Goal: Task Accomplishment & Management: Complete application form

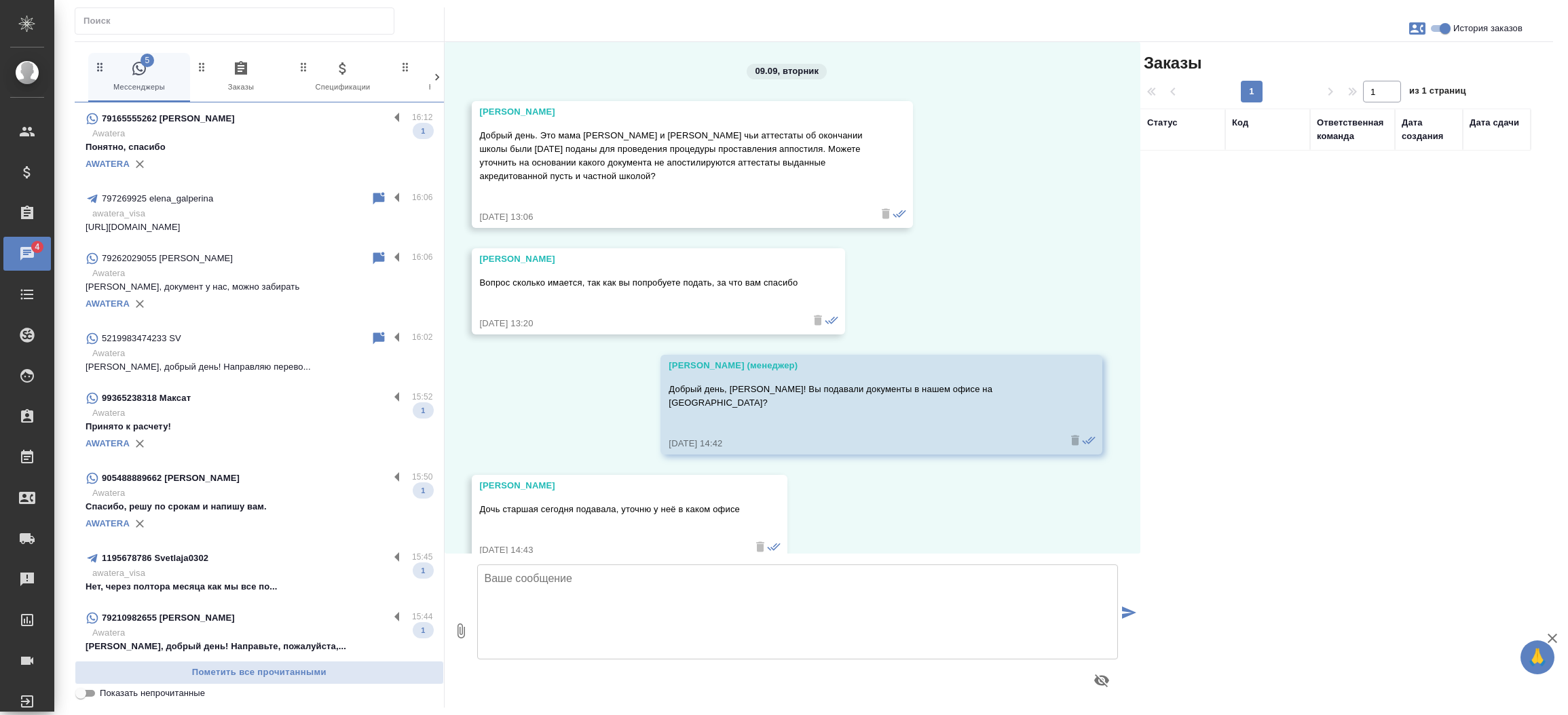
scroll to position [520, 0]
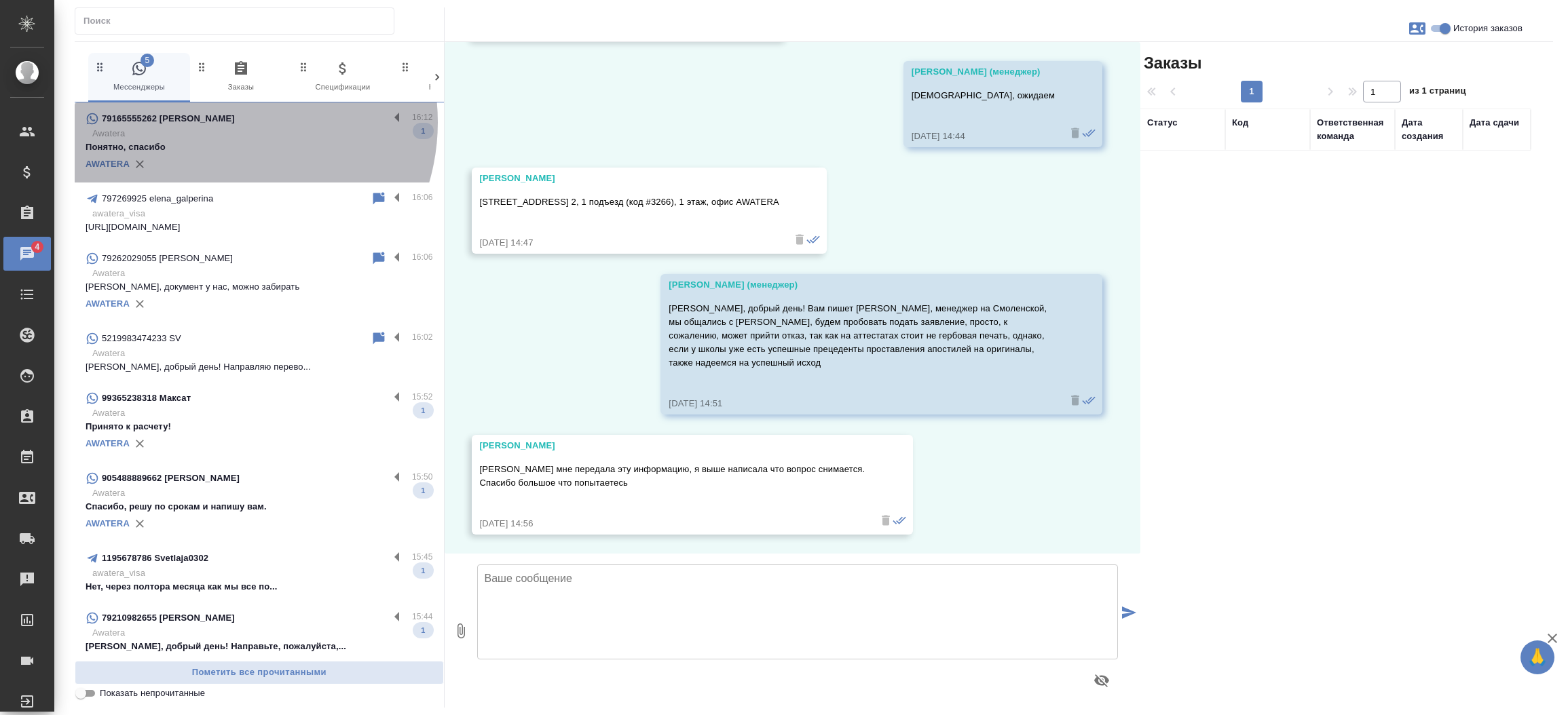
click at [222, 123] on div "79165555262 Екатерина" at bounding box center [237, 119] width 304 height 16
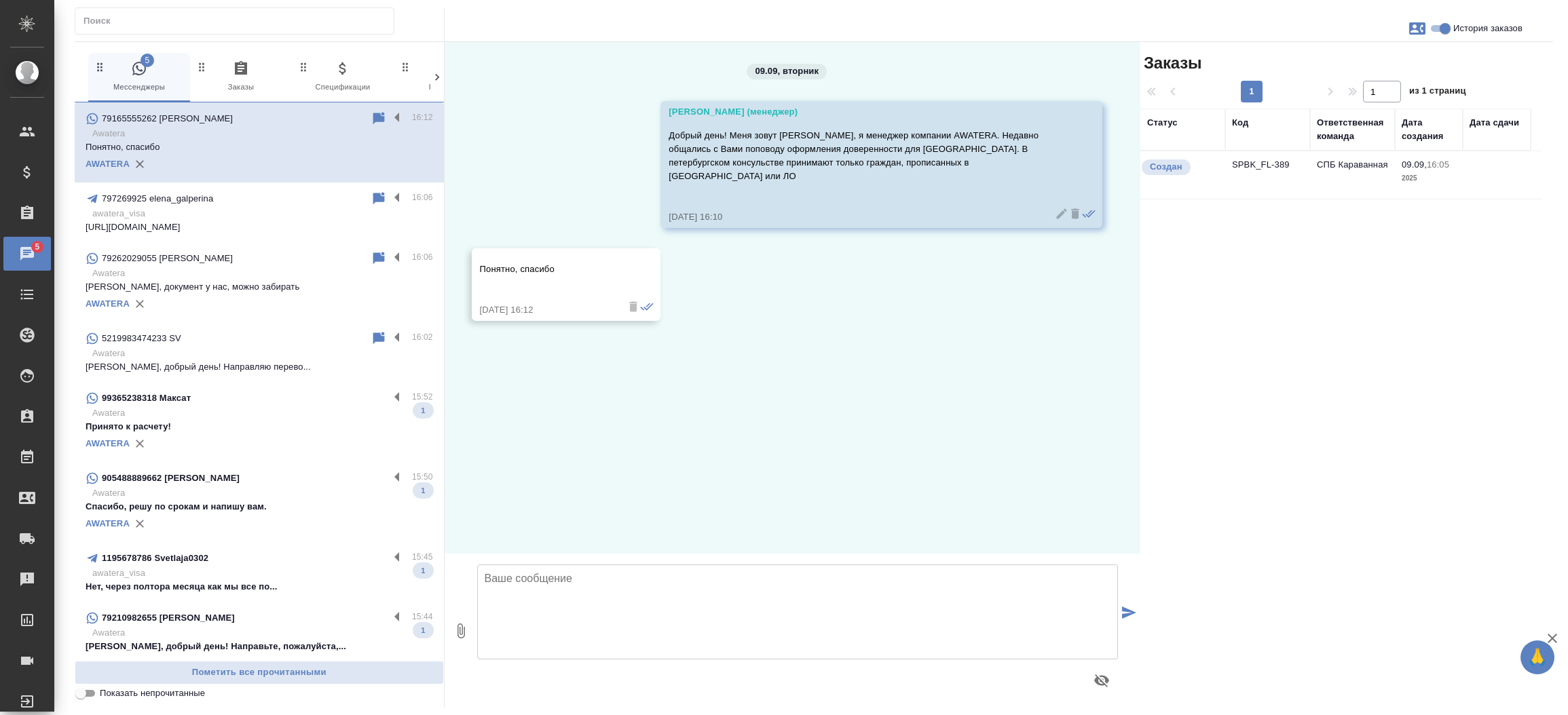
scroll to position [0, 0]
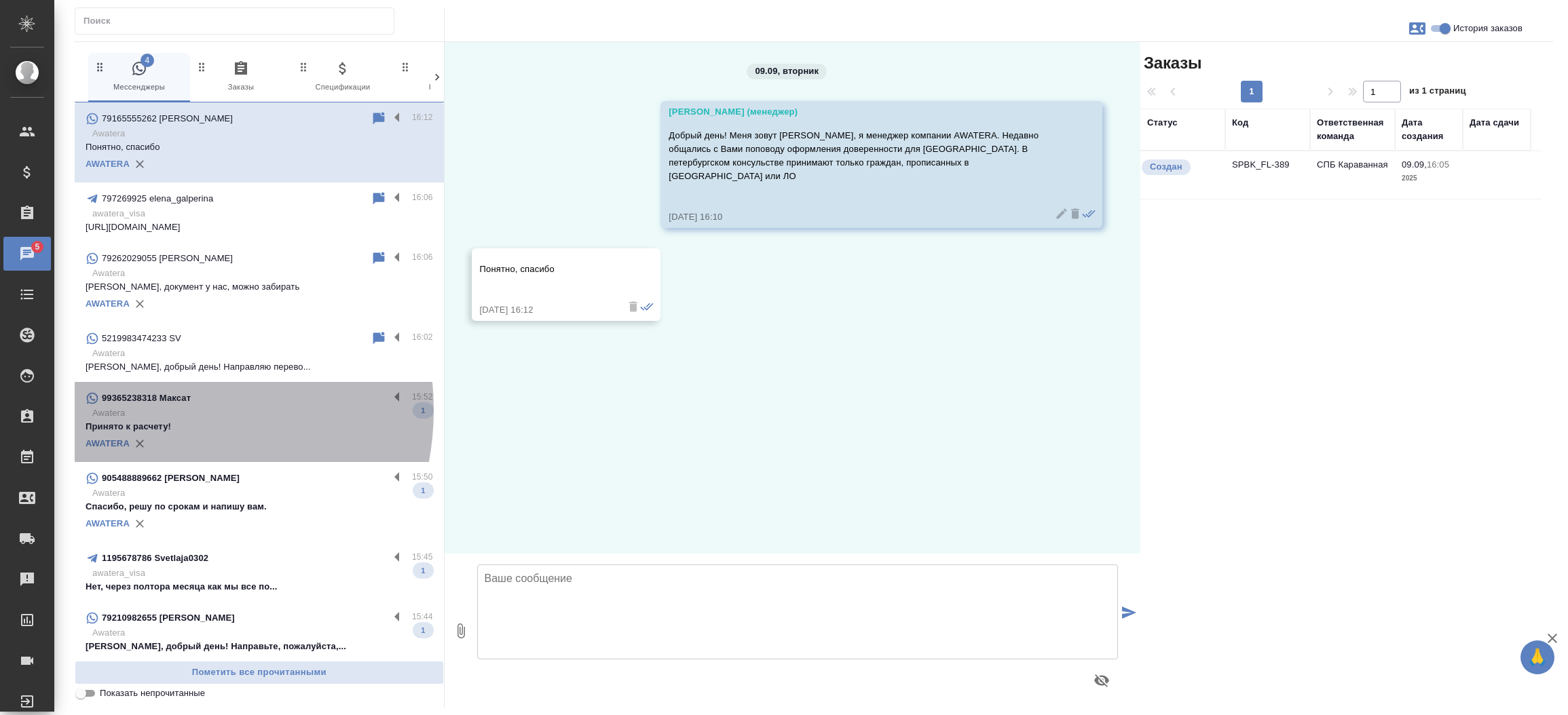
click at [150, 410] on p "Awatera" at bounding box center [263, 413] width 341 height 13
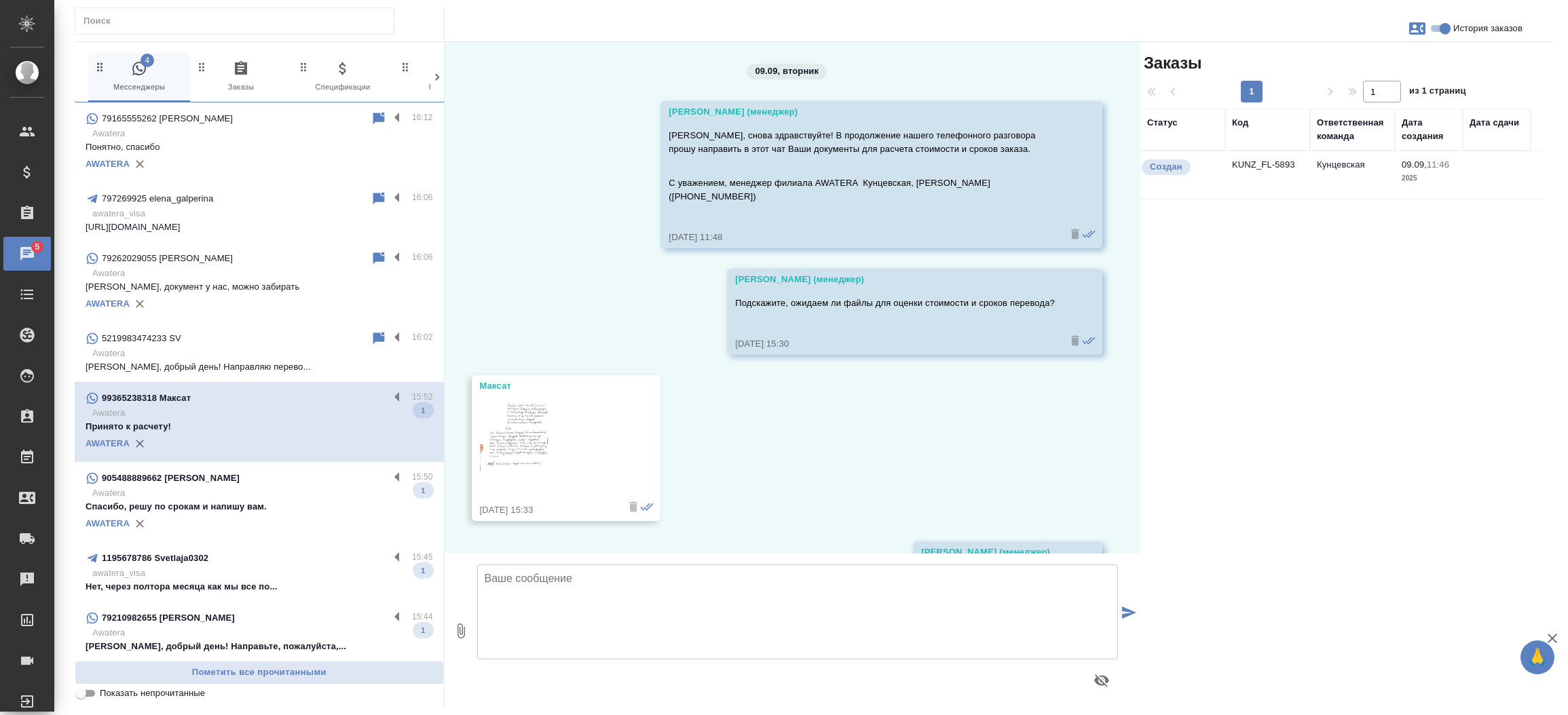
scroll to position [13, 0]
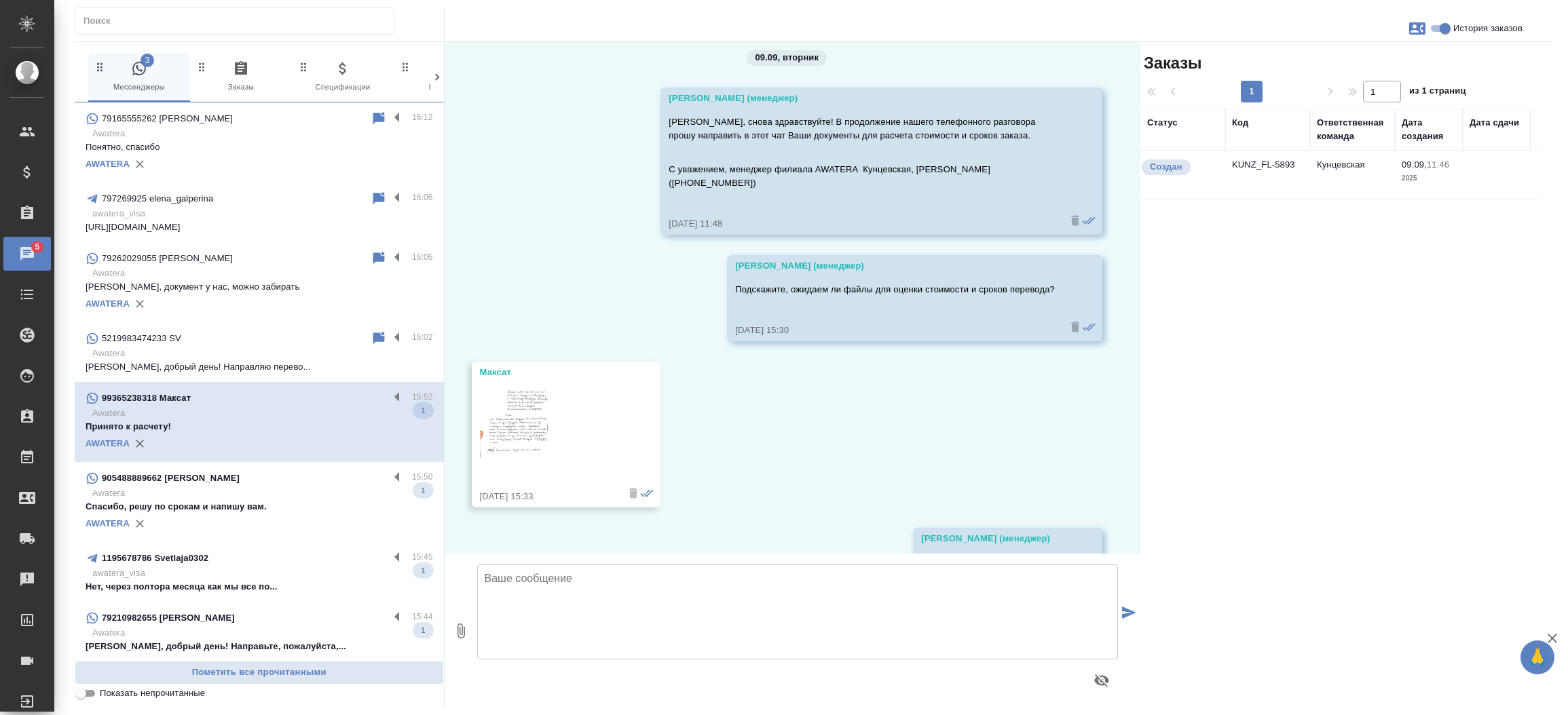
click at [183, 493] on p "Awatera" at bounding box center [263, 493] width 341 height 13
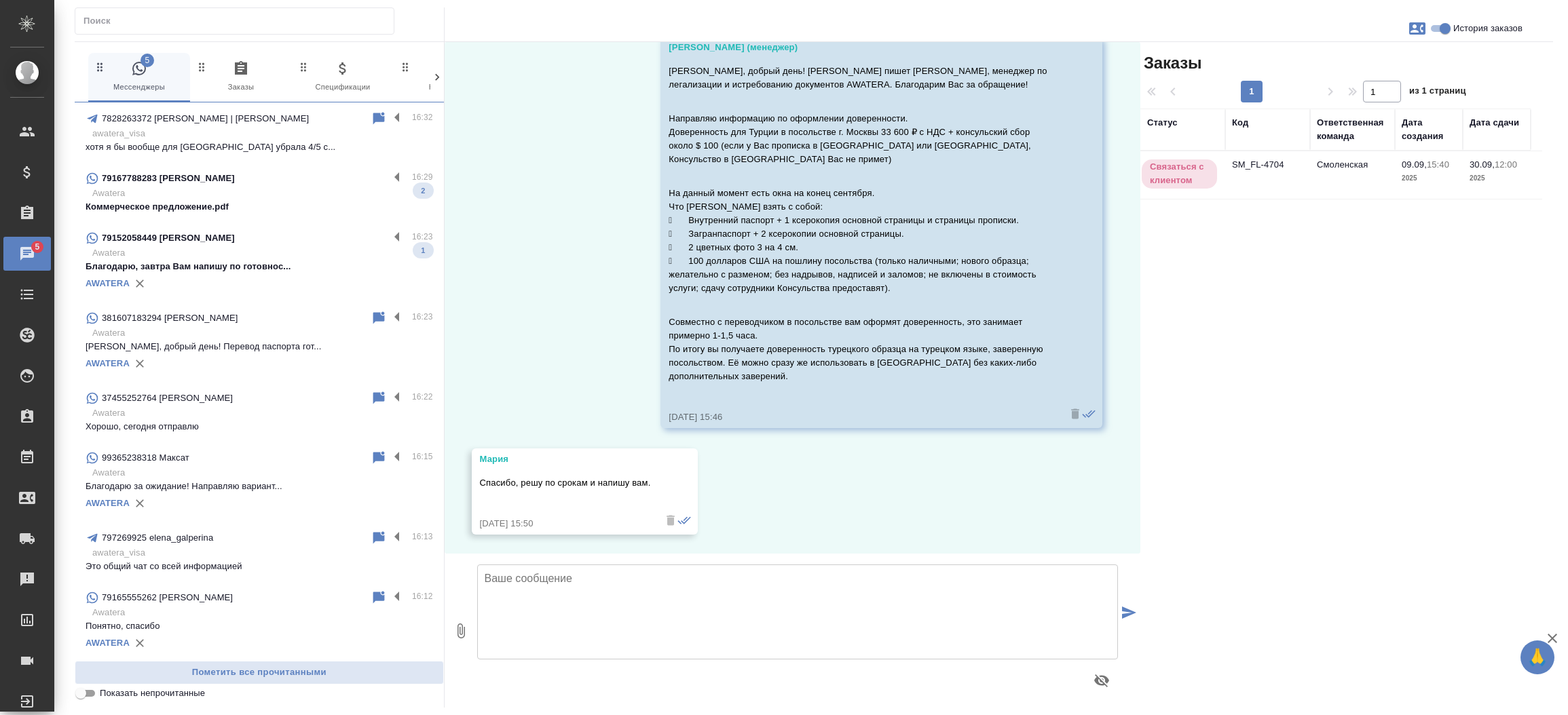
scroll to position [0, 0]
click at [291, 262] on p "Благодарю, завтра Вам напишу по готовнос..." at bounding box center [259, 266] width 347 height 13
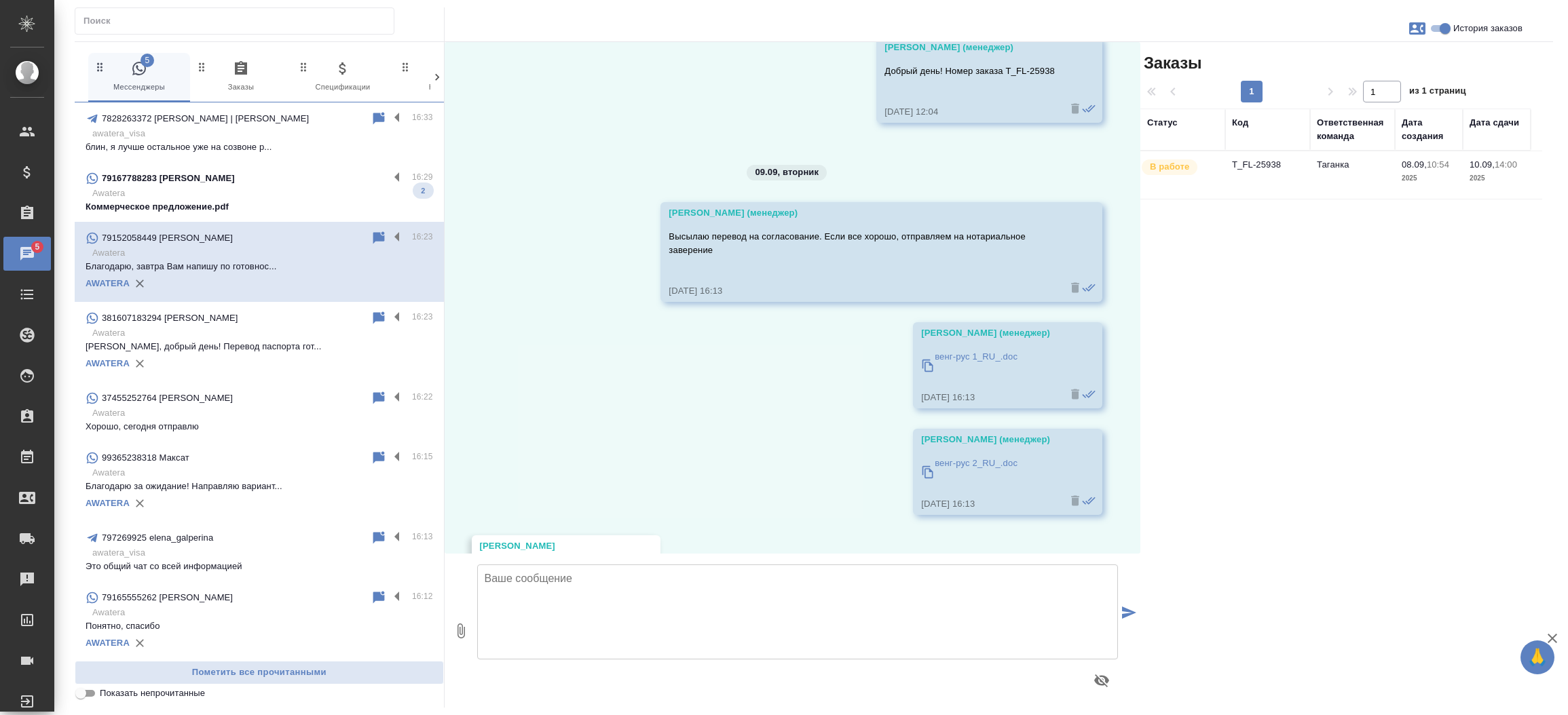
scroll to position [258, 0]
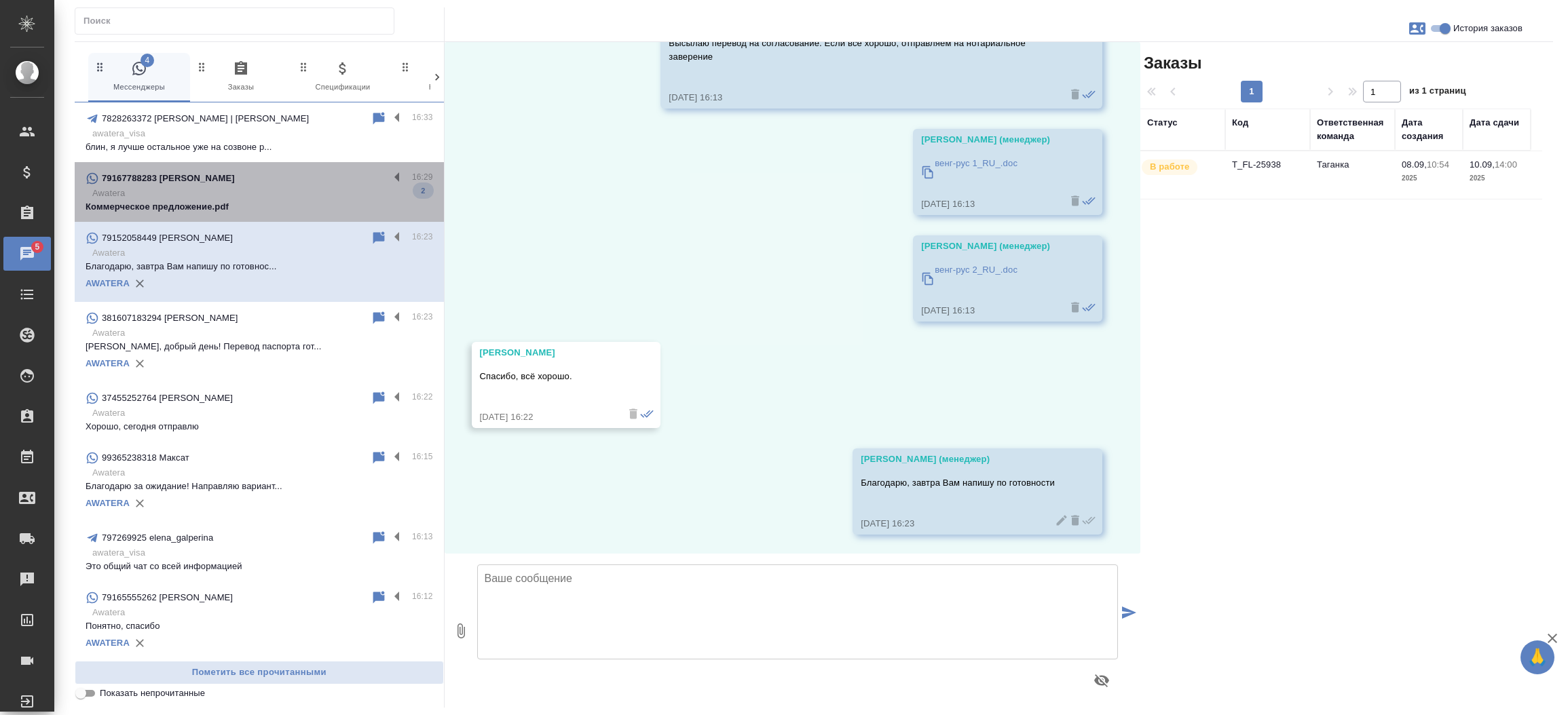
click at [281, 206] on p "Коммерческое предложение.pdf" at bounding box center [259, 206] width 347 height 13
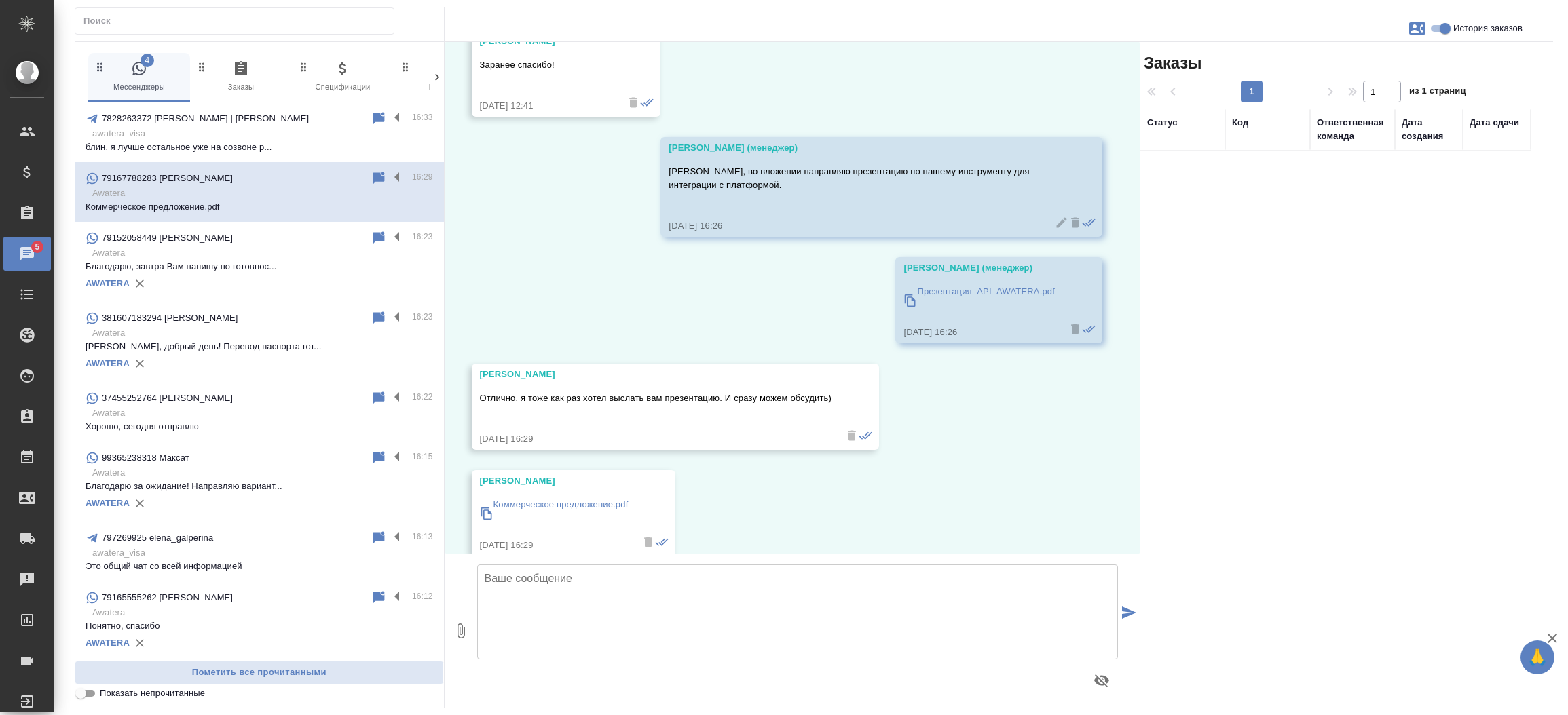
scroll to position [3269, 0]
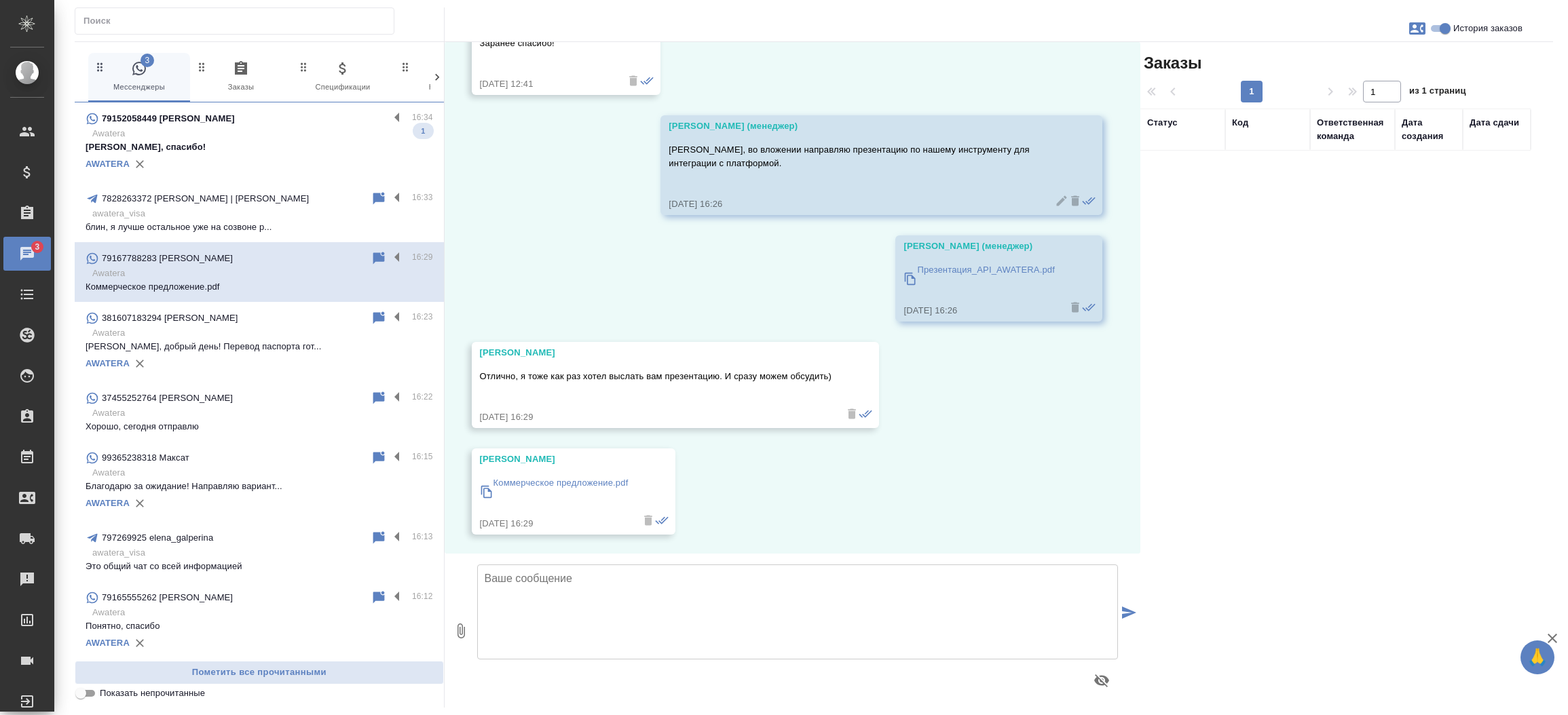
drag, startPoint x: 1121, startPoint y: 520, endPoint x: 1130, endPoint y: 487, distance: 34.2
click at [1130, 487] on div "09.09, вторник Дмитрий Здравствуйте! Подскажите пожалуйста, еще работаете в РФ?…" at bounding box center [792, 298] width 696 height 512
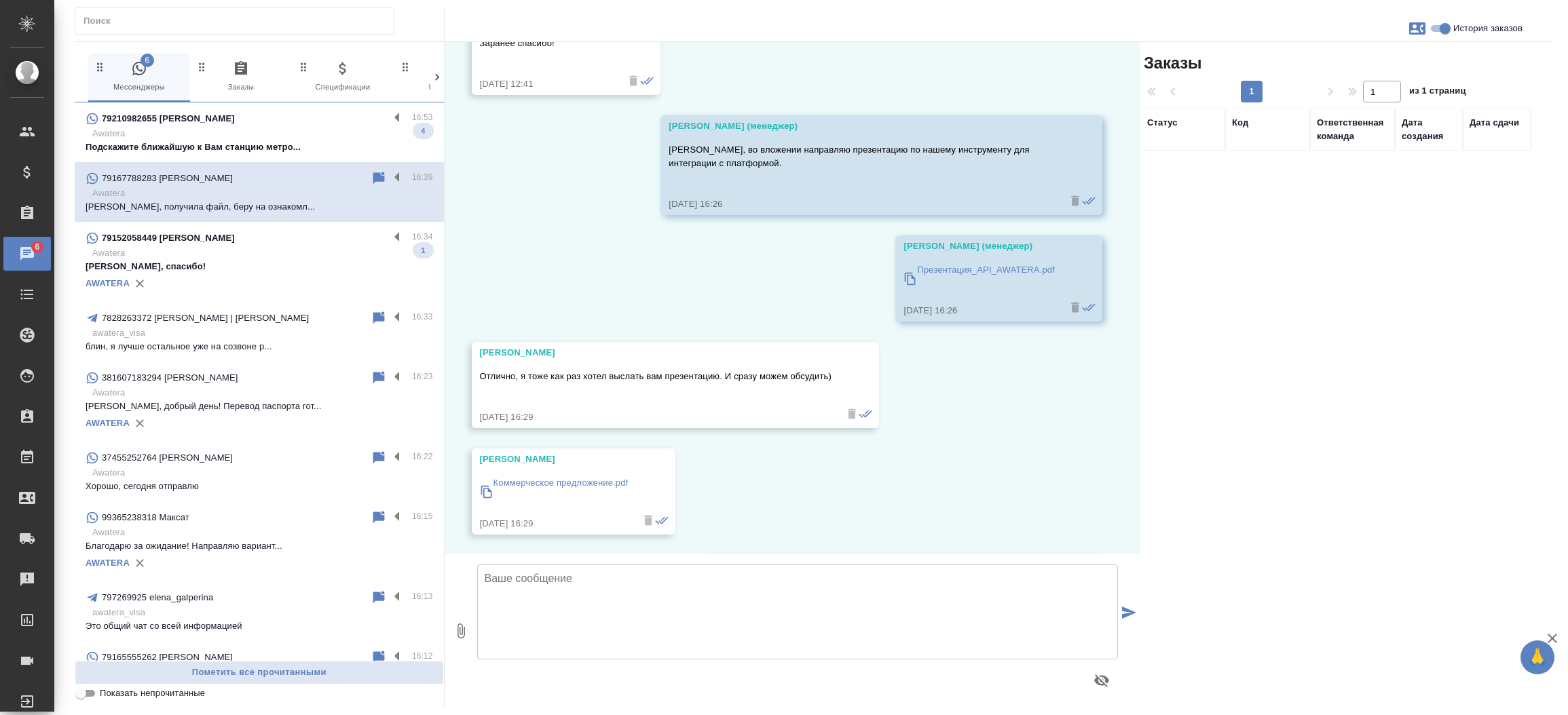
scroll to position [3376, 0]
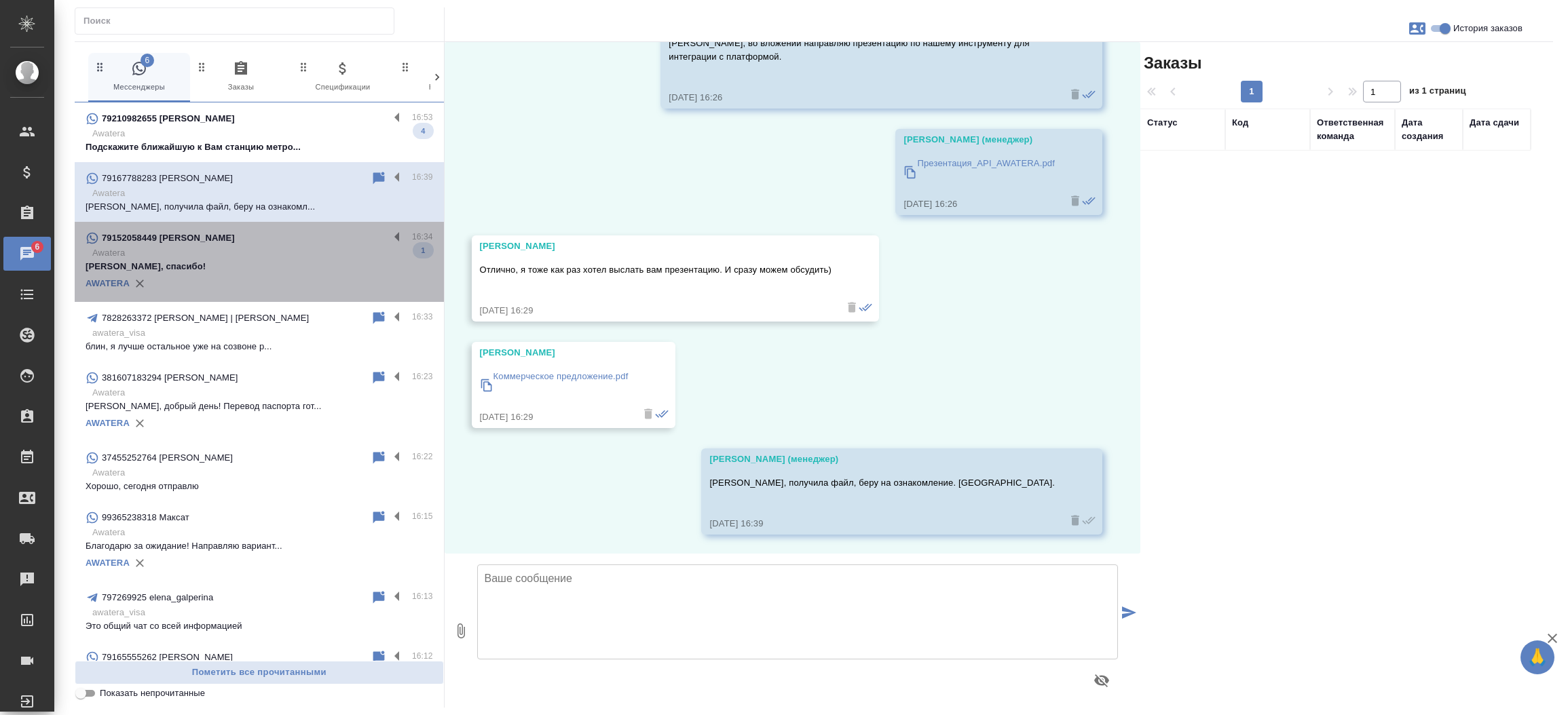
click at [275, 250] on p "Awatera" at bounding box center [263, 252] width 341 height 13
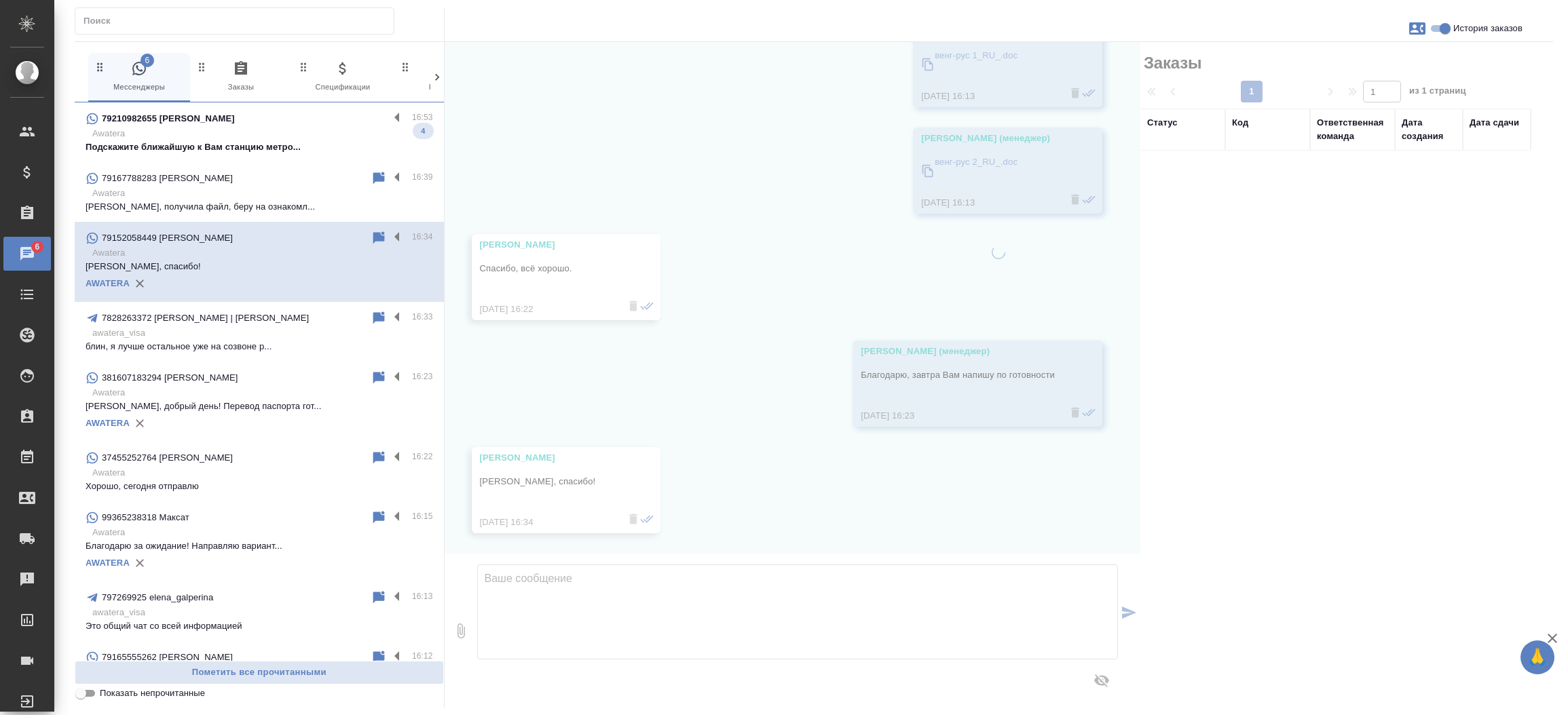
scroll to position [364, 0]
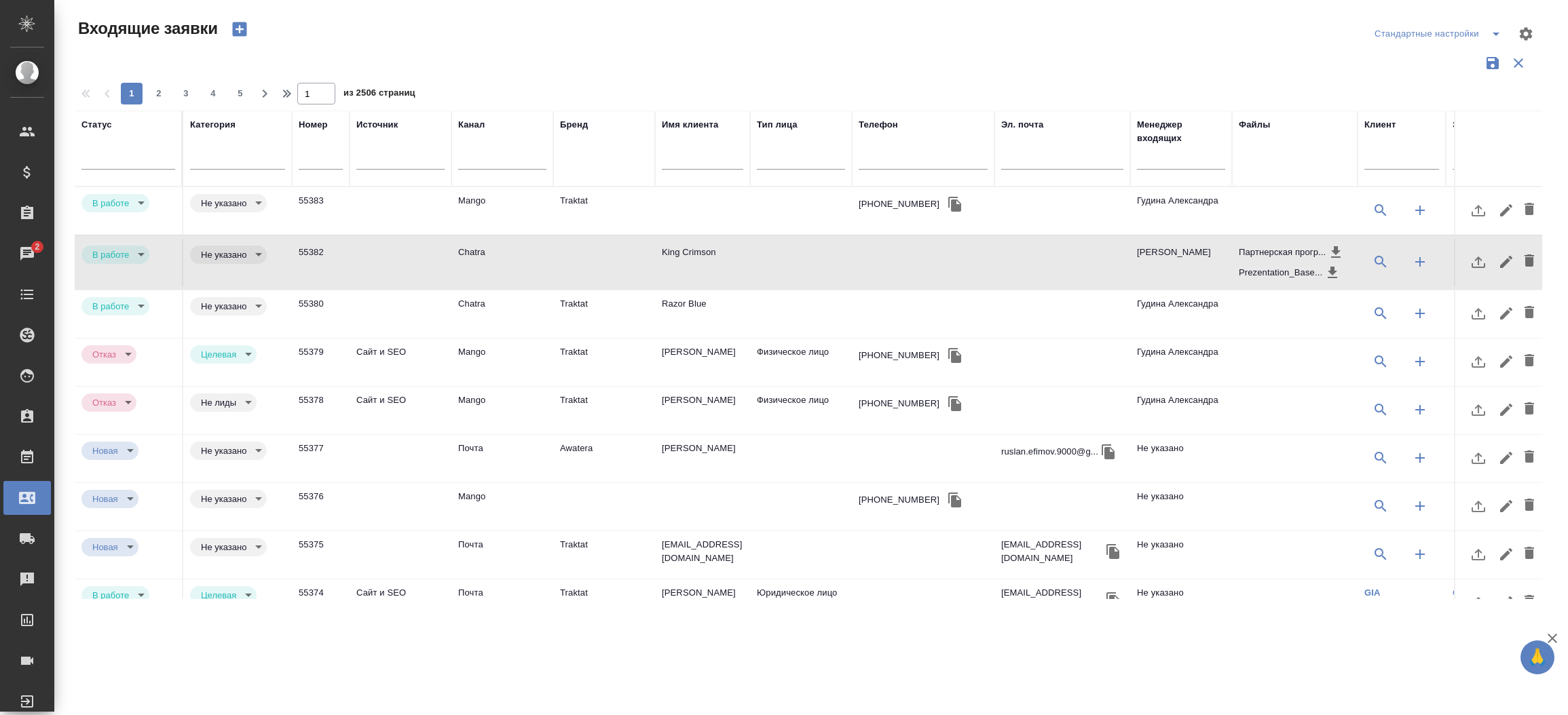
select select "RU"
click at [1021, 162] on input "text" at bounding box center [1063, 160] width 123 height 17
paste input "impekru@mail.ru"
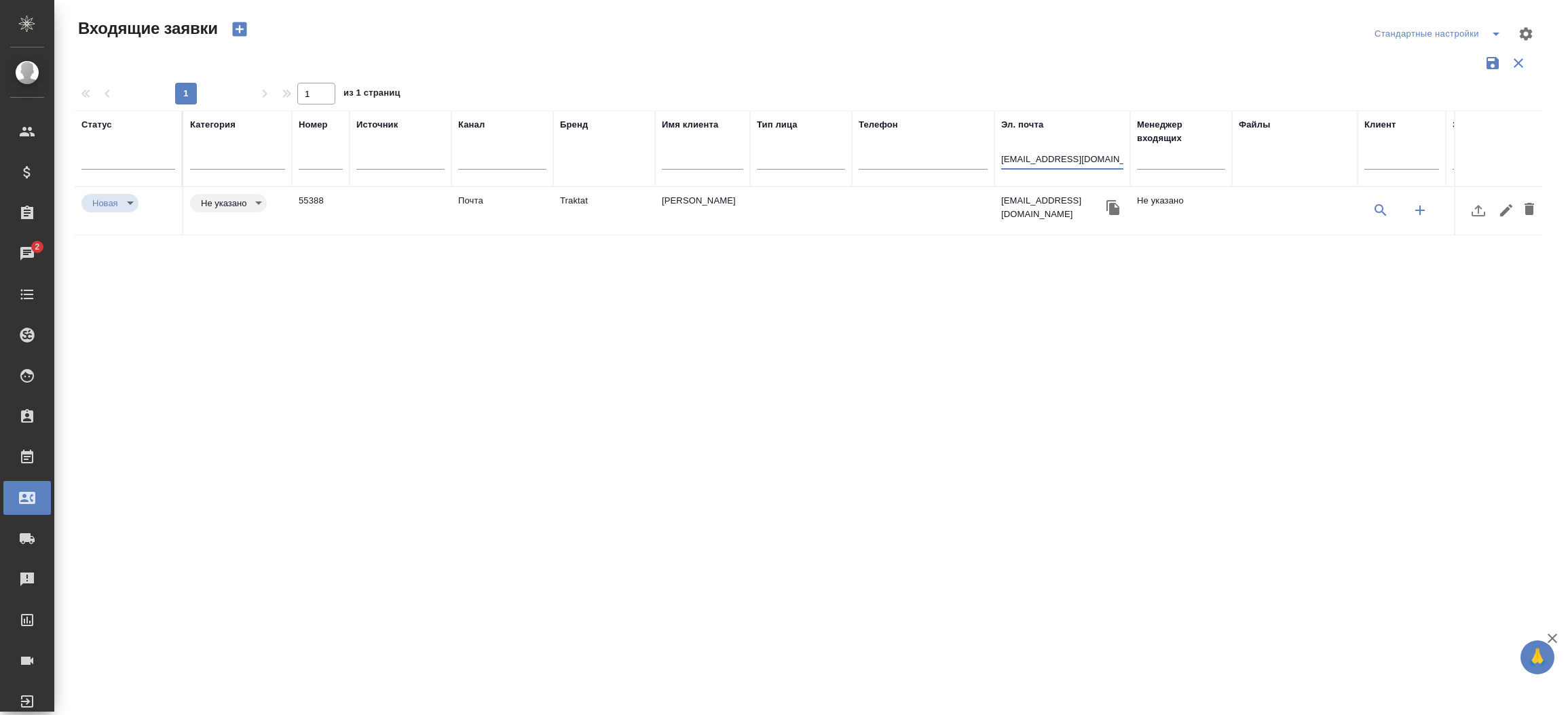
type input "impekru@mail.ru"
click at [585, 198] on td "Traktat" at bounding box center [604, 211] width 102 height 47
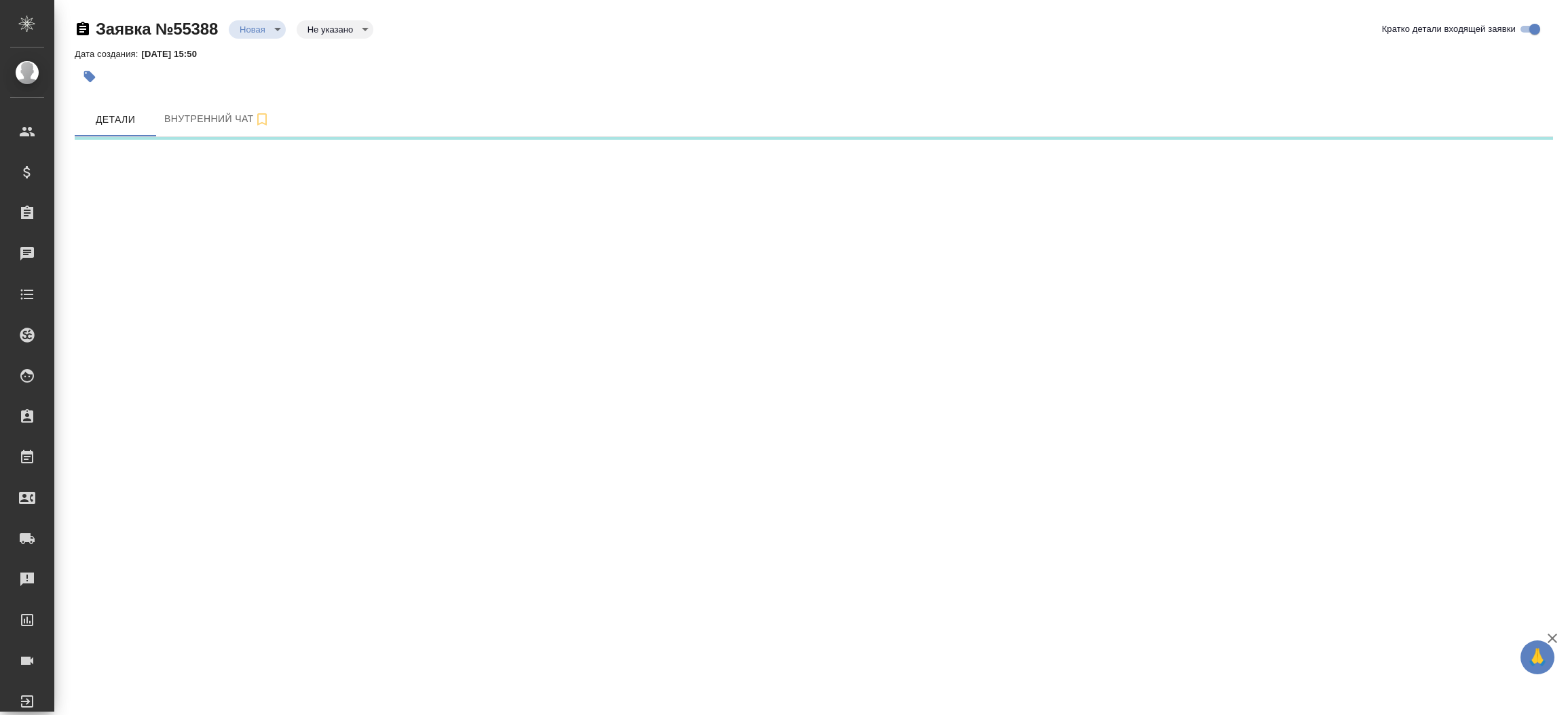
select select "RU"
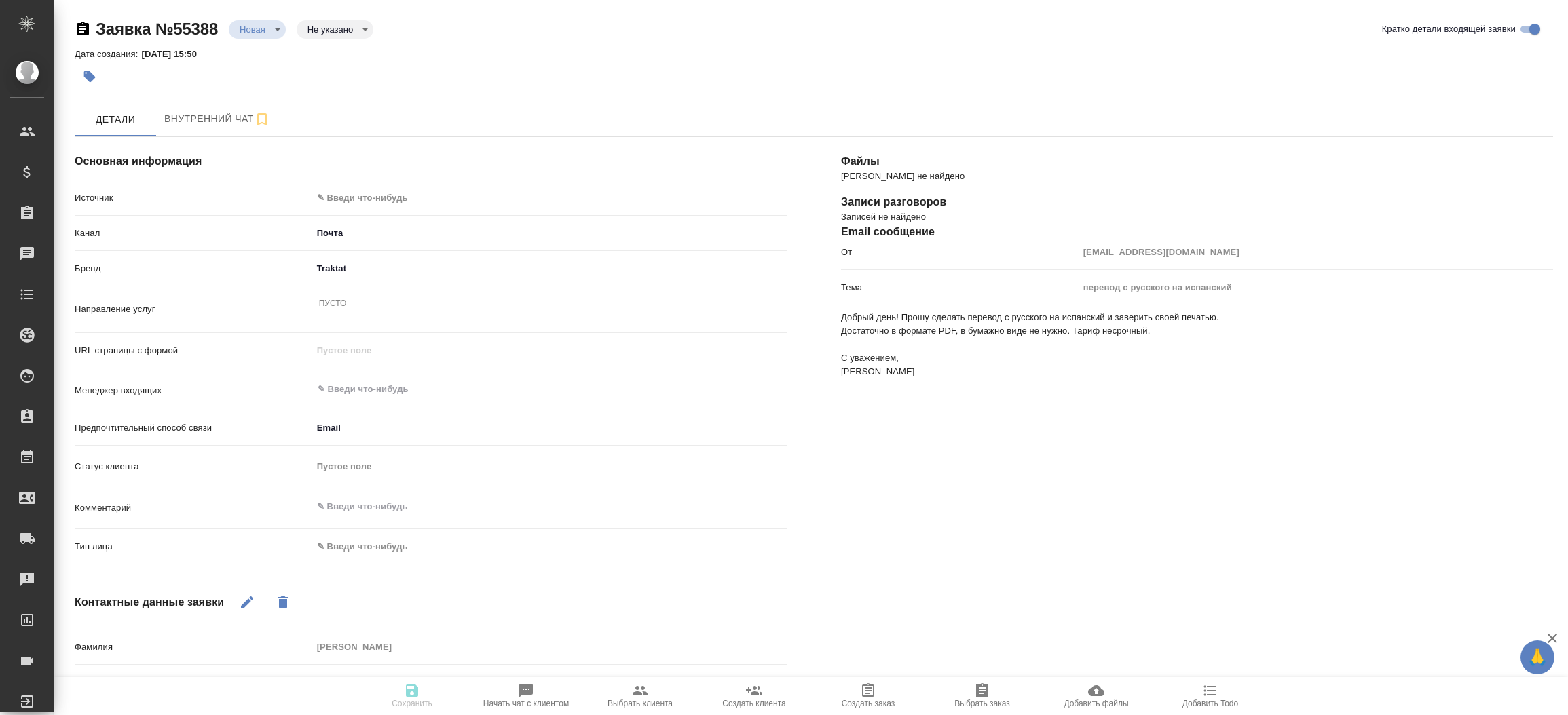
type textarea "x"
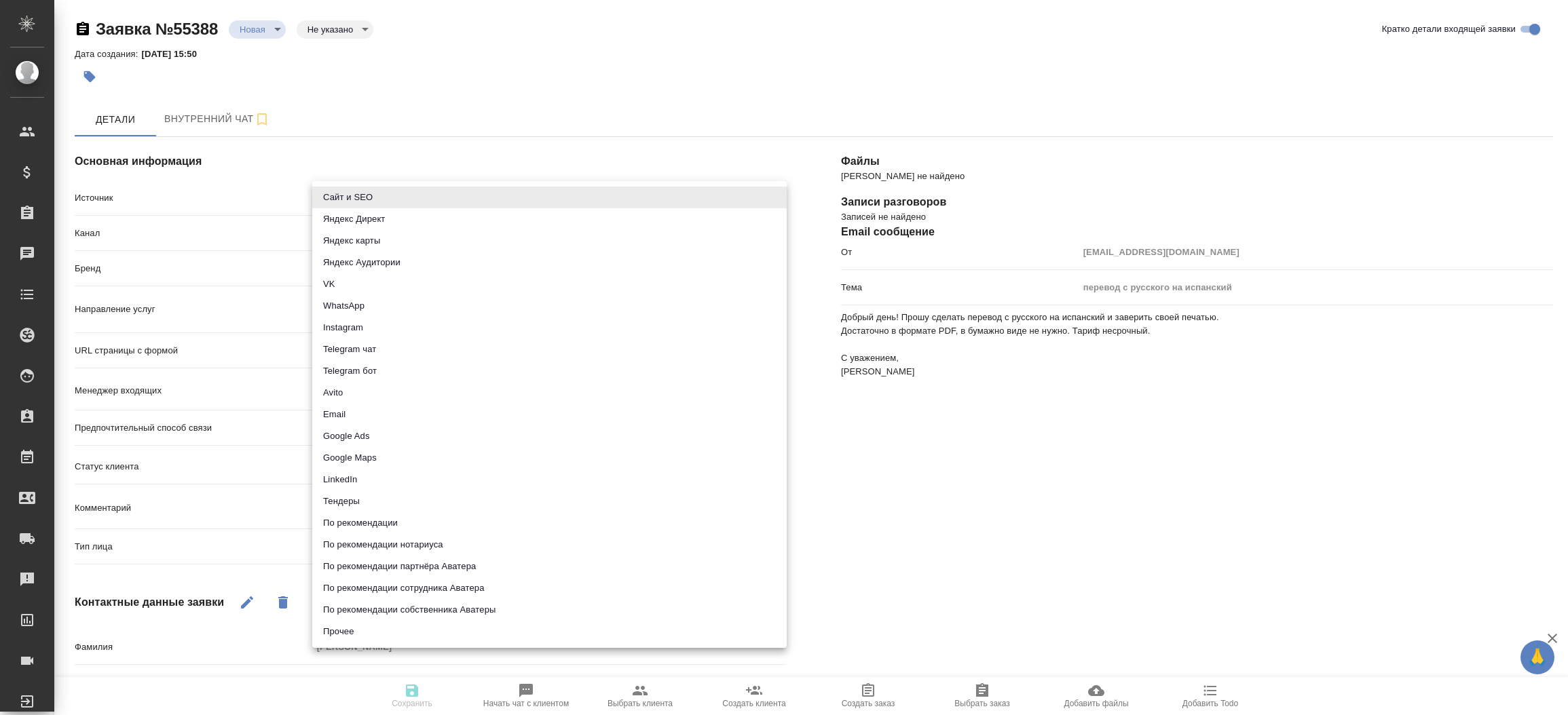
click at [516, 198] on body "🙏 .cls-1 fill:#fff; AWATERA Прутько Ирина i.prutko Клиенты Спецификации Заказы …" at bounding box center [784, 357] width 1568 height 715
click at [516, 198] on li "Сайт и SEO" at bounding box center [549, 197] width 474 height 21
type input "seo"
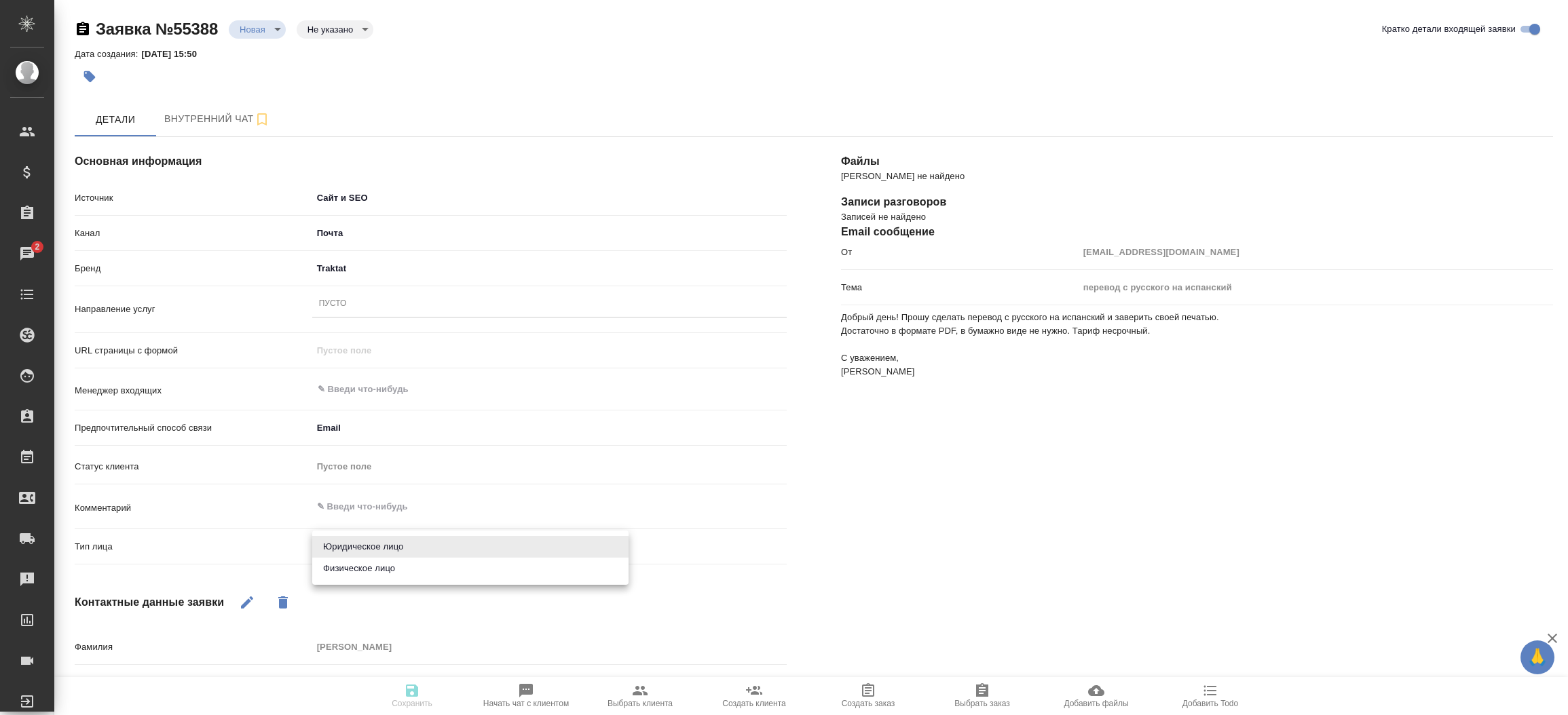
click at [397, 544] on body "🙏 .cls-1 fill:#fff; AWATERA Прутько Ирина i.prutko Клиенты Спецификации Заказы …" at bounding box center [784, 357] width 1568 height 715
click at [396, 568] on li "Физическое лицо" at bounding box center [470, 568] width 316 height 21
type textarea "x"
type input "private"
click at [381, 299] on div "Пусто" at bounding box center [549, 305] width 474 height 20
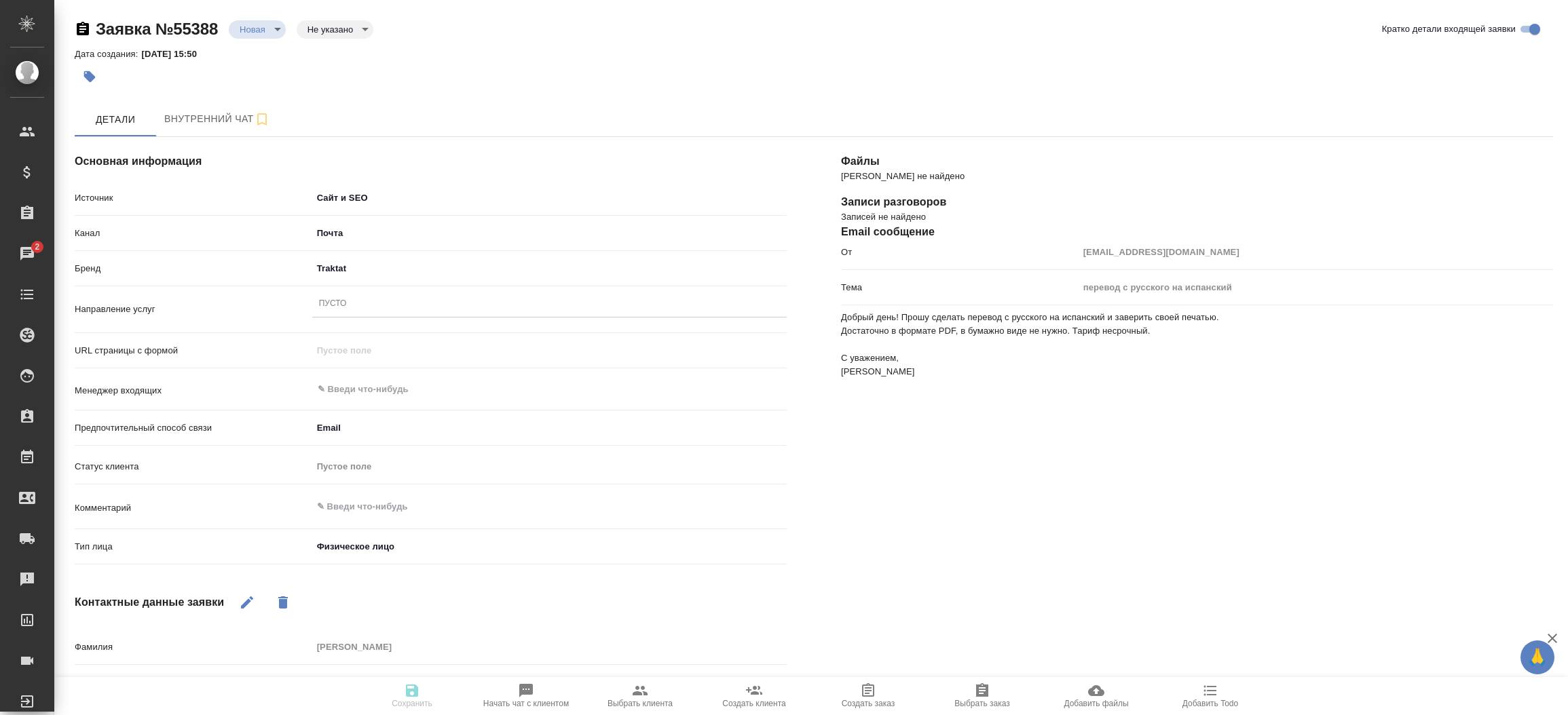
type textarea "x"
type input "на исп и зпк, в электронном виде, не срочно."
click at [906, 479] on div "Файлы Файлов не найдено Записи разговоров Записей не найдено Email сообщение От…" at bounding box center [1197, 524] width 767 height 829
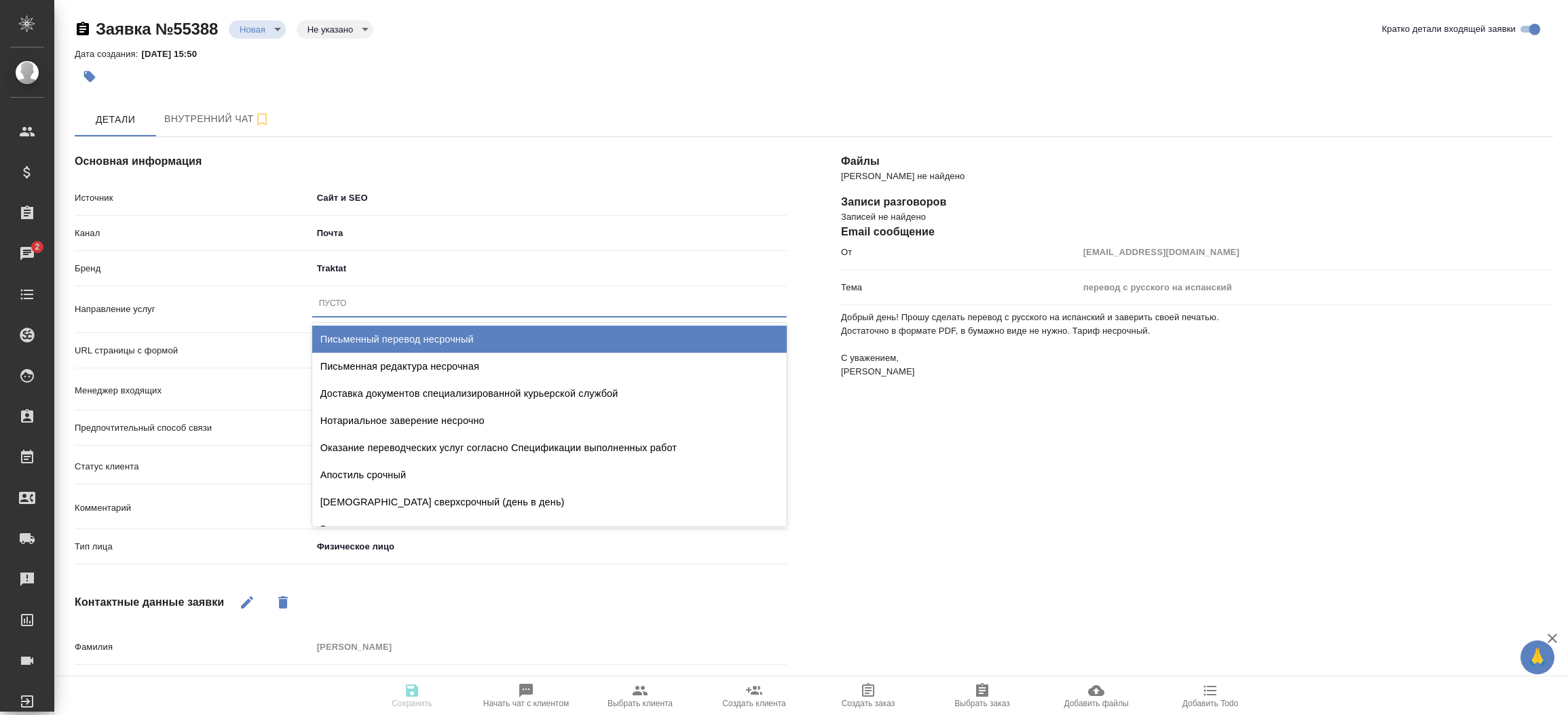
click at [413, 305] on div "Пусто" at bounding box center [549, 304] width 474 height 20
type input "пись"
click at [421, 334] on div "Письменный перевод несрочный" at bounding box center [549, 339] width 474 height 28
type textarea "x"
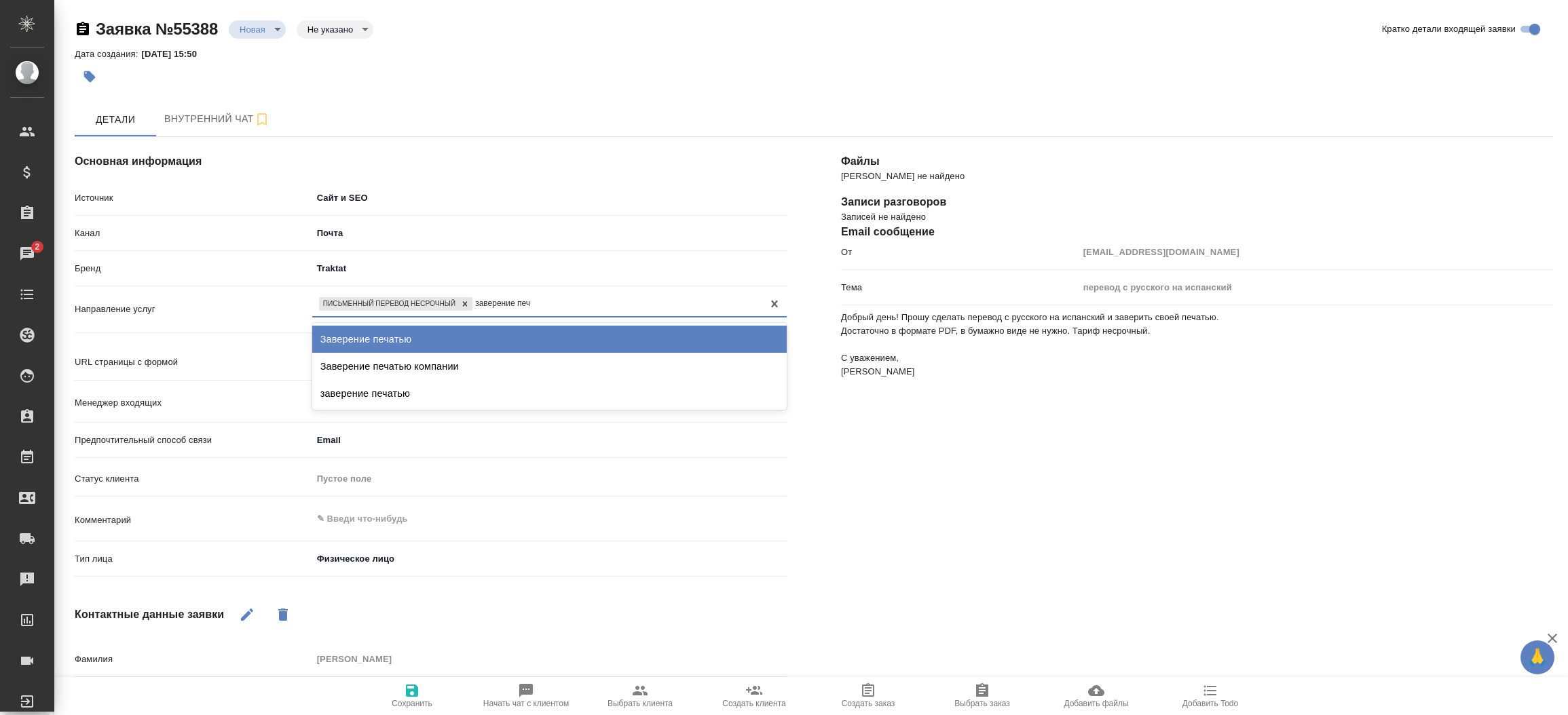
type input "заверение печа"
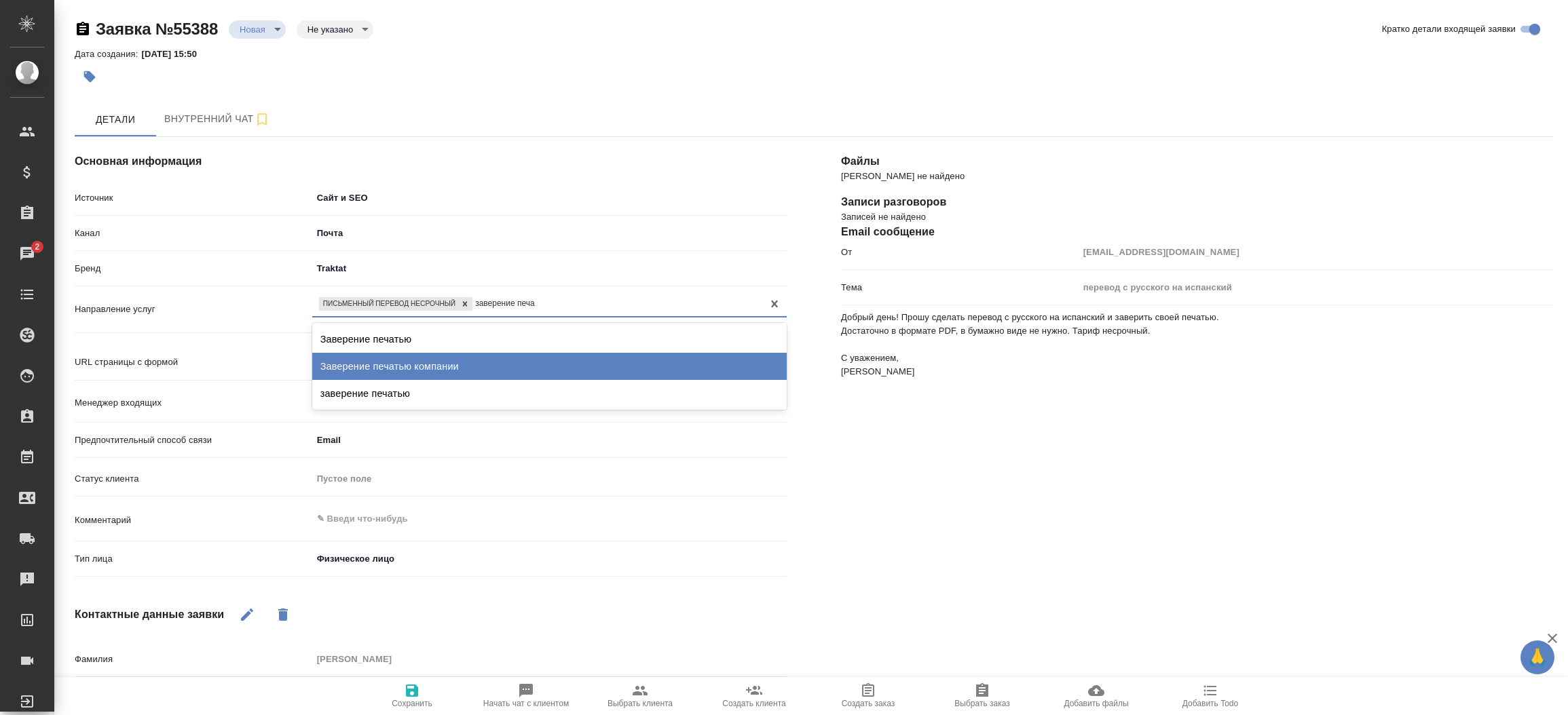
click at [436, 356] on div "Заверение печатью компании" at bounding box center [549, 366] width 474 height 28
type textarea "x"
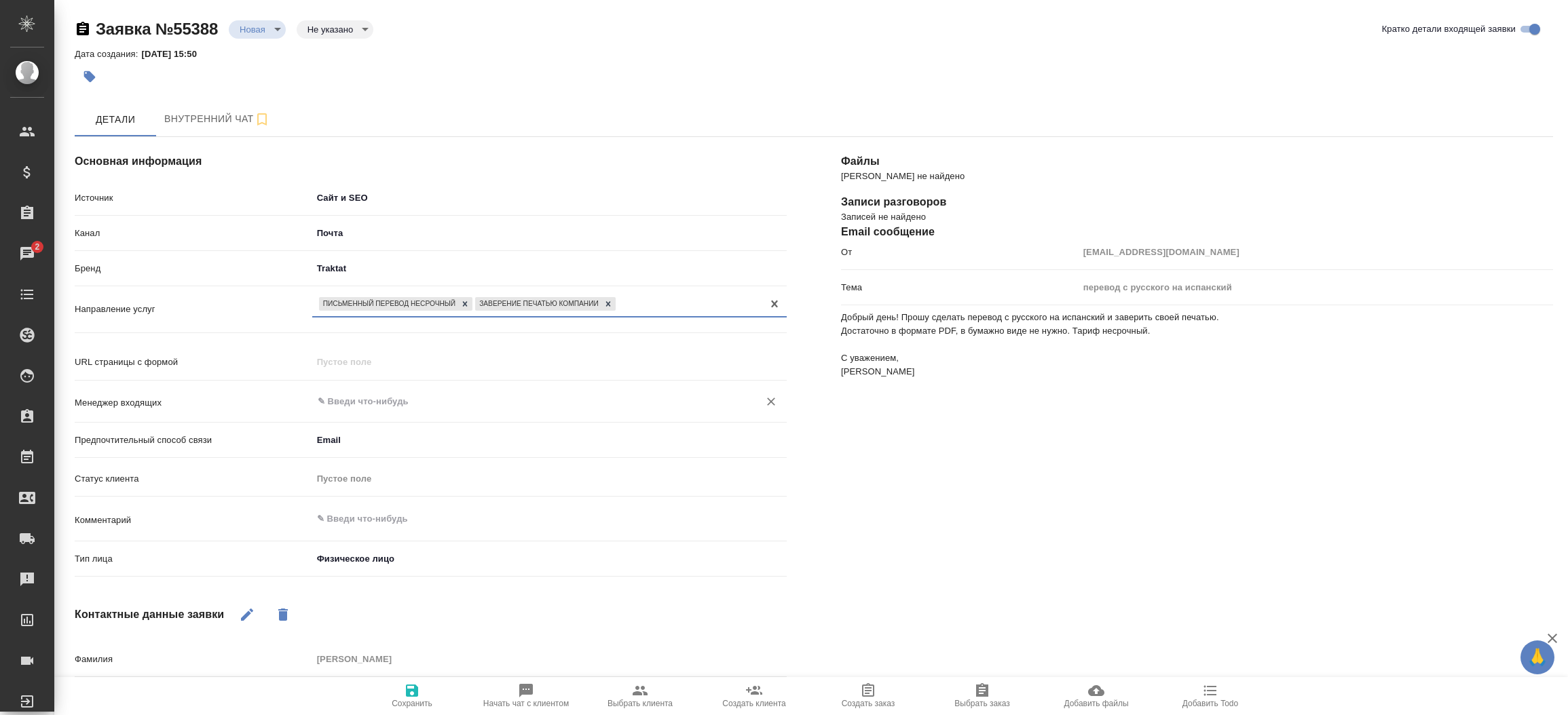
click at [532, 390] on div "​" at bounding box center [549, 402] width 474 height 25
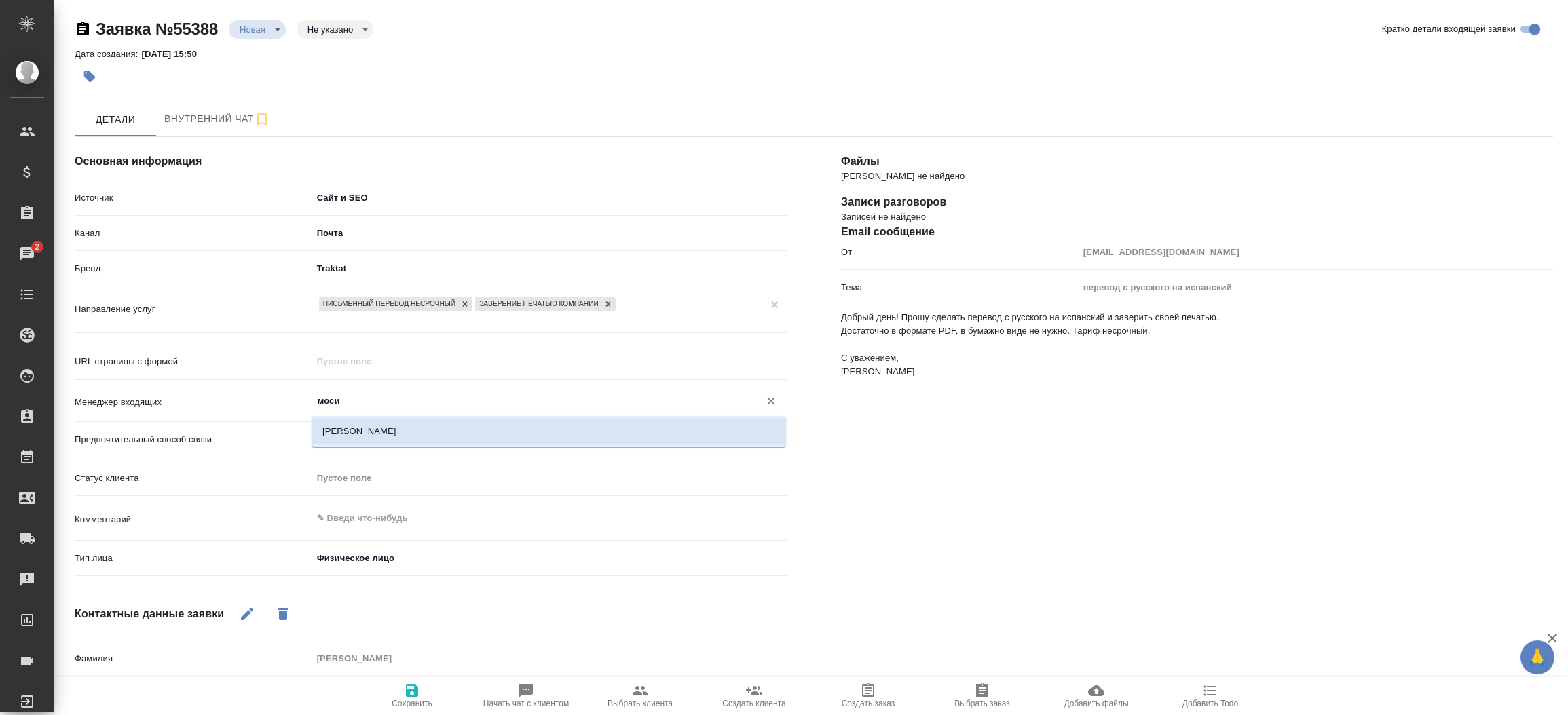
click at [483, 430] on li "[PERSON_NAME]" at bounding box center [549, 432] width 474 height 25
type input "[PERSON_NAME]"
type textarea "x"
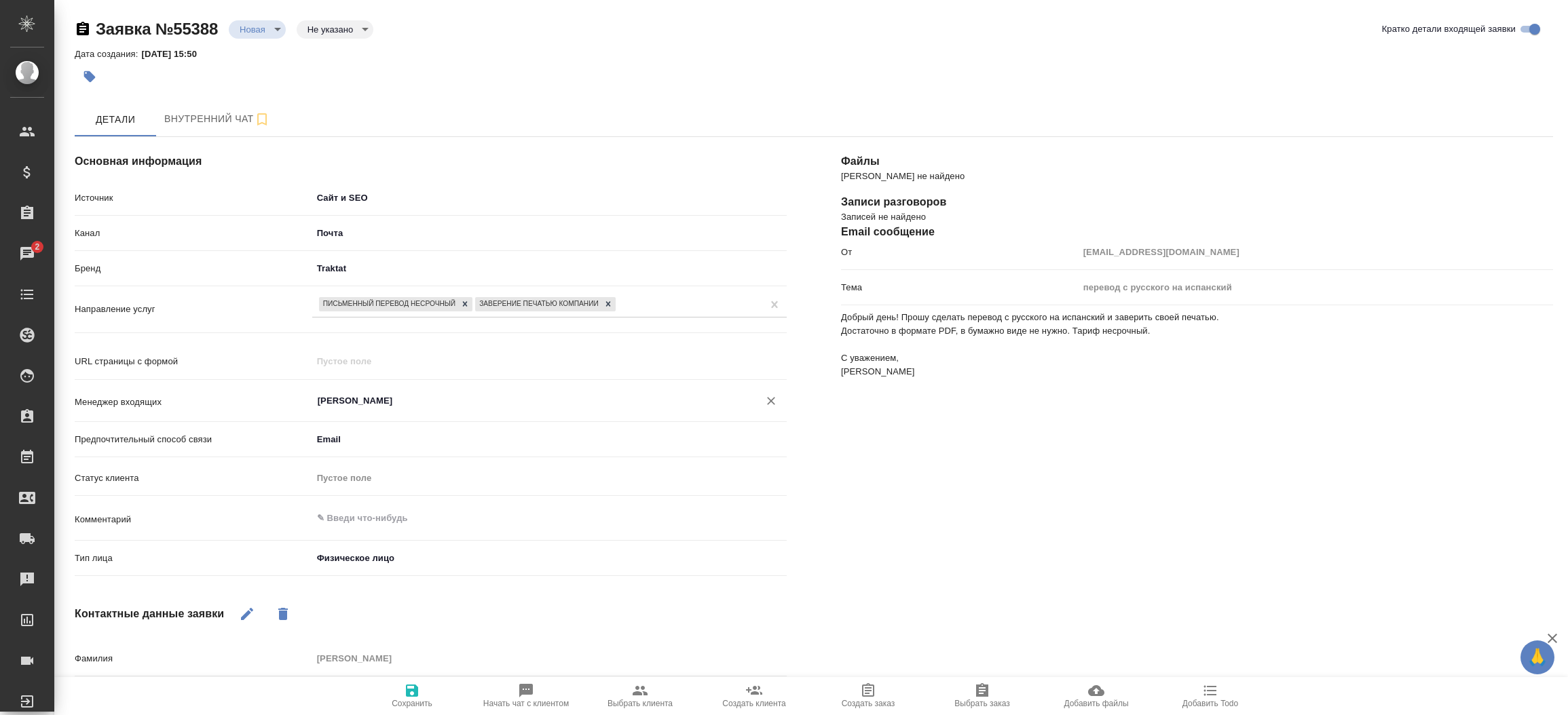
type input "[PERSON_NAME]"
click at [421, 678] on button "Сохранить" at bounding box center [412, 696] width 114 height 38
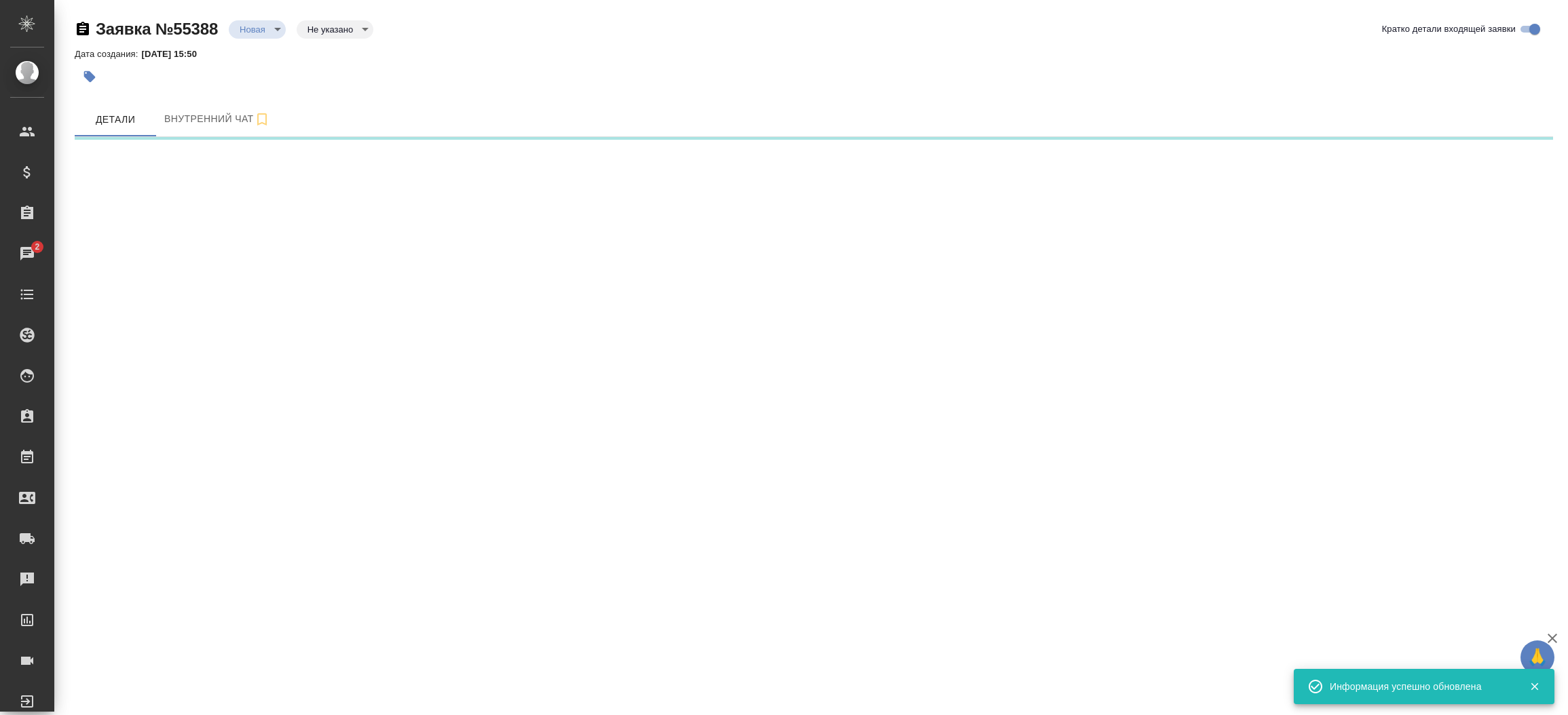
select select "RU"
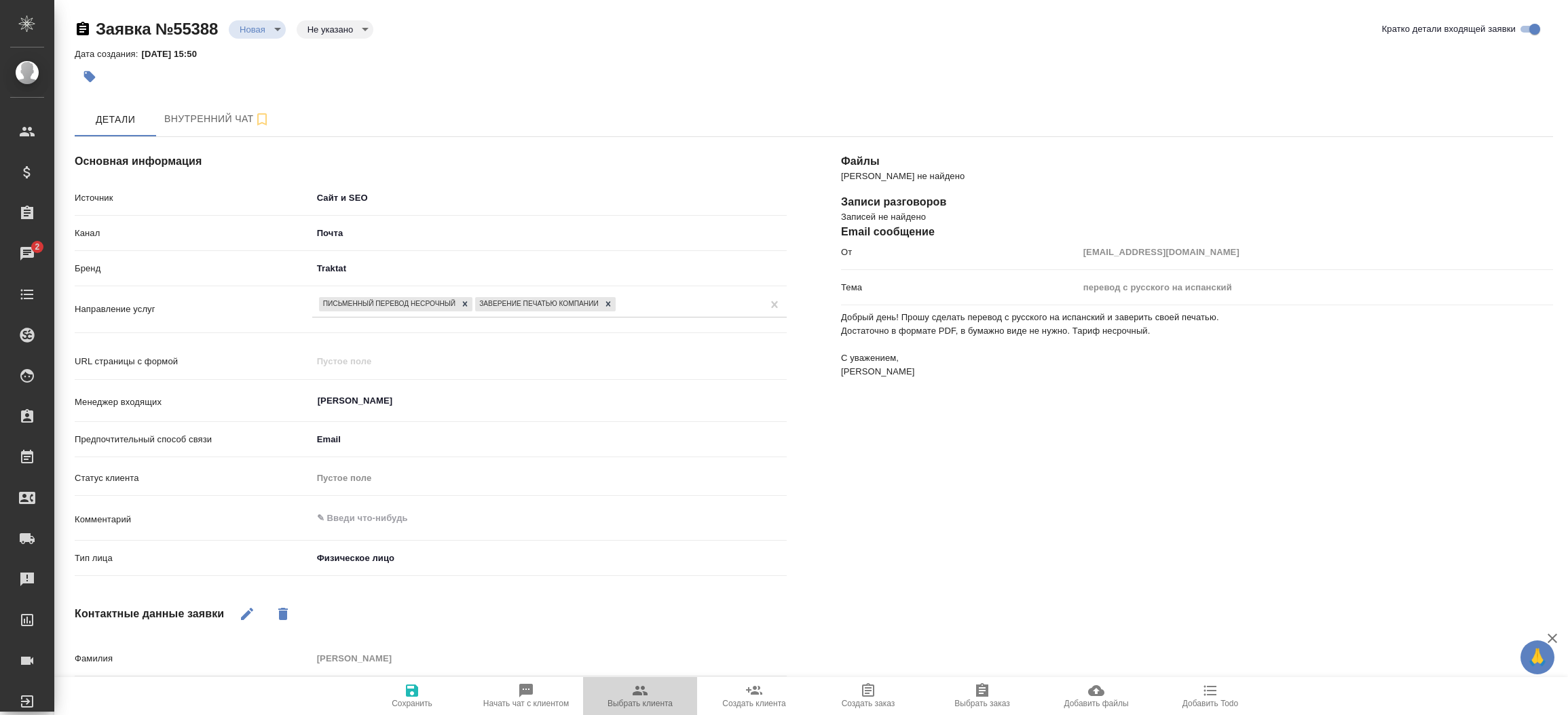
click at [647, 707] on span "Выбрать клиента" at bounding box center [640, 703] width 65 height 10
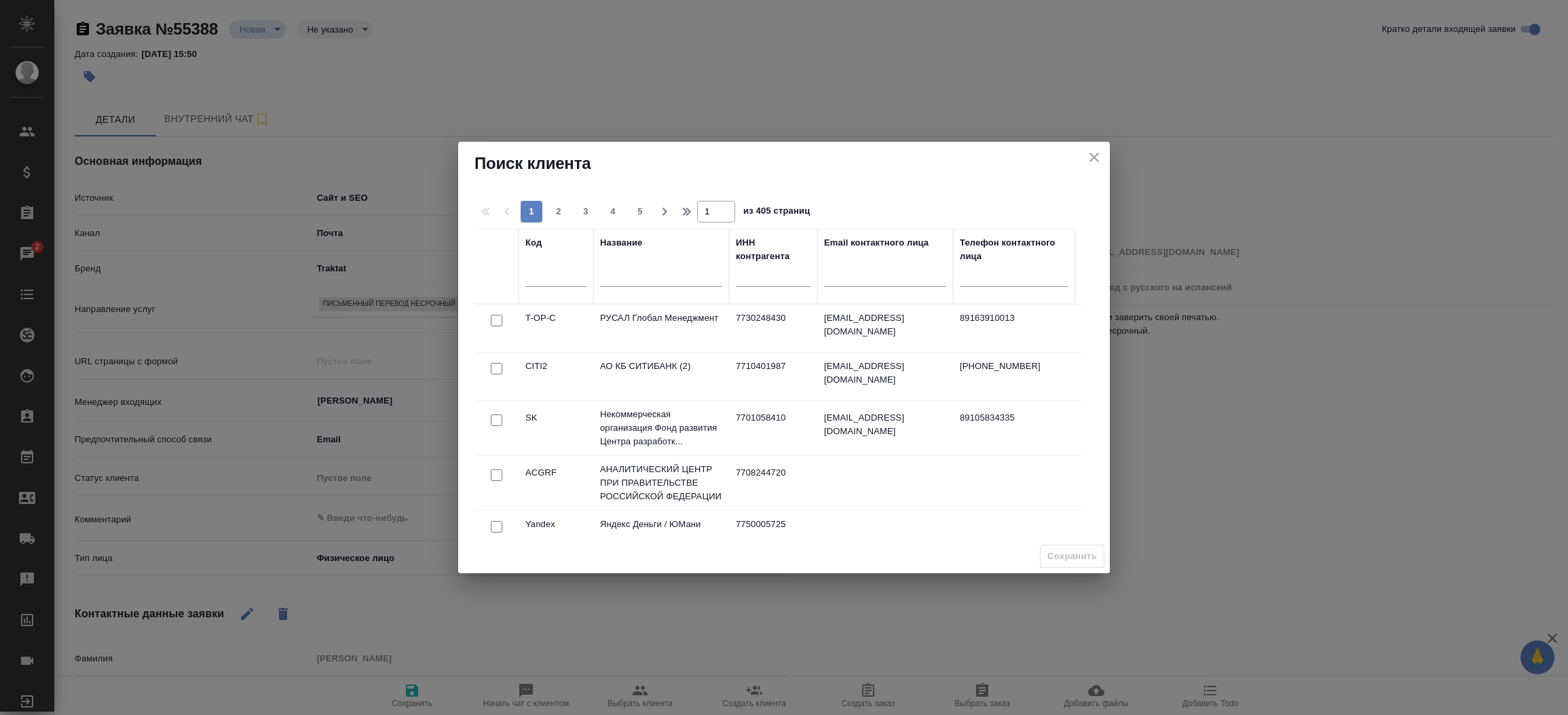
type textarea "x"
click at [614, 280] on input "text" at bounding box center [661, 278] width 123 height 17
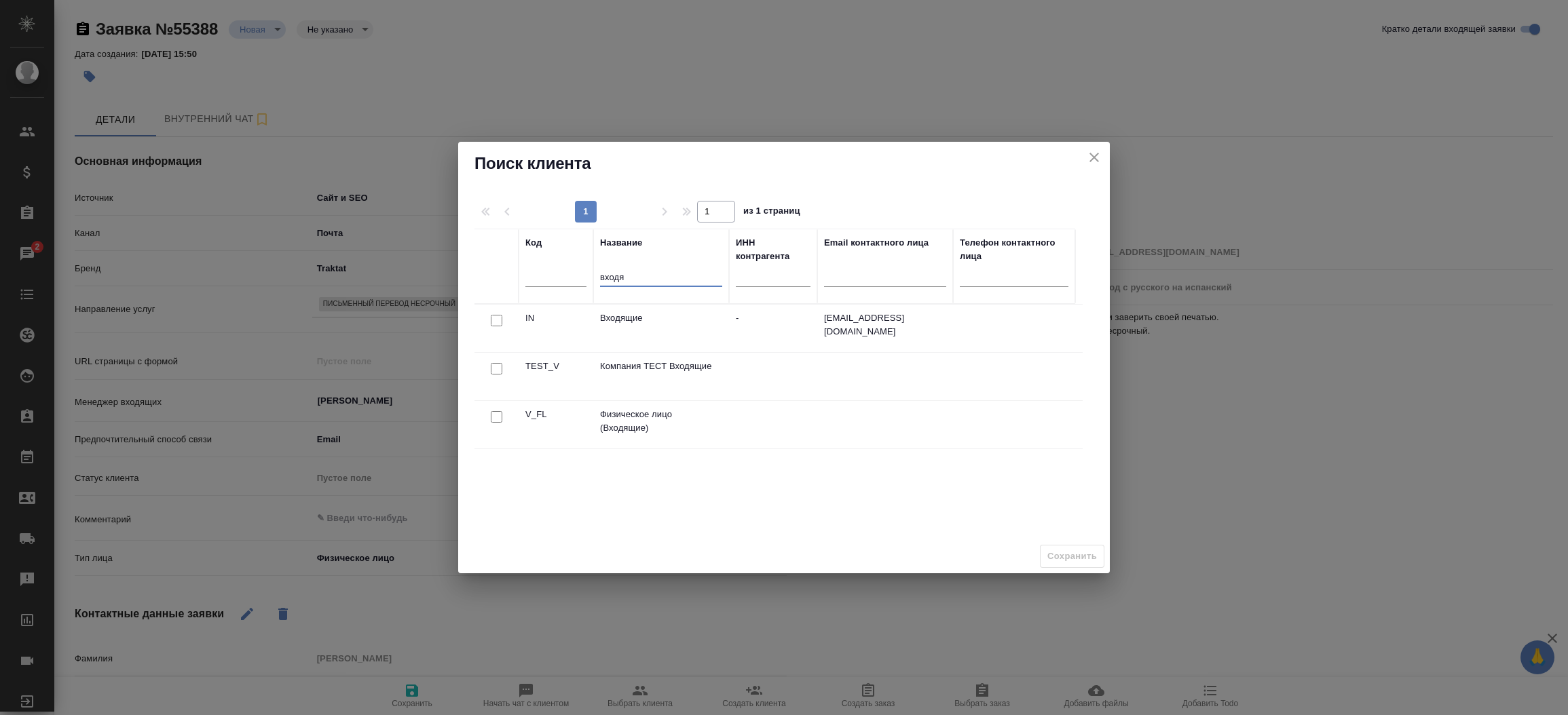
type input "входя"
click at [493, 417] on input "checkbox" at bounding box center [496, 417] width 12 height 12
checkbox input "true"
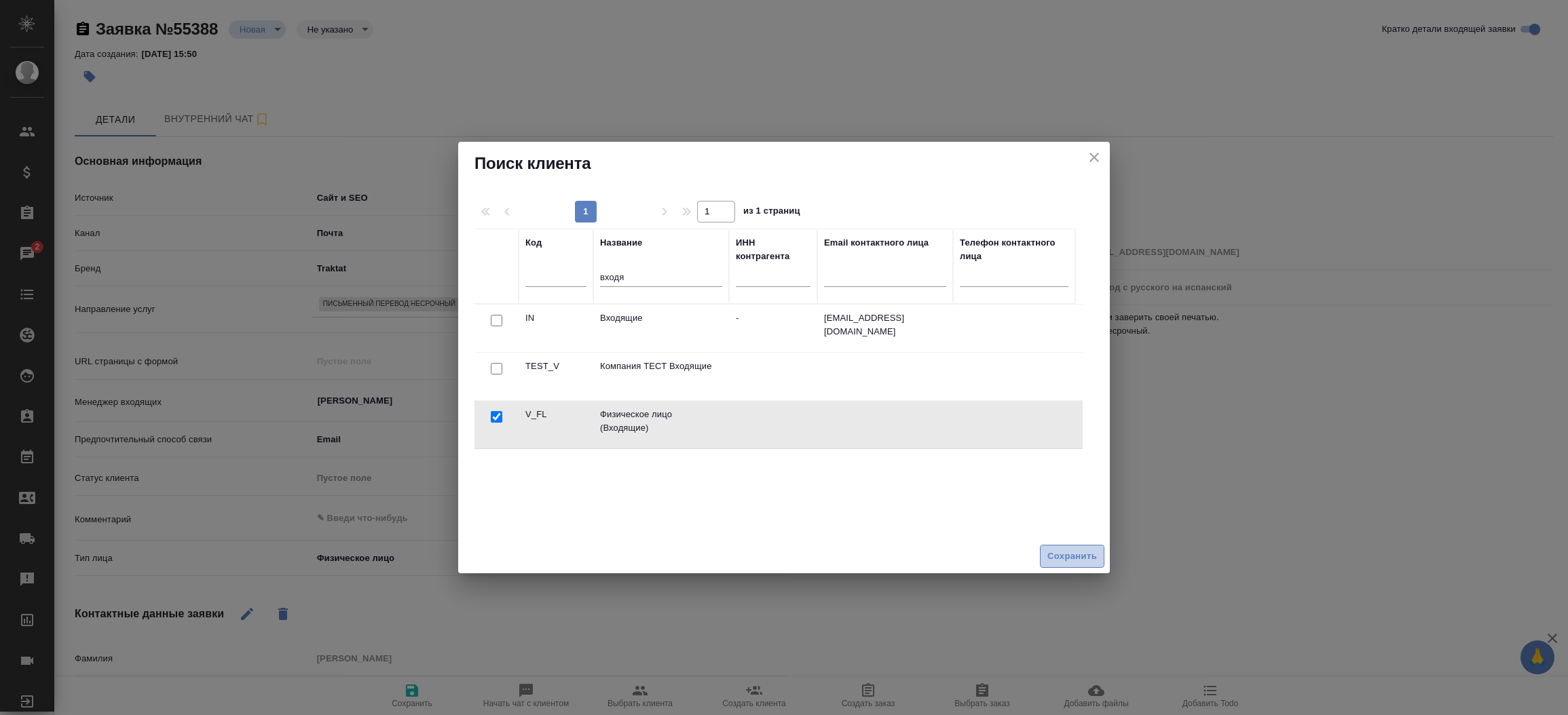
click at [1076, 545] on button "Сохранить" at bounding box center [1072, 557] width 65 height 24
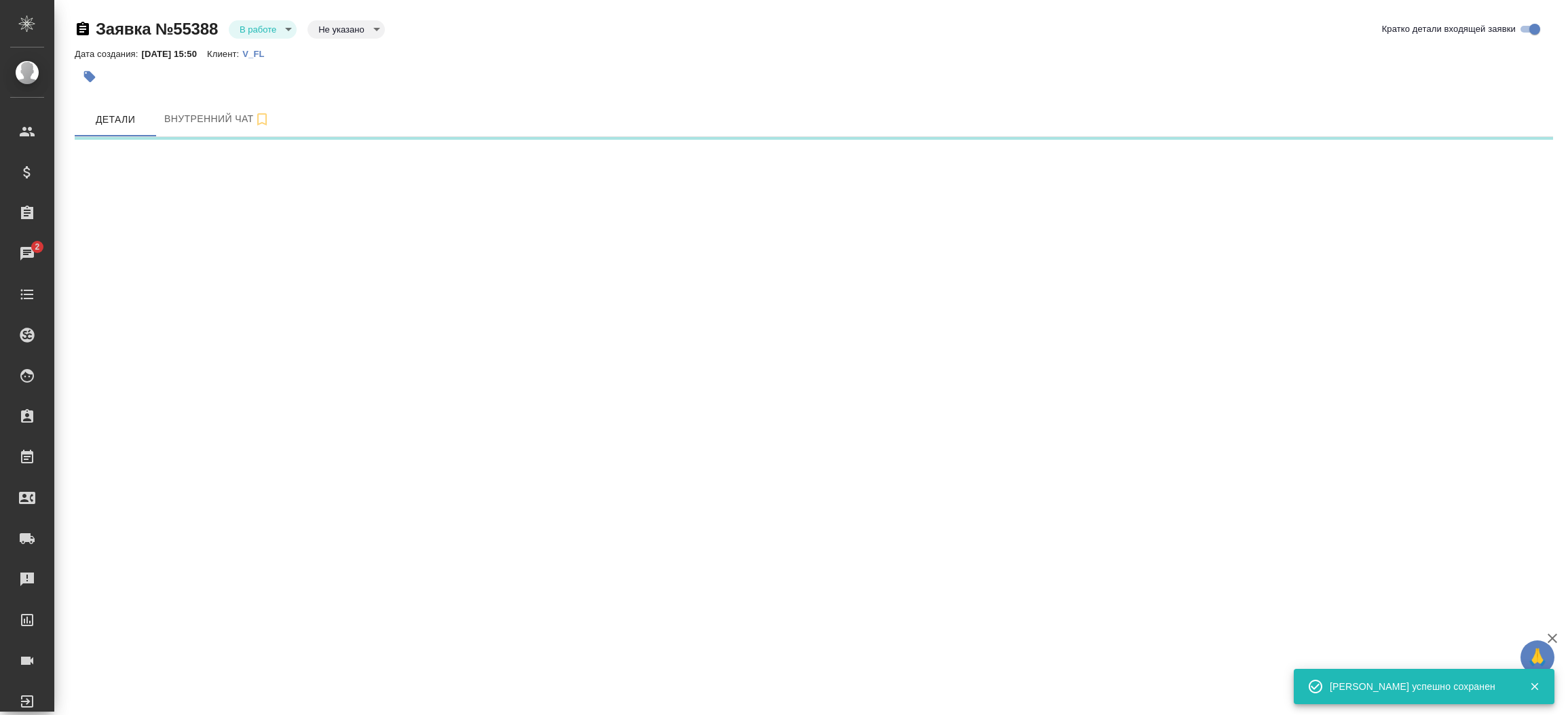
select select "RU"
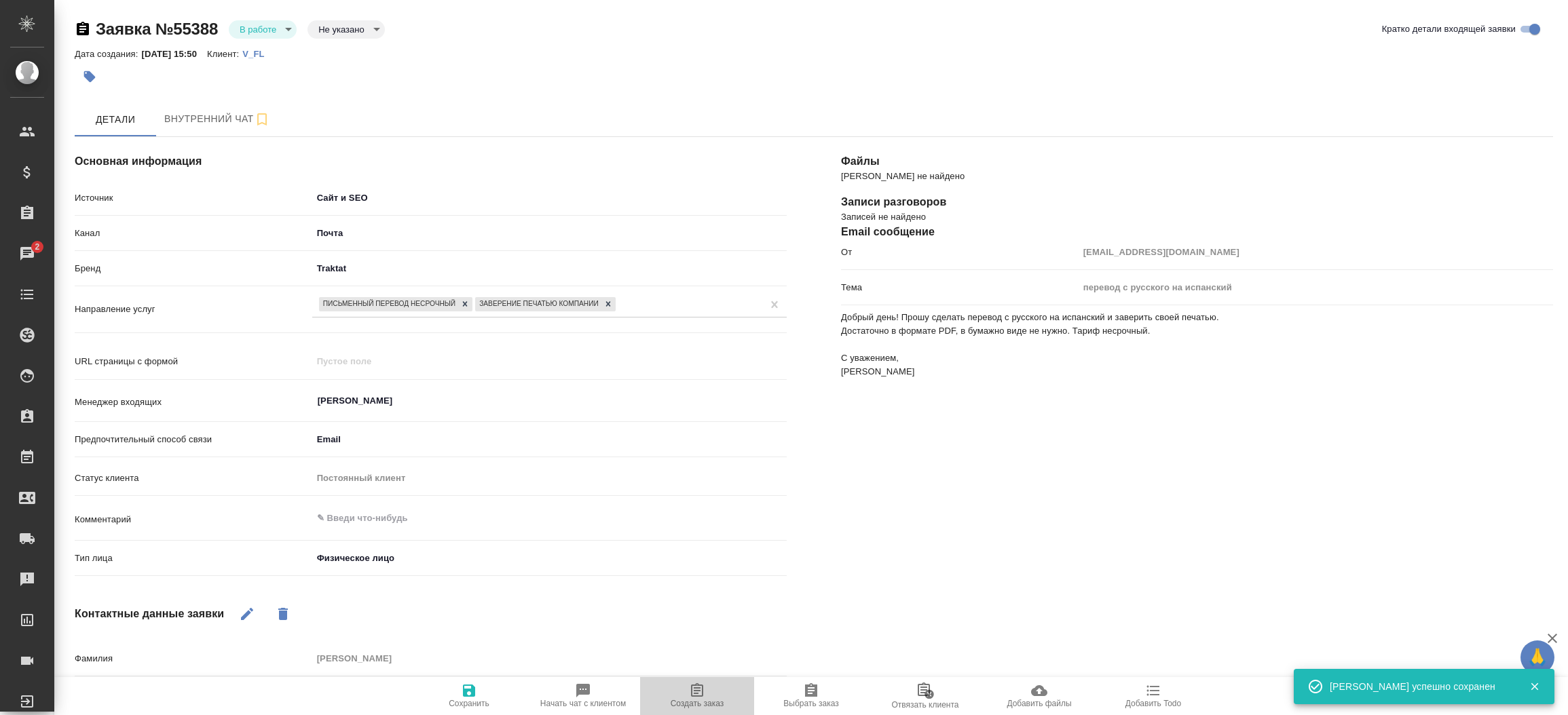
click at [726, 684] on span "Создать заказ" at bounding box center [697, 695] width 98 height 26
type textarea "x"
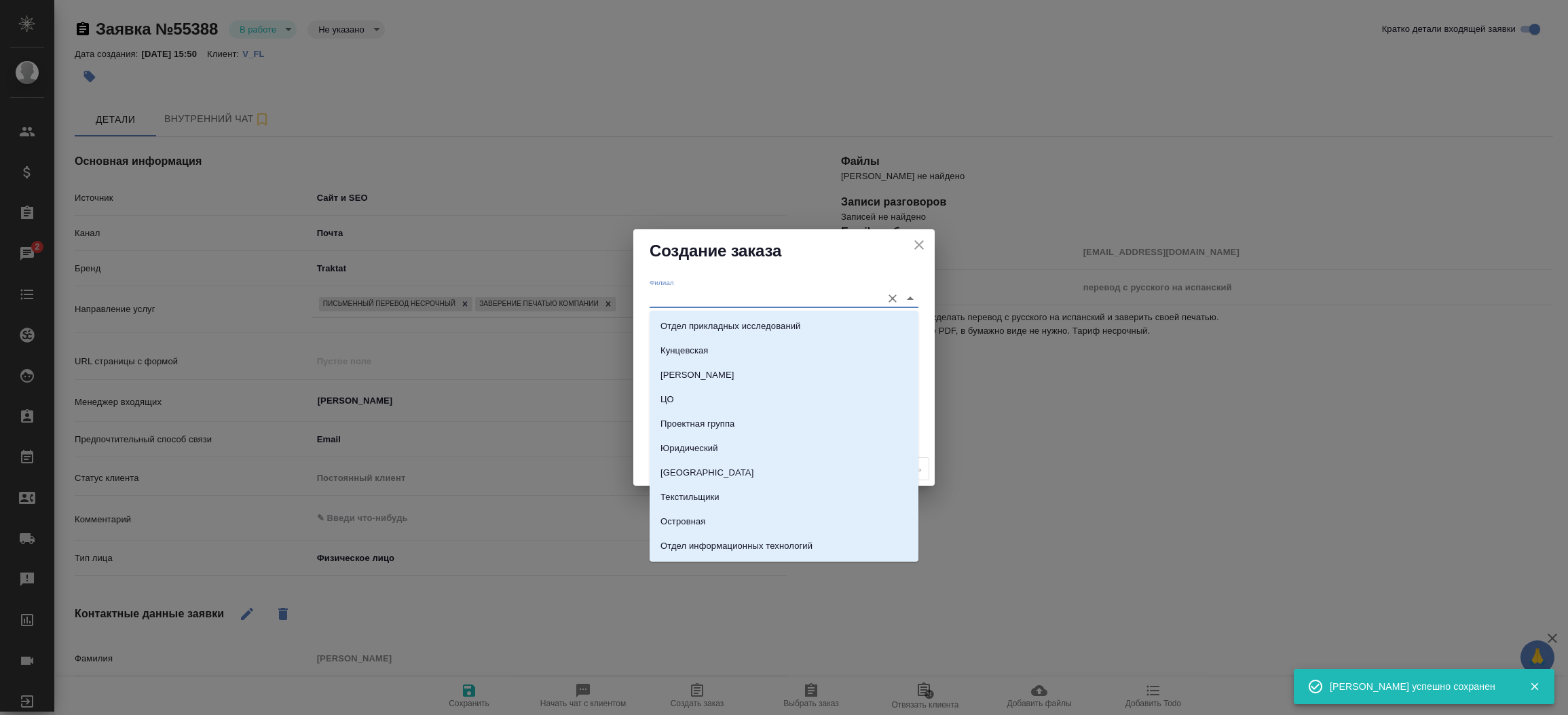
click at [711, 292] on input "Филиал" at bounding box center [762, 298] width 226 height 19
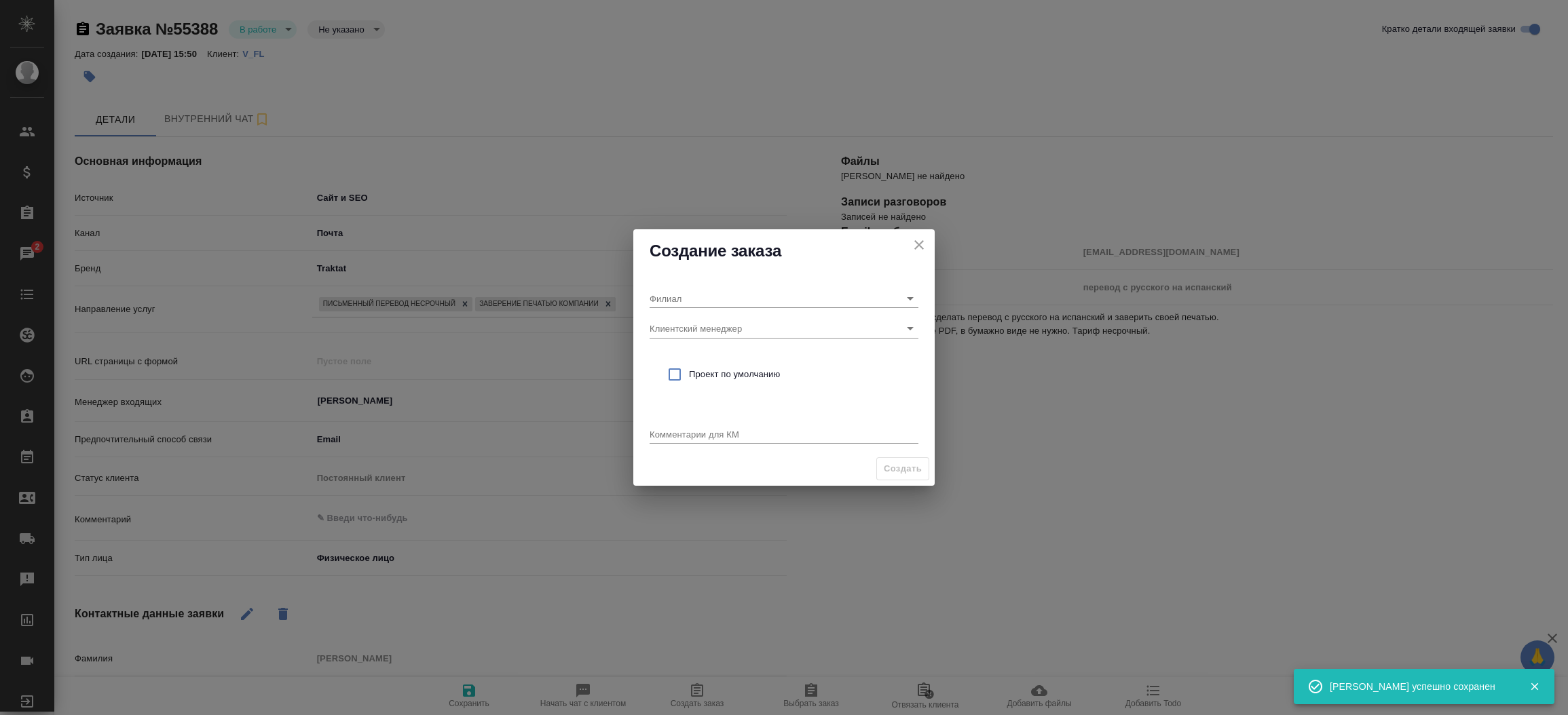
click at [680, 274] on div "Филиал Клиентский менеджер Проект по умолчанию Комментарии для КМ x" at bounding box center [784, 362] width 301 height 179
click at [669, 323] on input "Клиентский менеджер" at bounding box center [762, 328] width 226 height 19
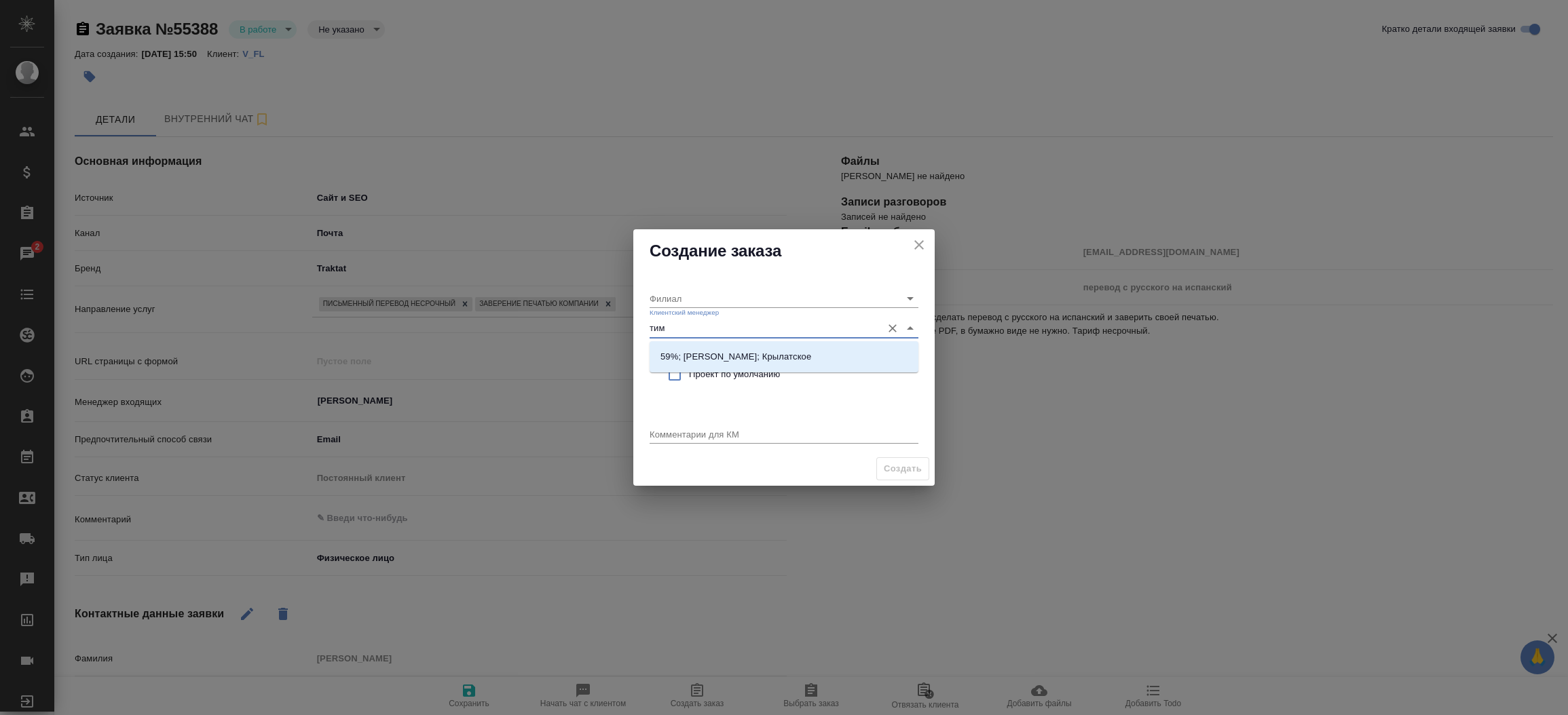
type input "тиму"
click at [724, 350] on p "59%; Касымов Тимур; Крылатское" at bounding box center [736, 356] width 151 height 13
type input "Крылатское"
type input "59%; Касымов Тимур; Крылатское"
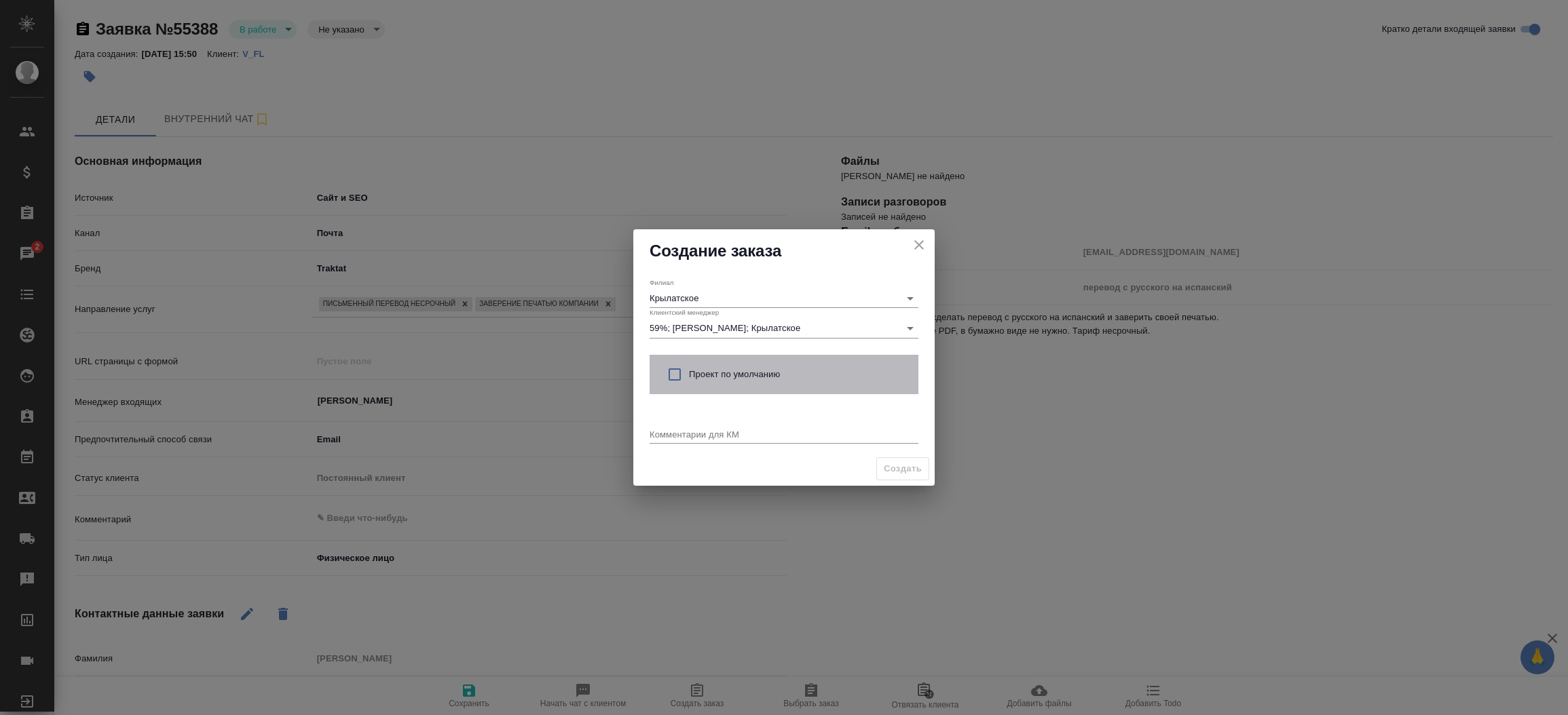
click at [706, 377] on span "Проект по умолчанию" at bounding box center [799, 374] width 219 height 13
checkbox input "true"
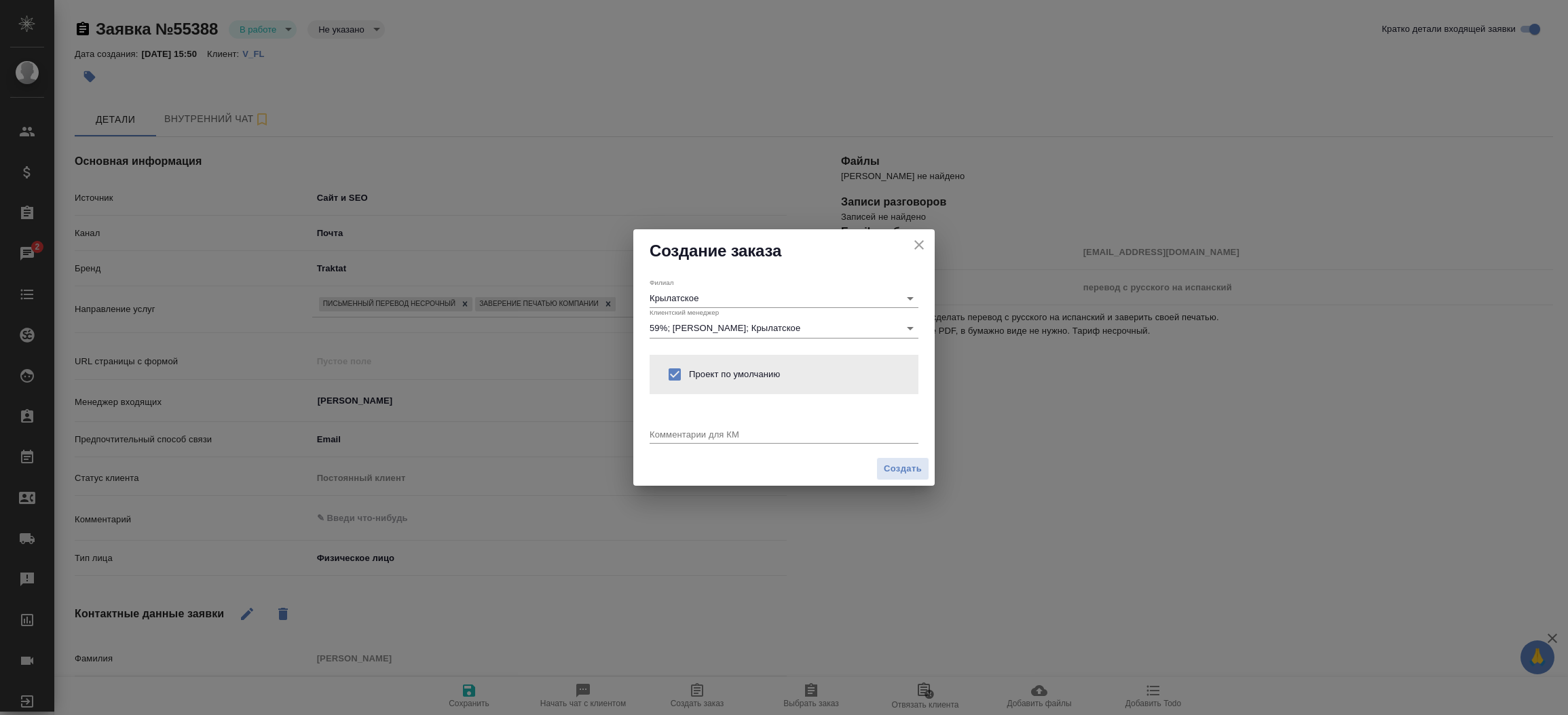
click at [693, 430] on textarea at bounding box center [784, 433] width 269 height 10
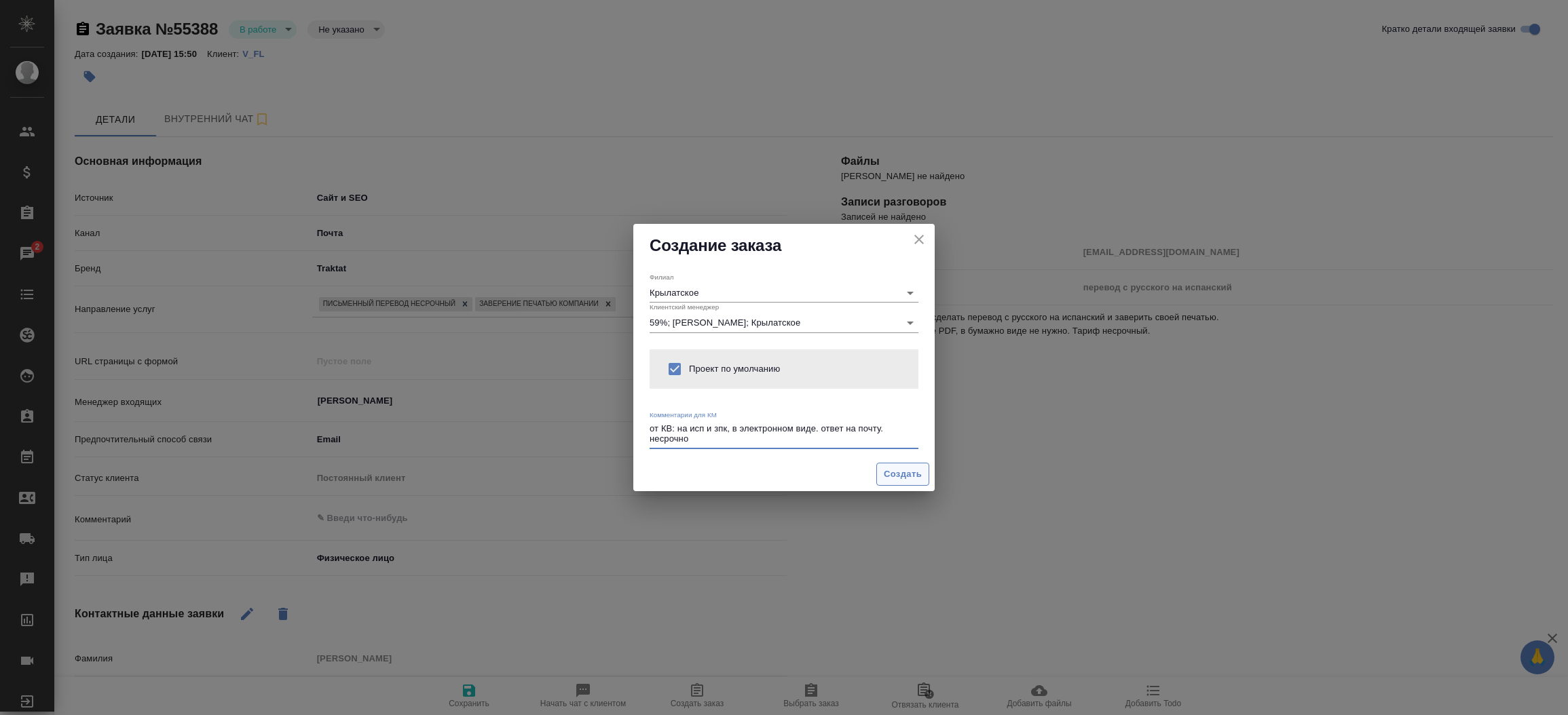
type textarea "от КВ: на исп и зпк, в электронном виде. ответ на почту. несрочно"
click at [891, 479] on span "Создать" at bounding box center [903, 475] width 38 height 16
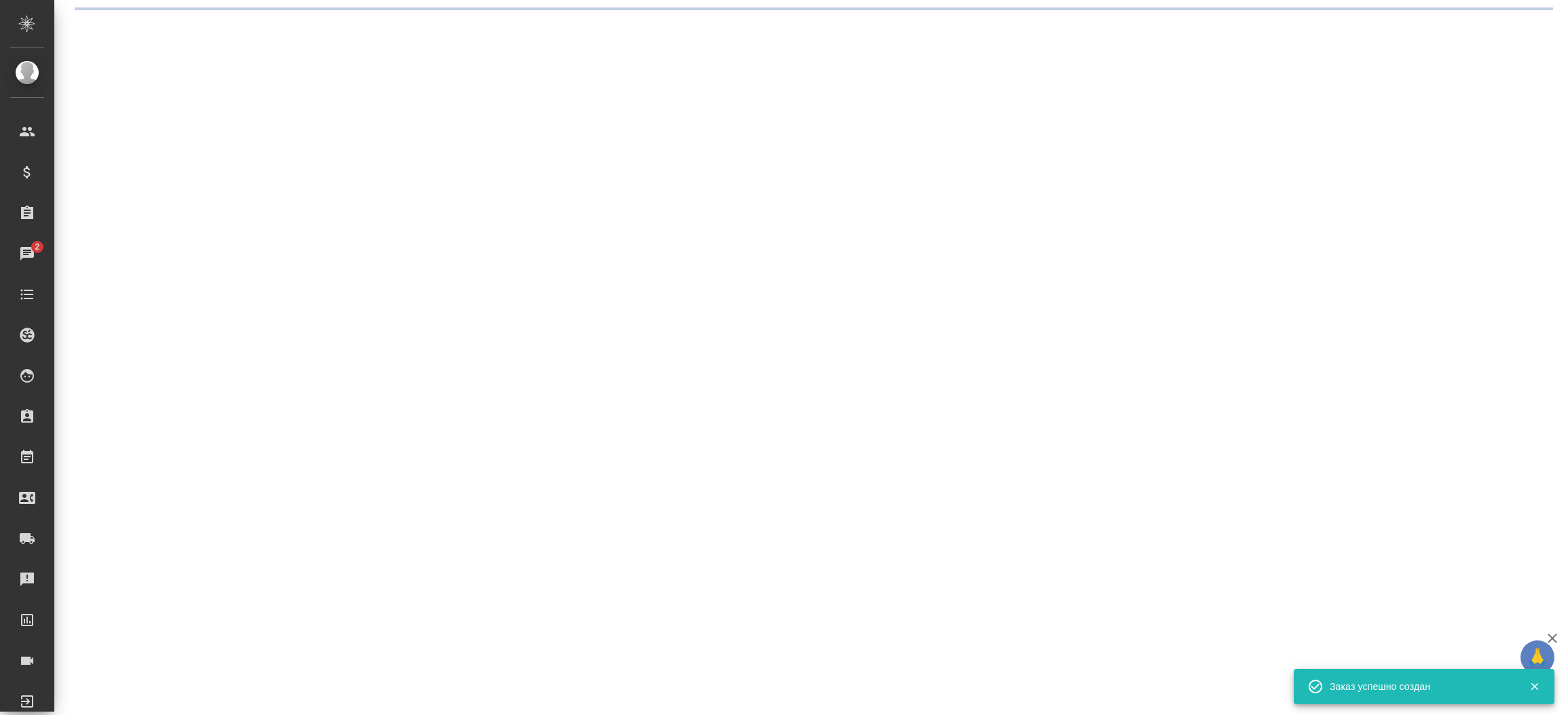
select select "RU"
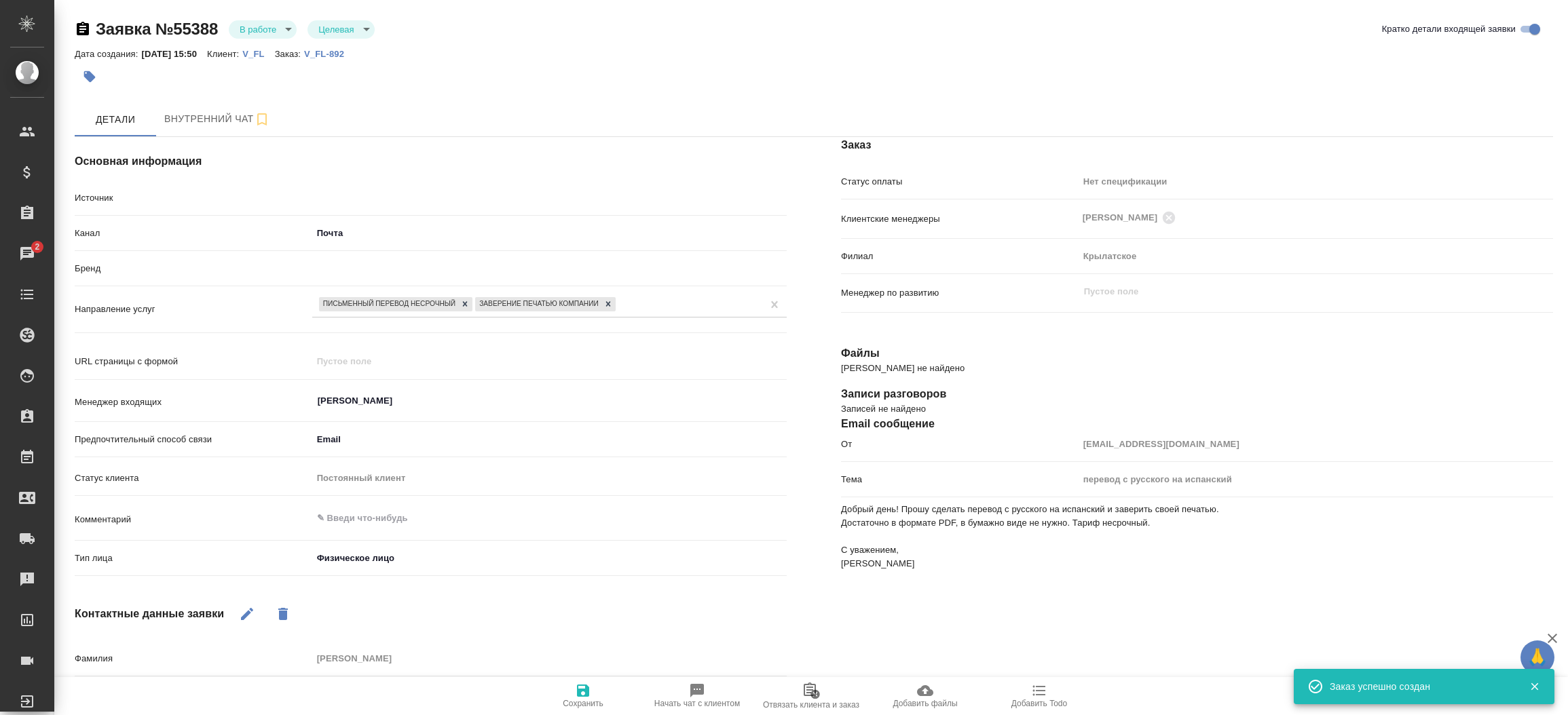
type textarea "x"
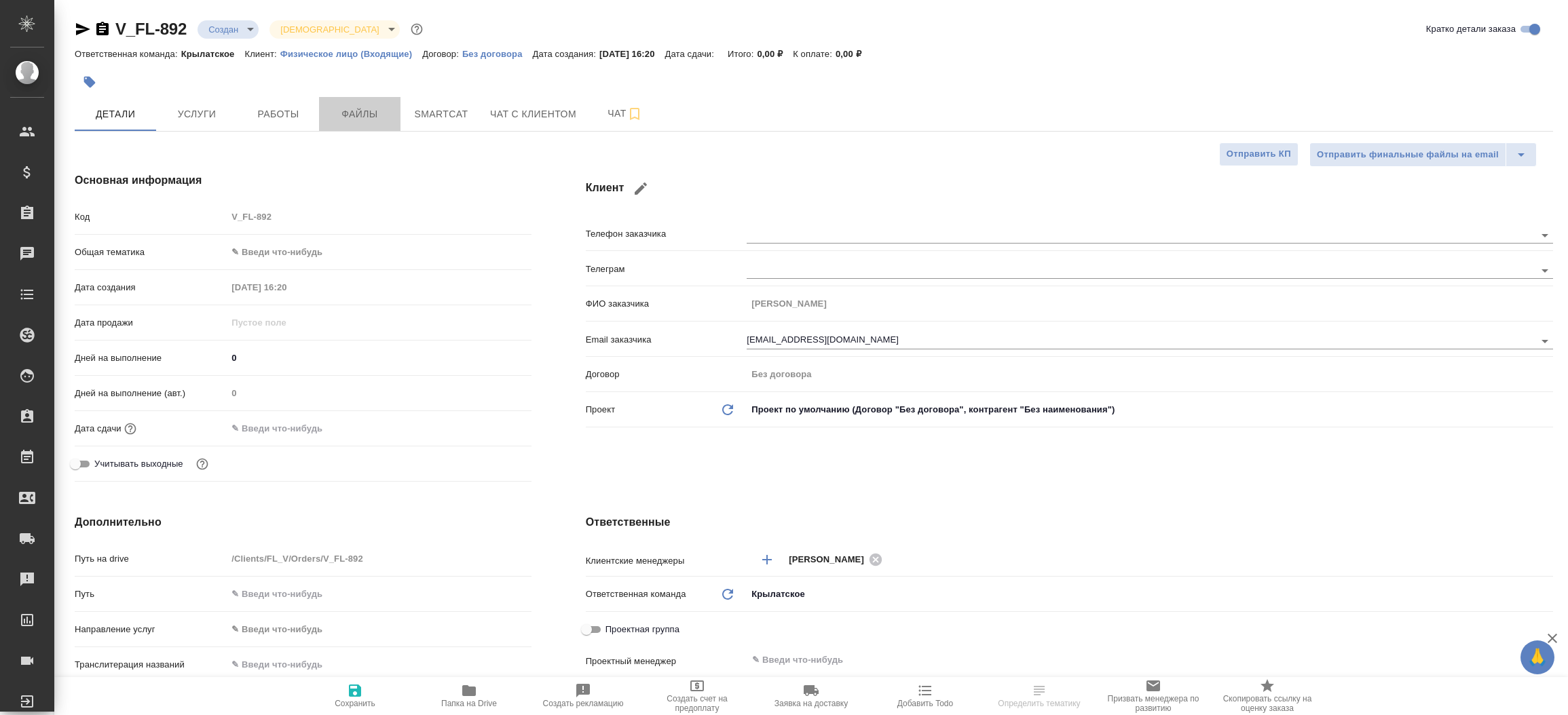
select select "RU"
click at [376, 113] on span "Файлы" at bounding box center [359, 114] width 65 height 17
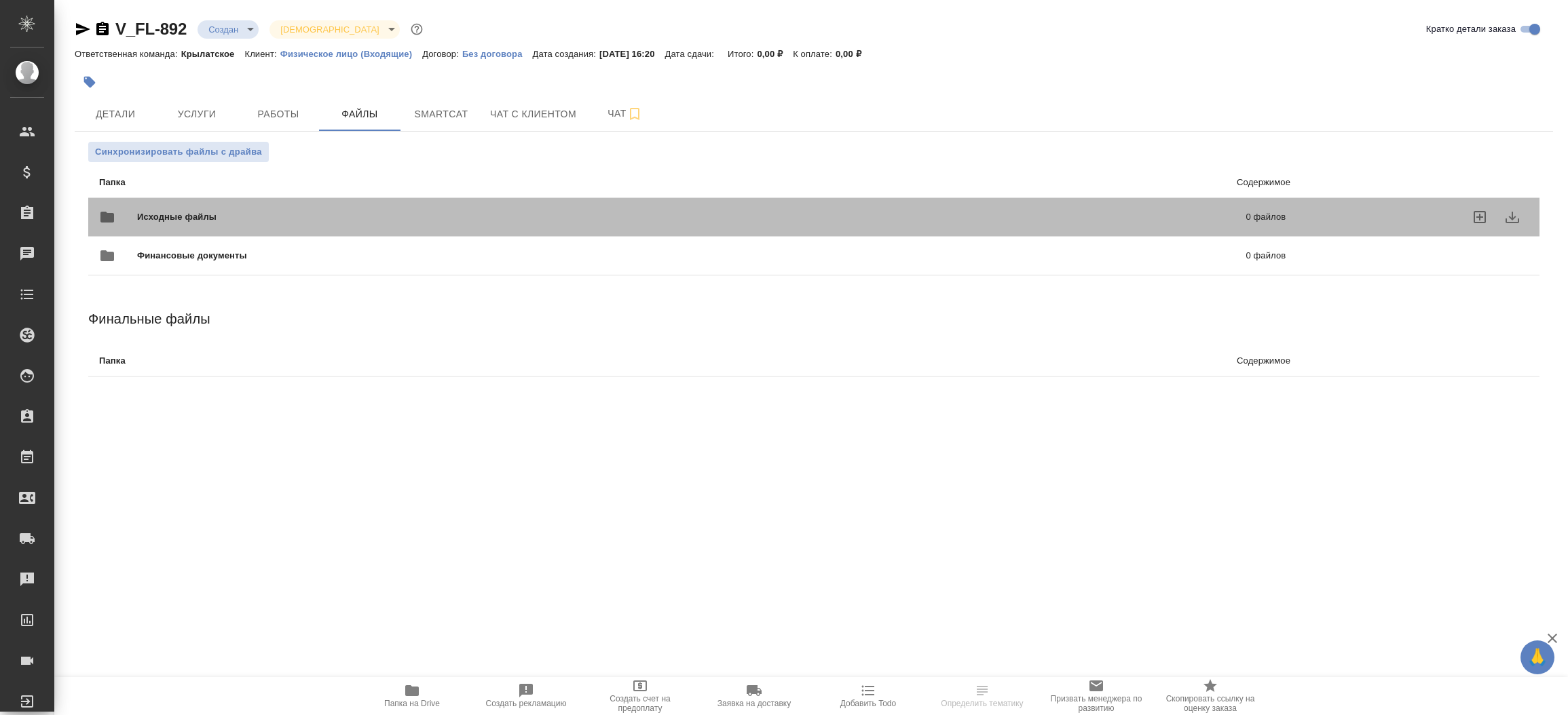
click at [289, 223] on span "Исходные файлы" at bounding box center [434, 217] width 594 height 13
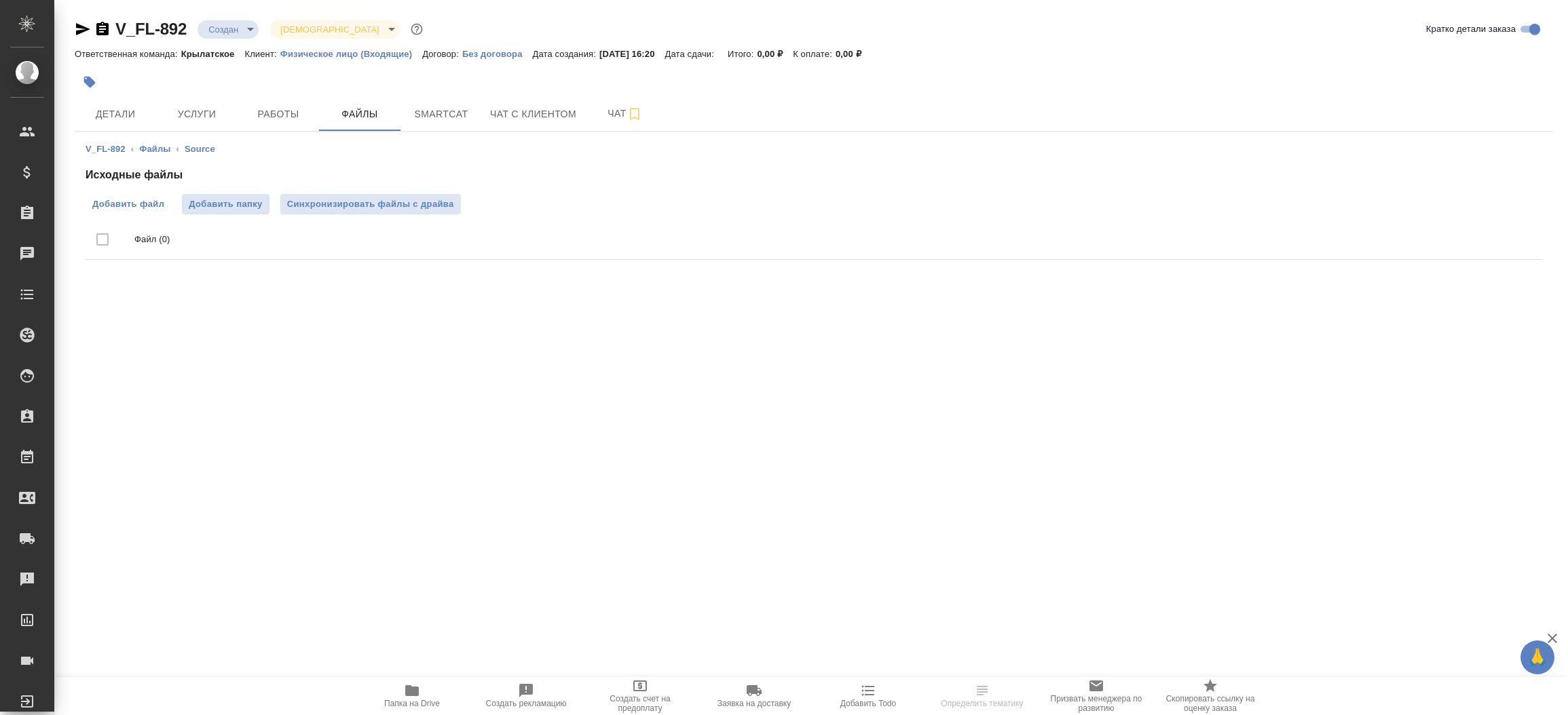
click at [129, 198] on span "Добавить файл" at bounding box center [128, 203] width 72 height 13
click at [0, 0] on input "Добавить файл" at bounding box center [0, 0] width 0 height 0
click at [97, 121] on span "Детали" at bounding box center [115, 114] width 65 height 17
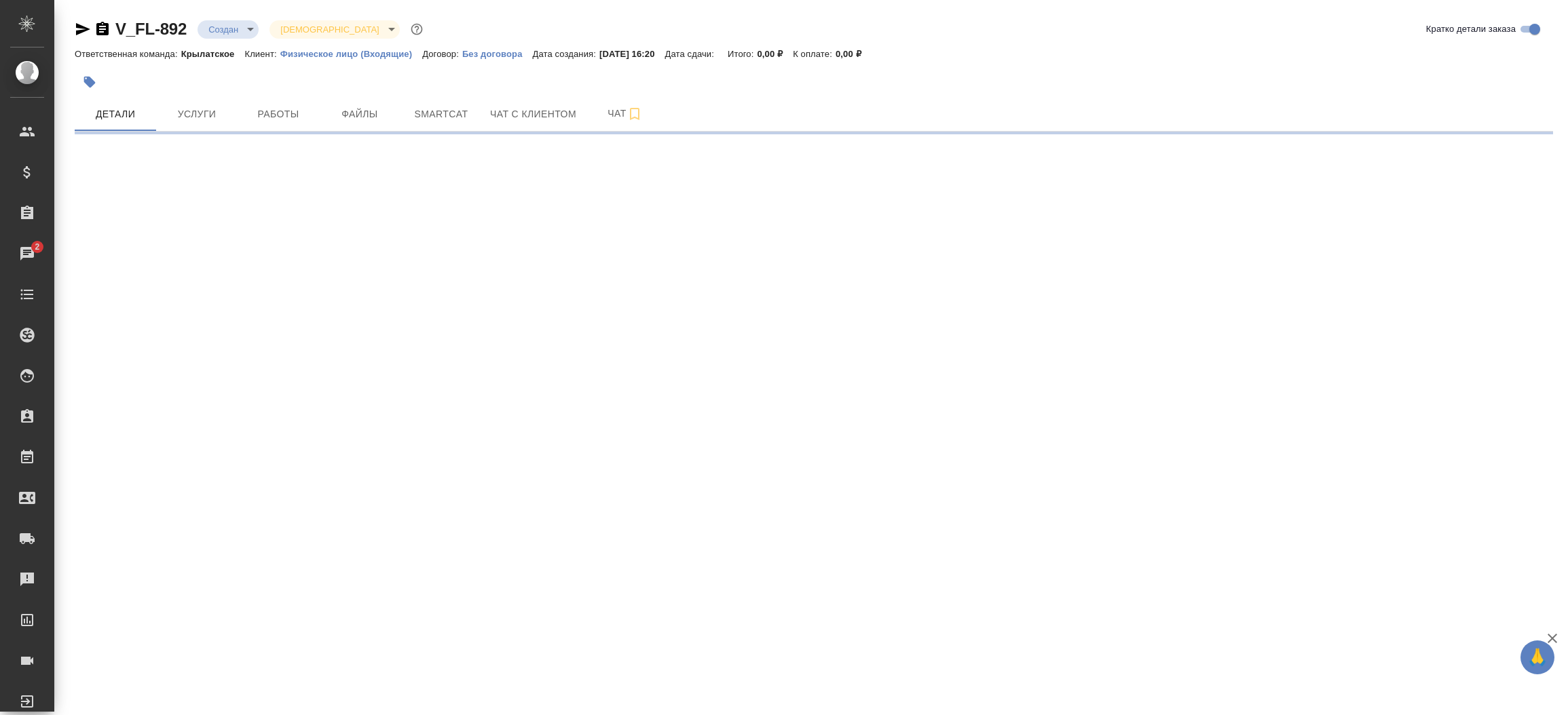
select select "RU"
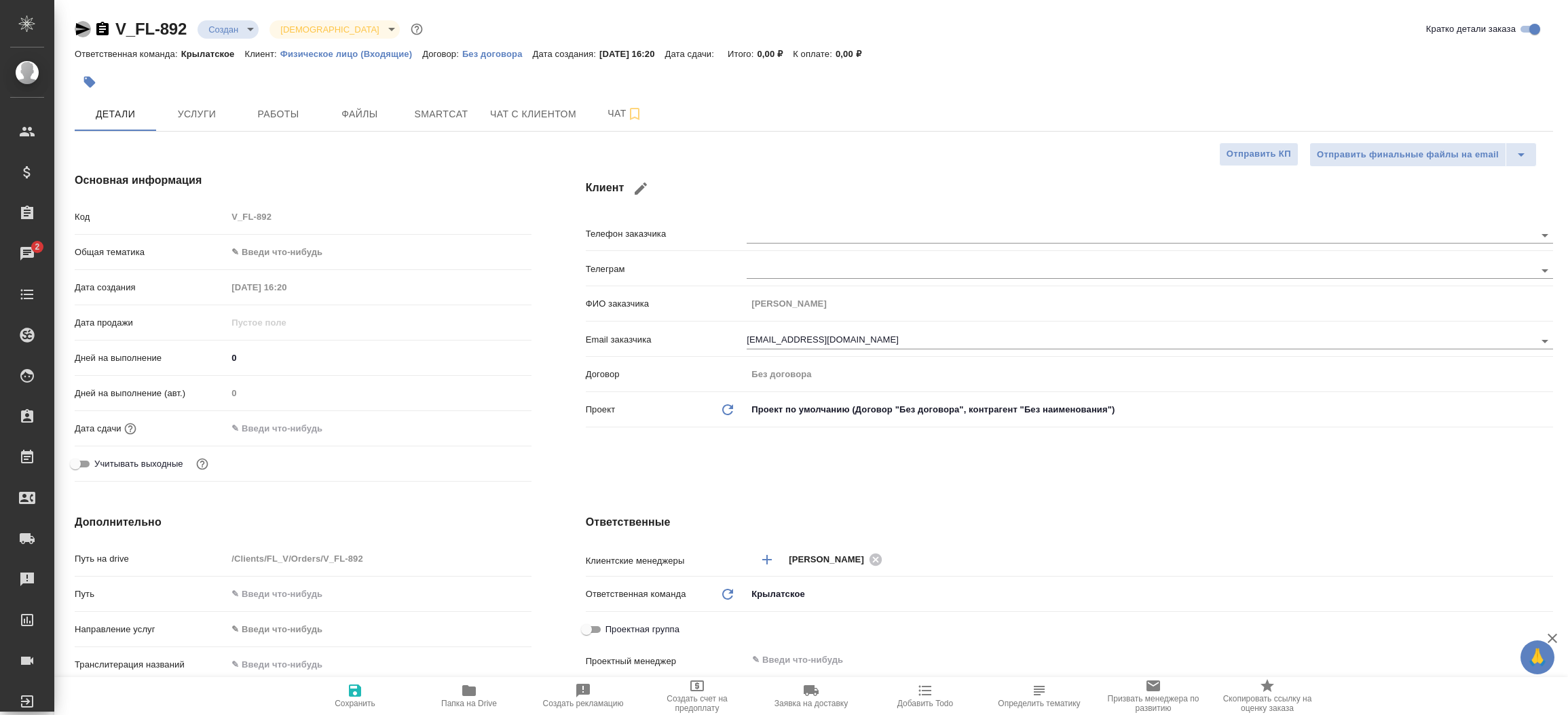
click at [84, 31] on icon "button" at bounding box center [83, 29] width 16 height 16
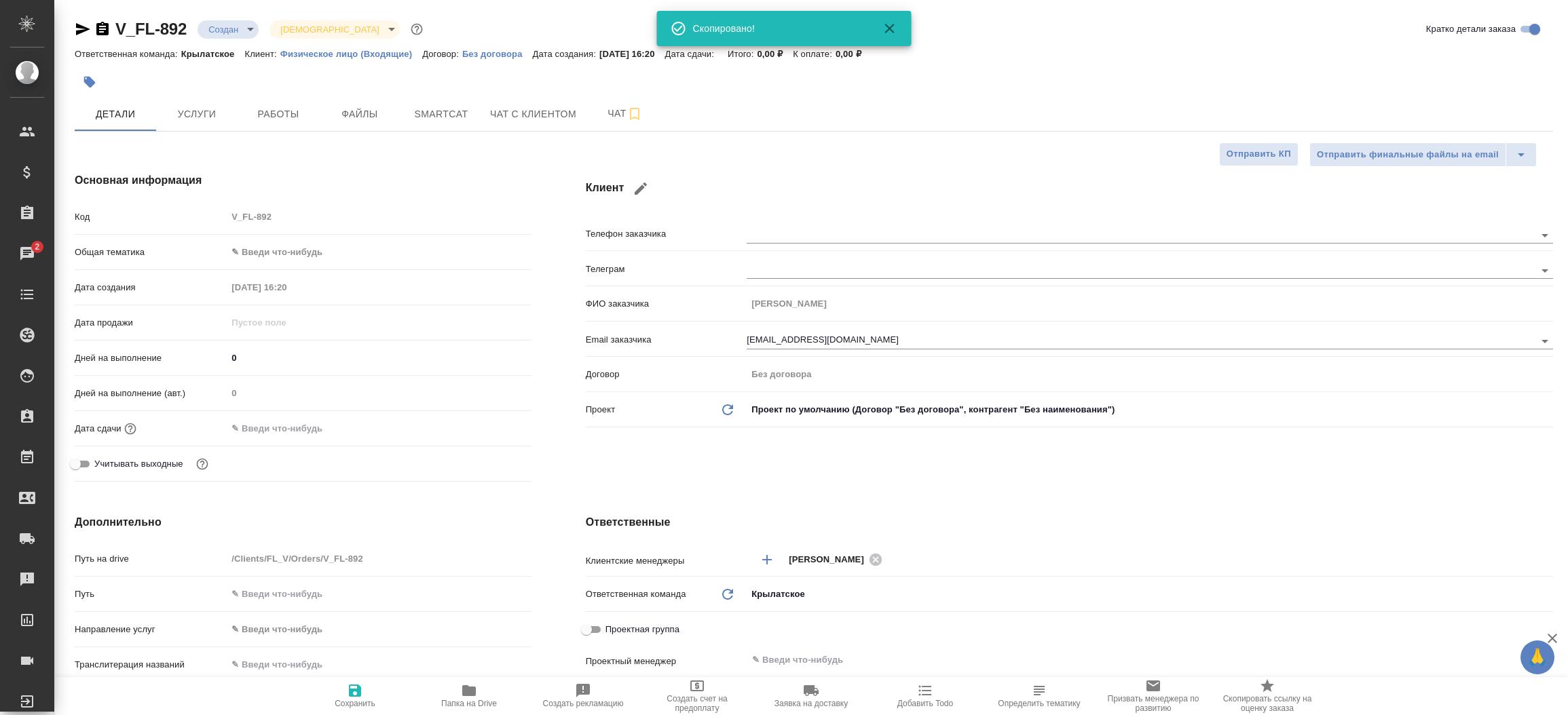
type textarea "x"
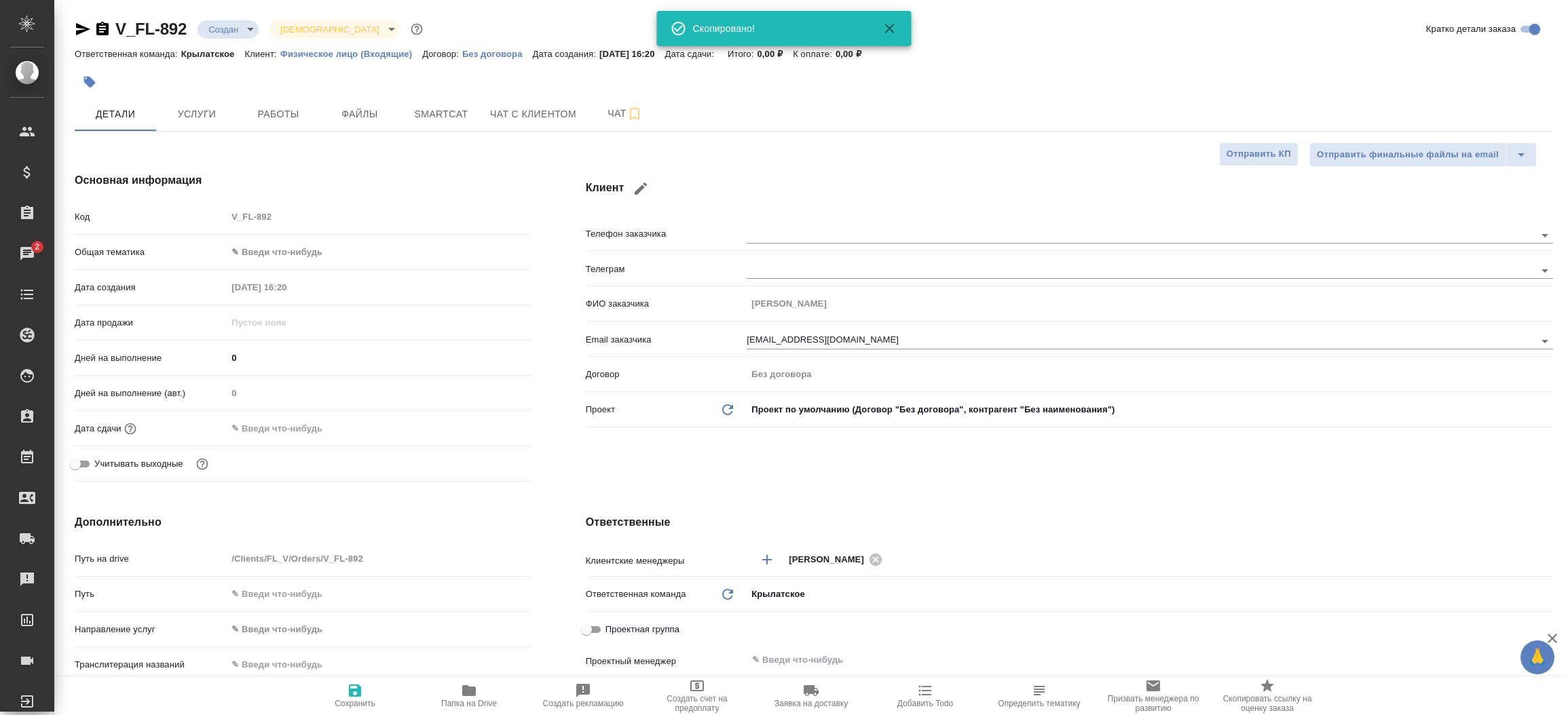
type textarea "x"
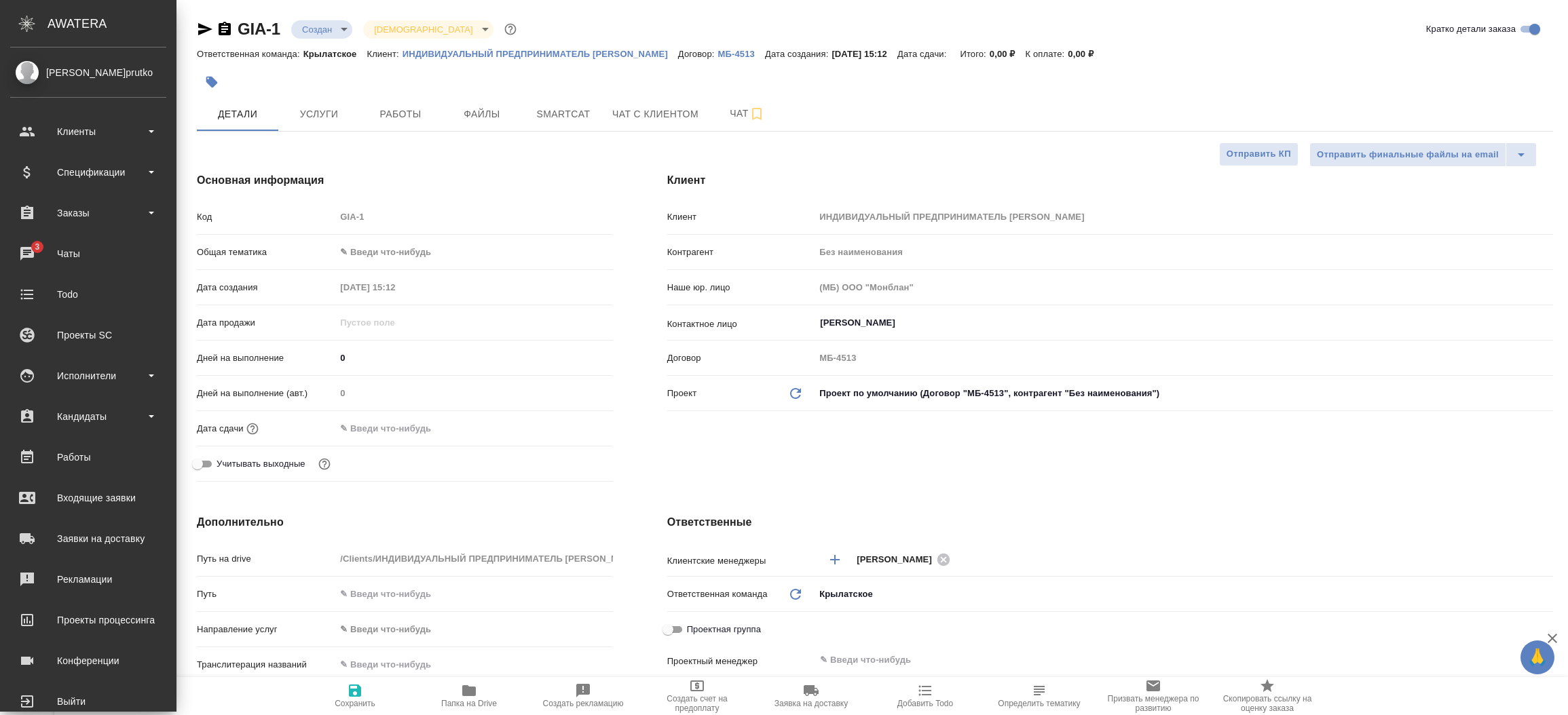
select select "RU"
click at [86, 509] on link "Входящие заявки" at bounding box center [88, 498] width 170 height 34
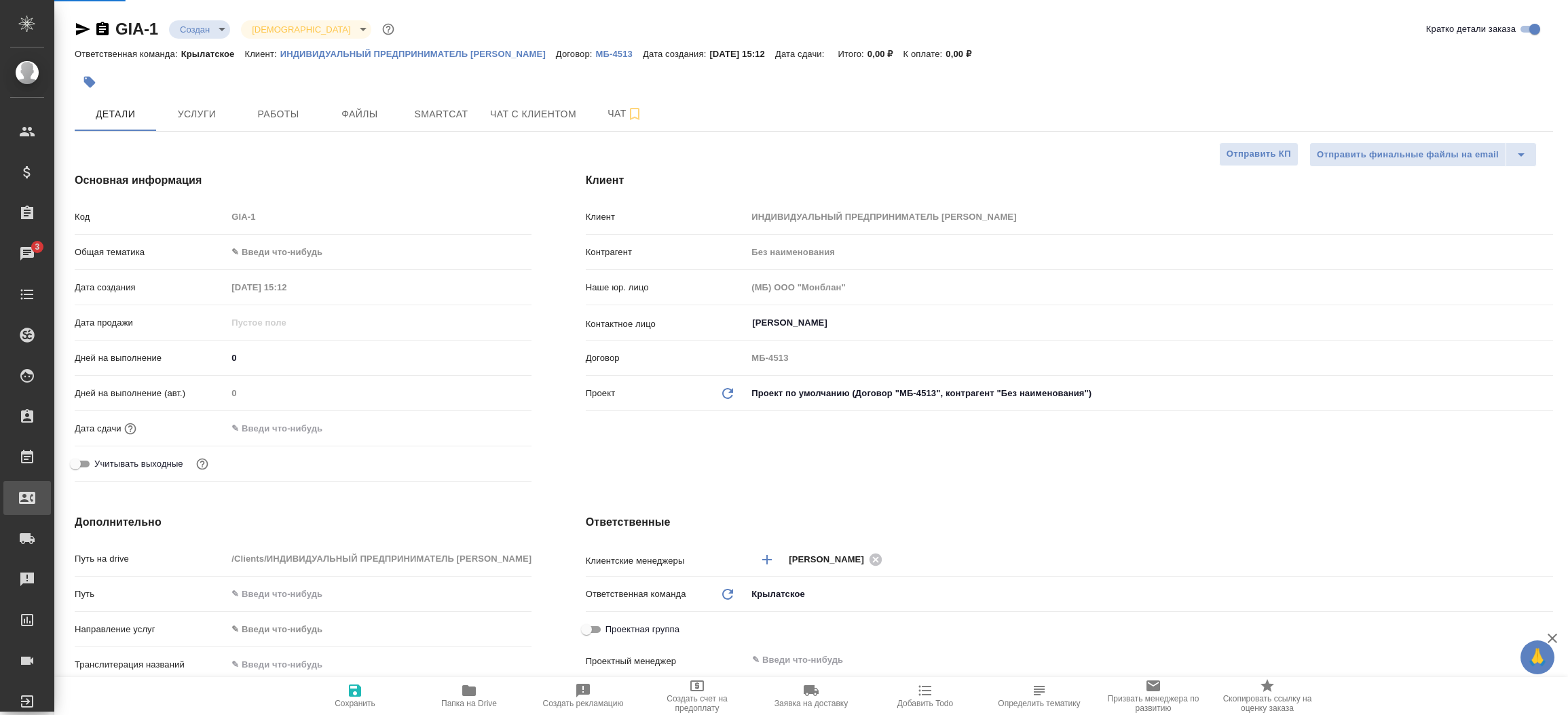
click at [86, 509] on div ".cls-1 fill:#fff; AWATERA [PERSON_NAME][PERSON_NAME] Спецификации Заказы 3 Чаты…" at bounding box center [784, 357] width 1568 height 715
select select "RU"
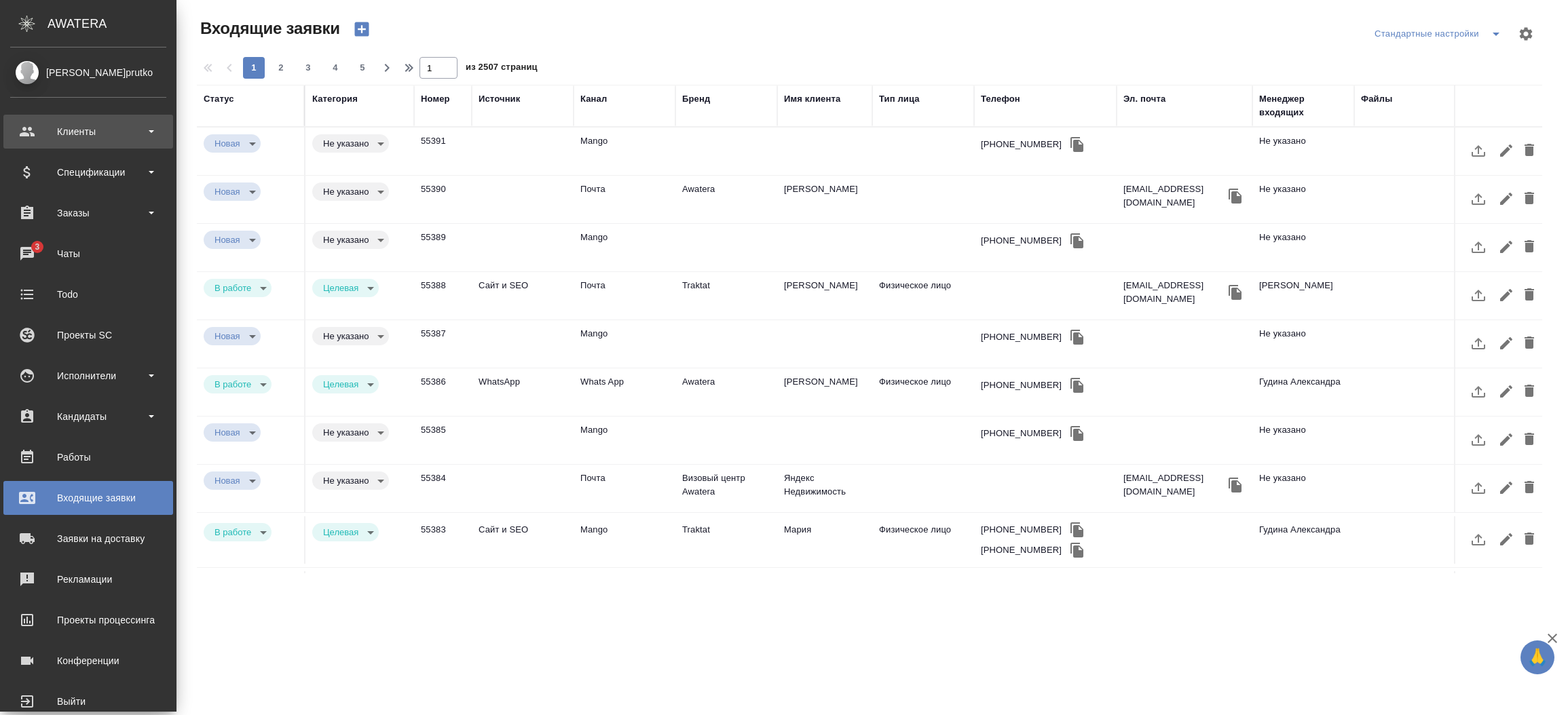
click at [97, 139] on div "Клиенты" at bounding box center [88, 131] width 156 height 20
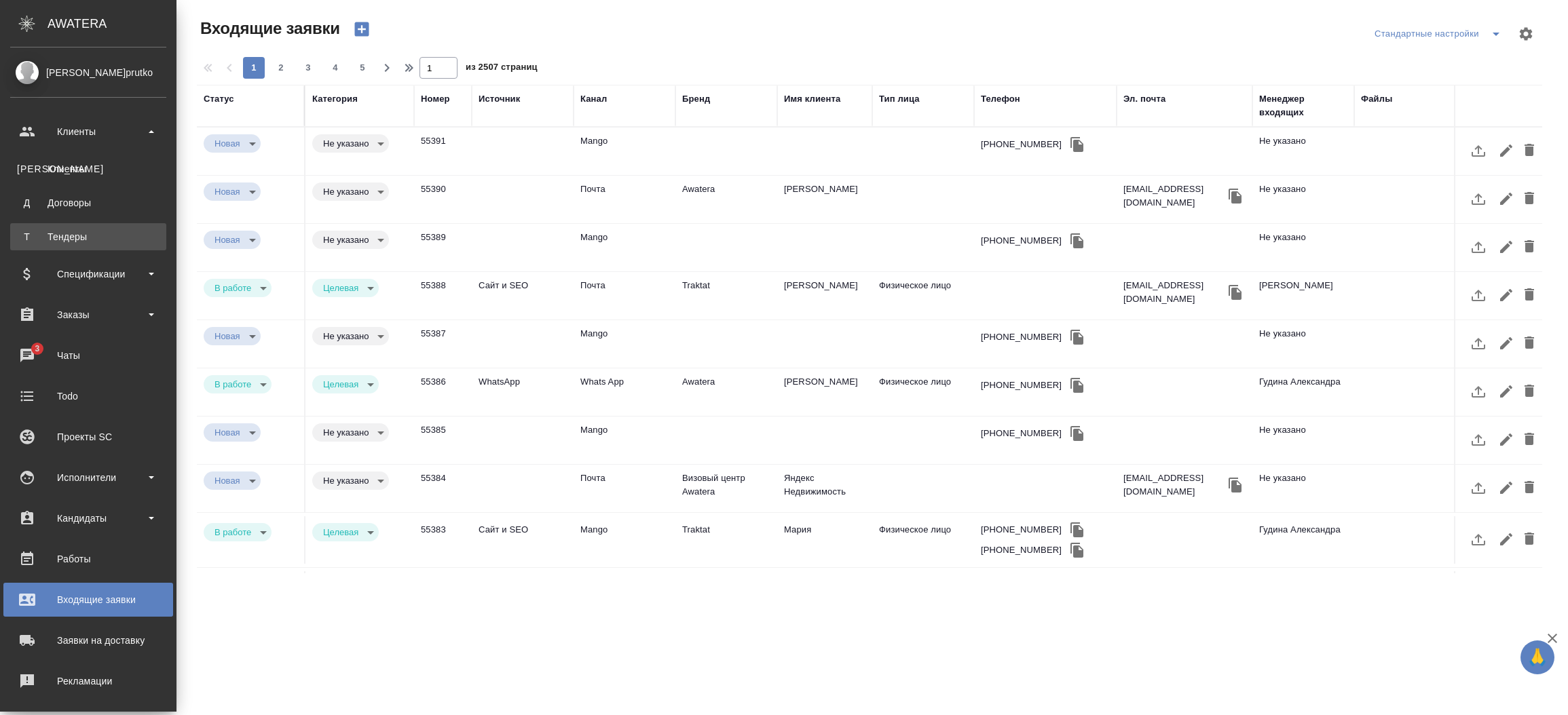
click at [83, 234] on div "Тендеры" at bounding box center [88, 236] width 142 height 13
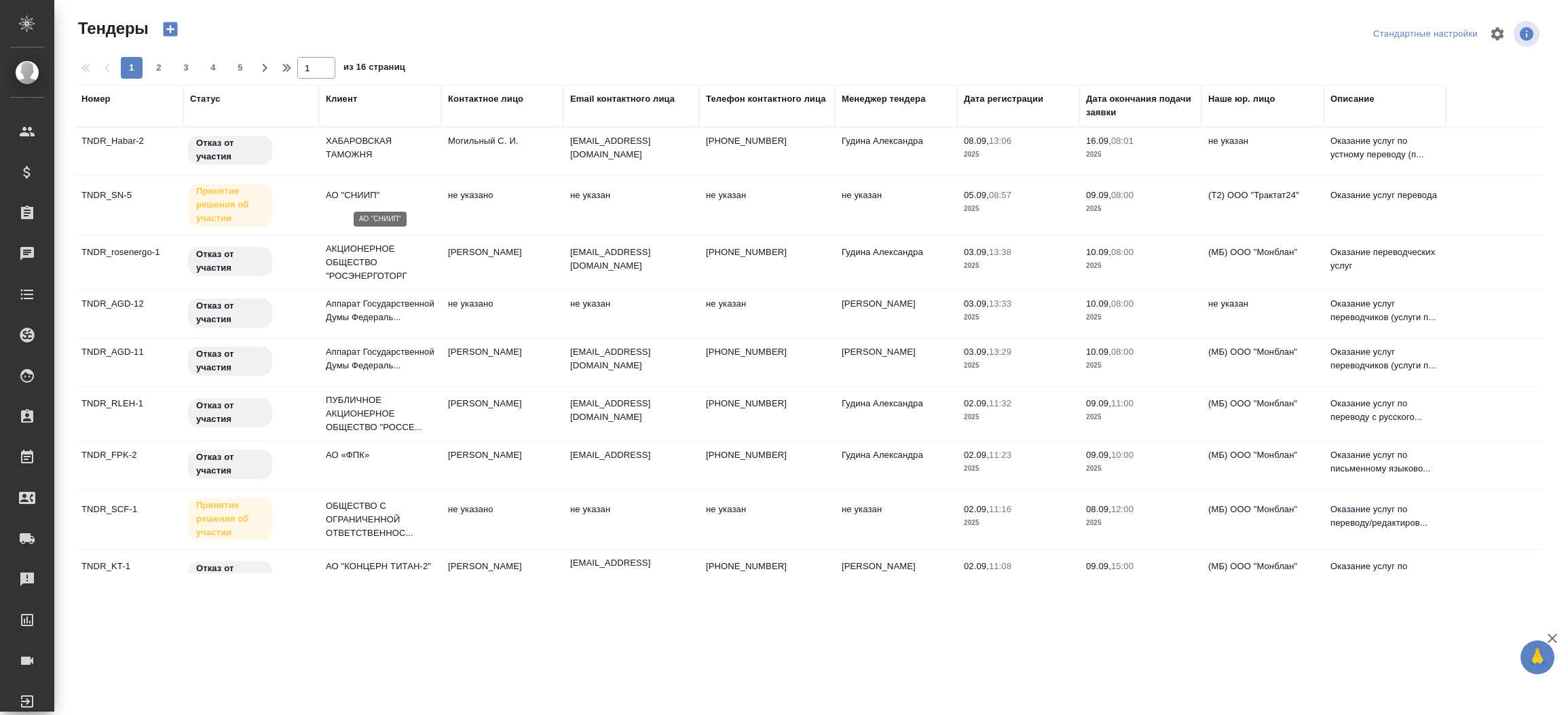
click at [341, 191] on p "АО "СНИИП"" at bounding box center [380, 195] width 108 height 13
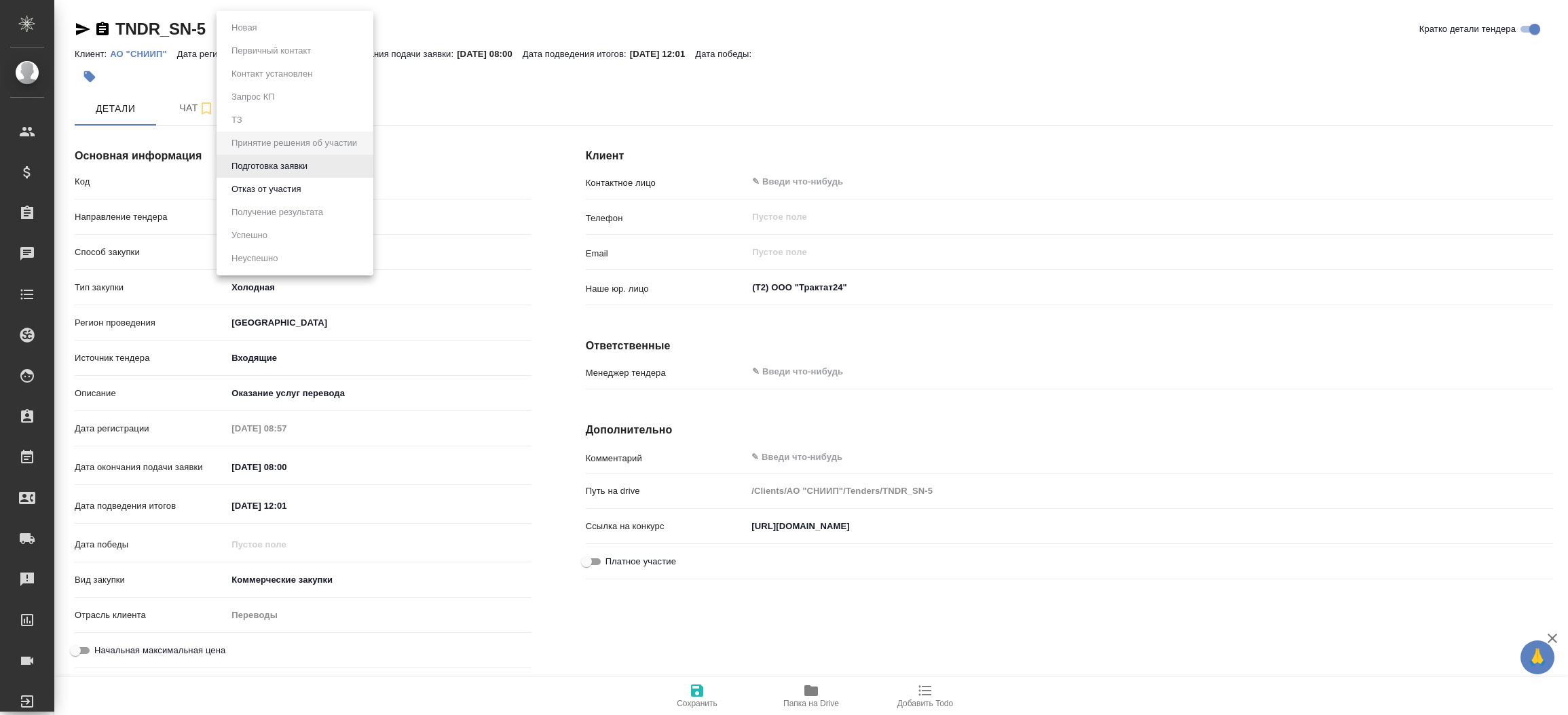
click at [283, 30] on body "🙏 .cls-1 fill:#fff; AWATERA [PERSON_NAME]prutko Клиенты Спецификации Заказы Чат…" at bounding box center [784, 357] width 1568 height 715
click at [281, 164] on button "Подготовка заявки" at bounding box center [269, 166] width 84 height 15
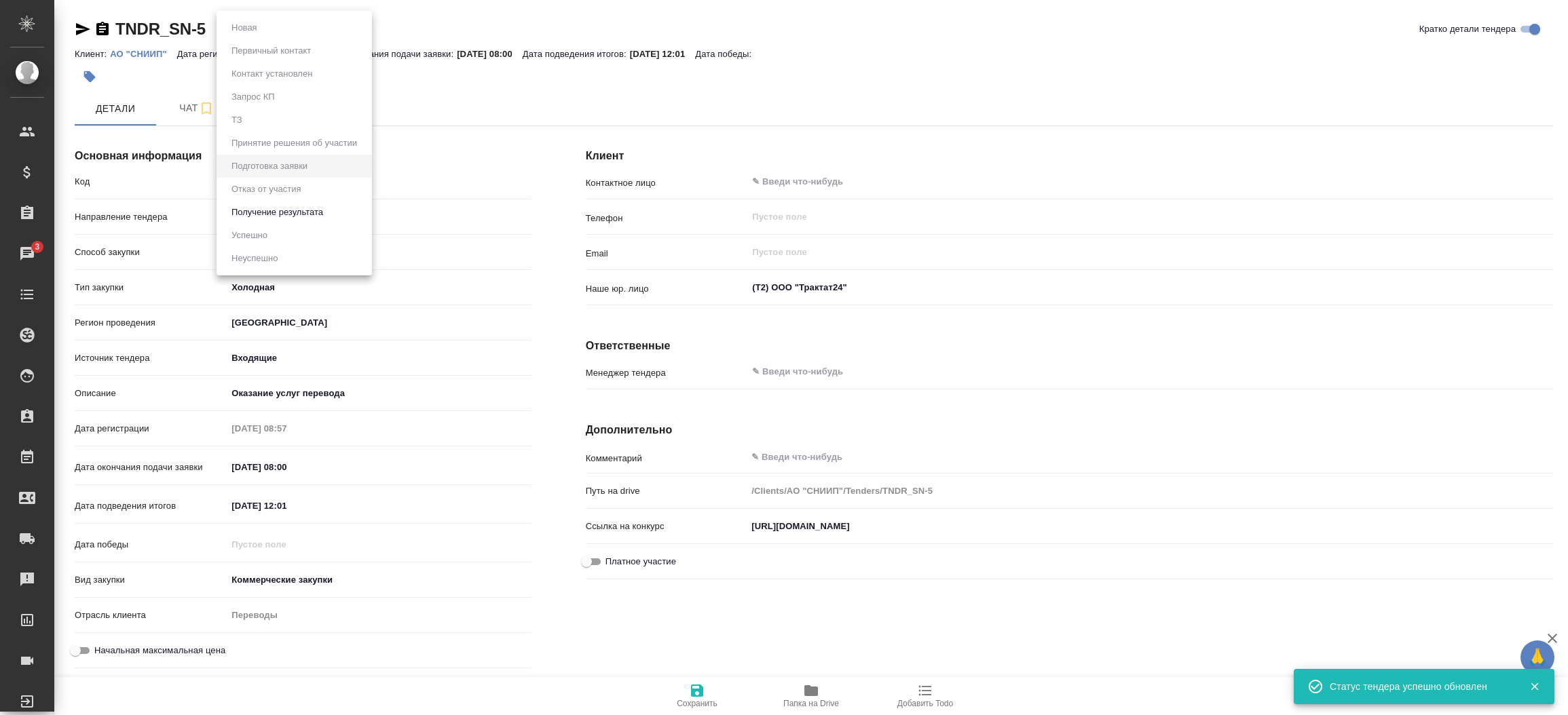
click at [283, 33] on body "🙏 .cls-1 fill:#fff; AWATERA Прутько Ирина i.prutko Клиенты Спецификации Заказы …" at bounding box center [784, 357] width 1568 height 715
click at [268, 205] on button "Получение результата" at bounding box center [277, 212] width 99 height 15
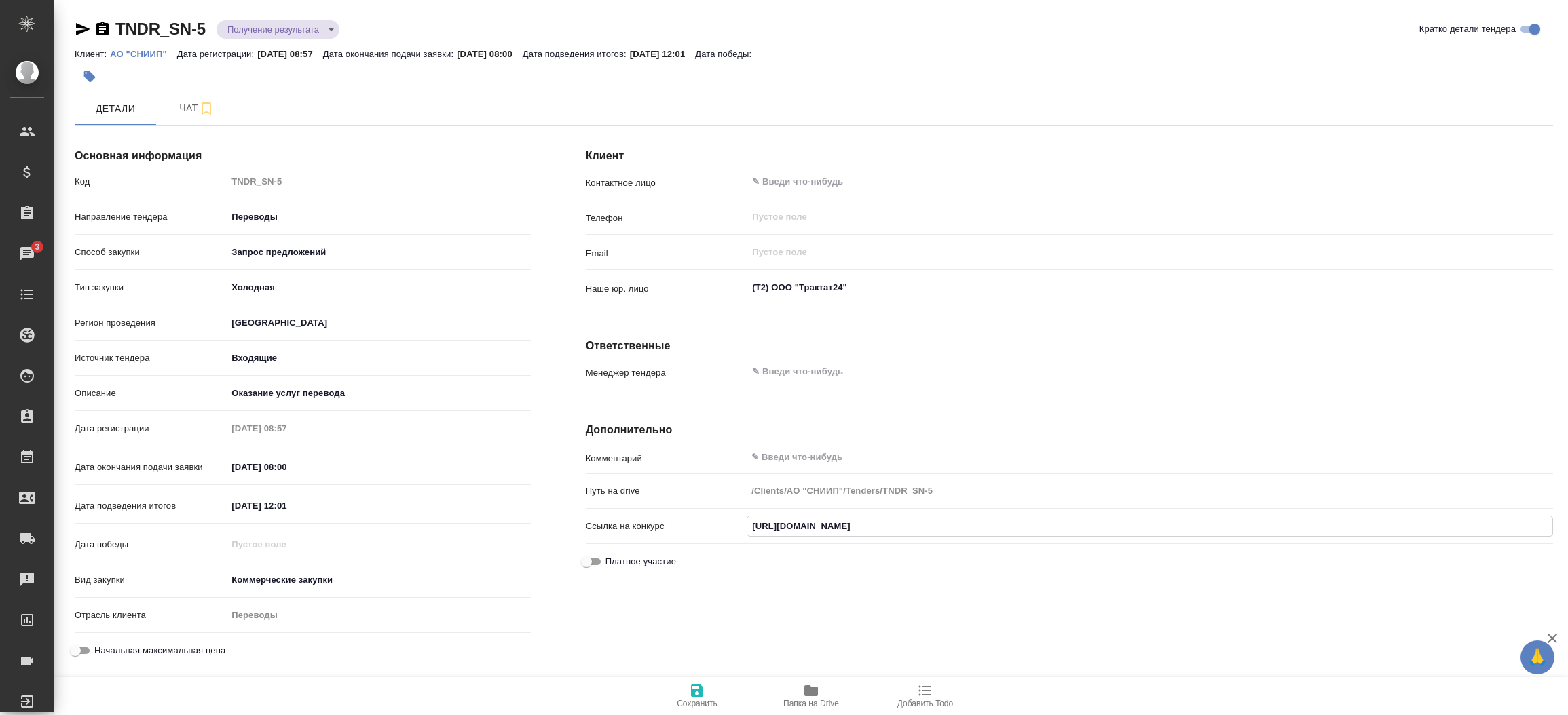
click at [825, 531] on input "https://utp.sberbank-ast.ru/Rosatom/NBT/BidView/41/3/0/3056899" at bounding box center [1150, 526] width 805 height 20
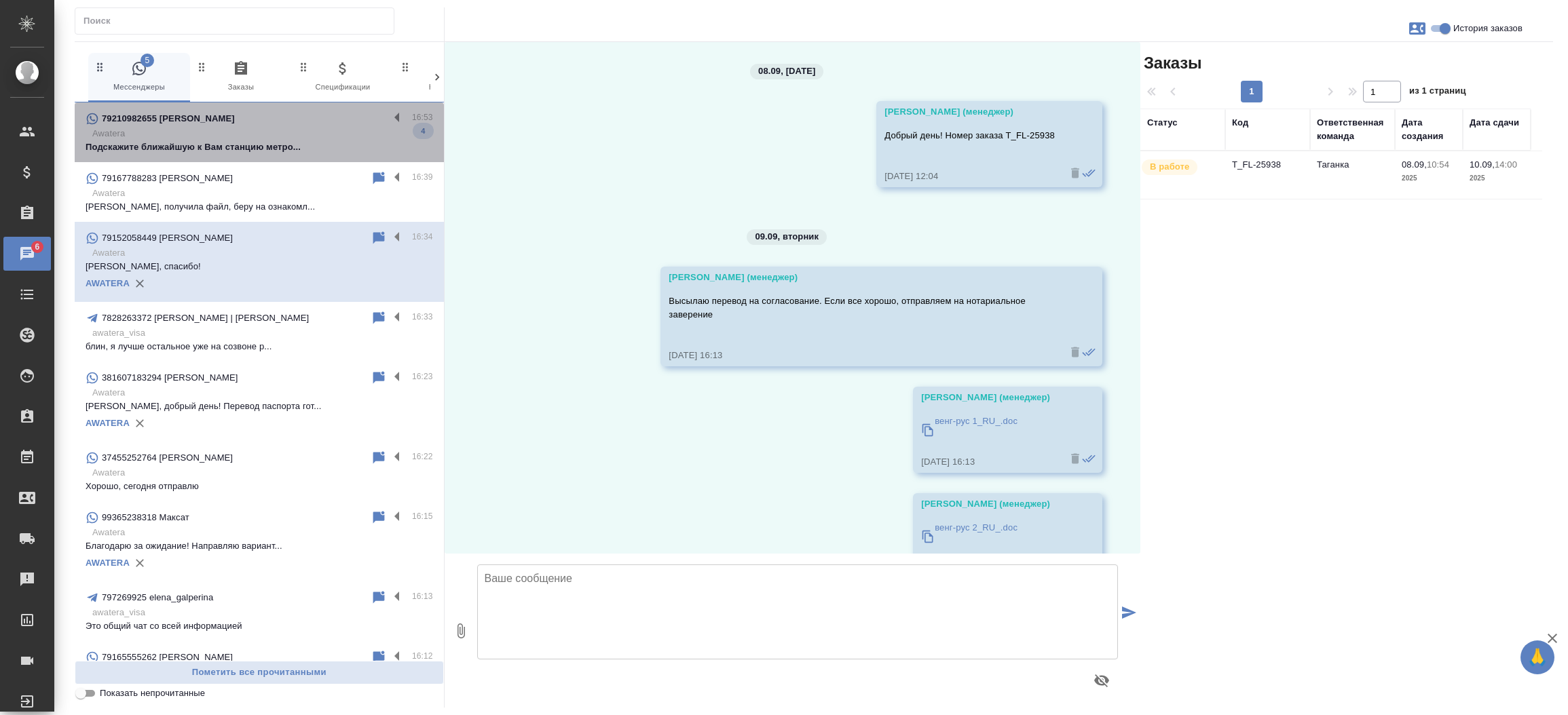
click at [284, 146] on p "Подскажите ближайшую к Вам станцию метро..." at bounding box center [259, 147] width 347 height 13
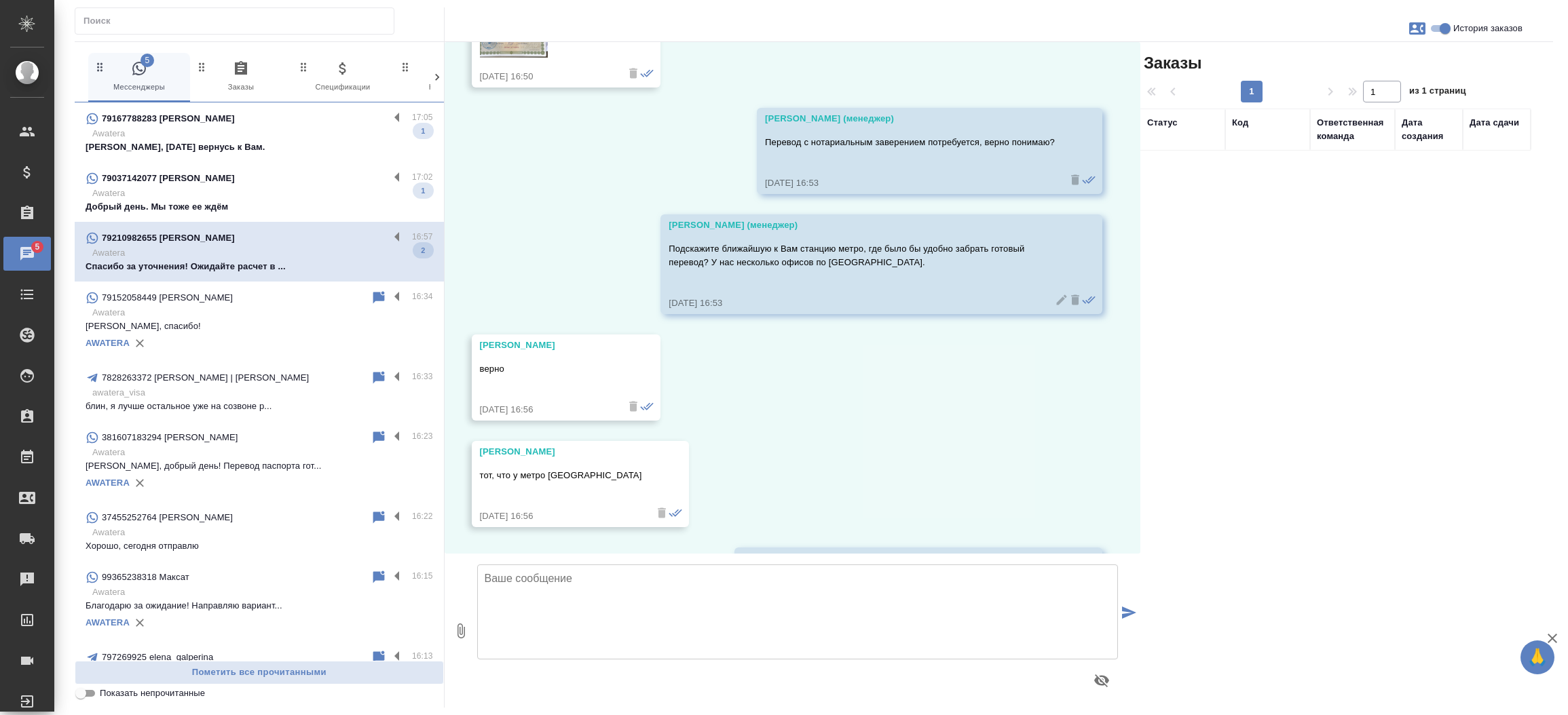
scroll to position [806, 0]
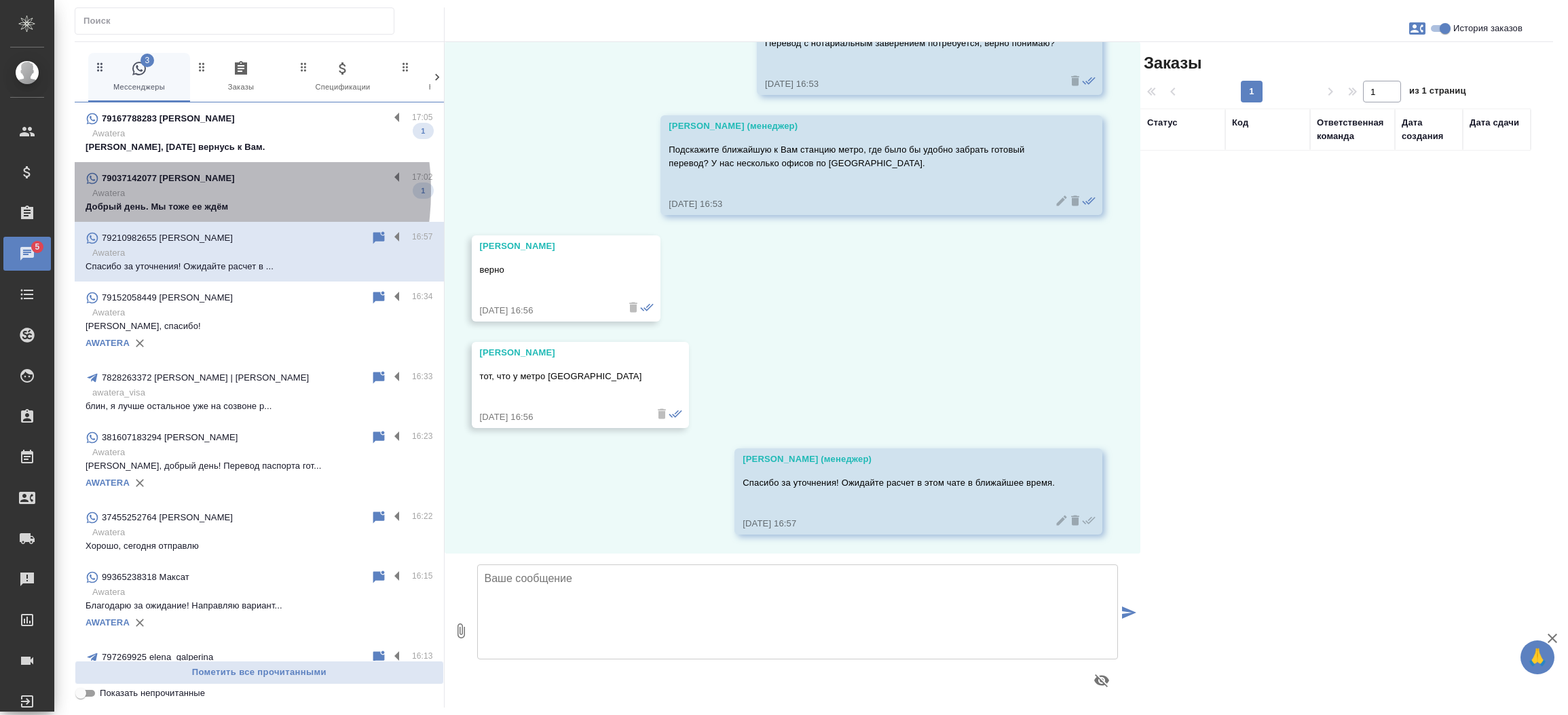
click at [178, 191] on p "Awatera" at bounding box center [263, 193] width 341 height 13
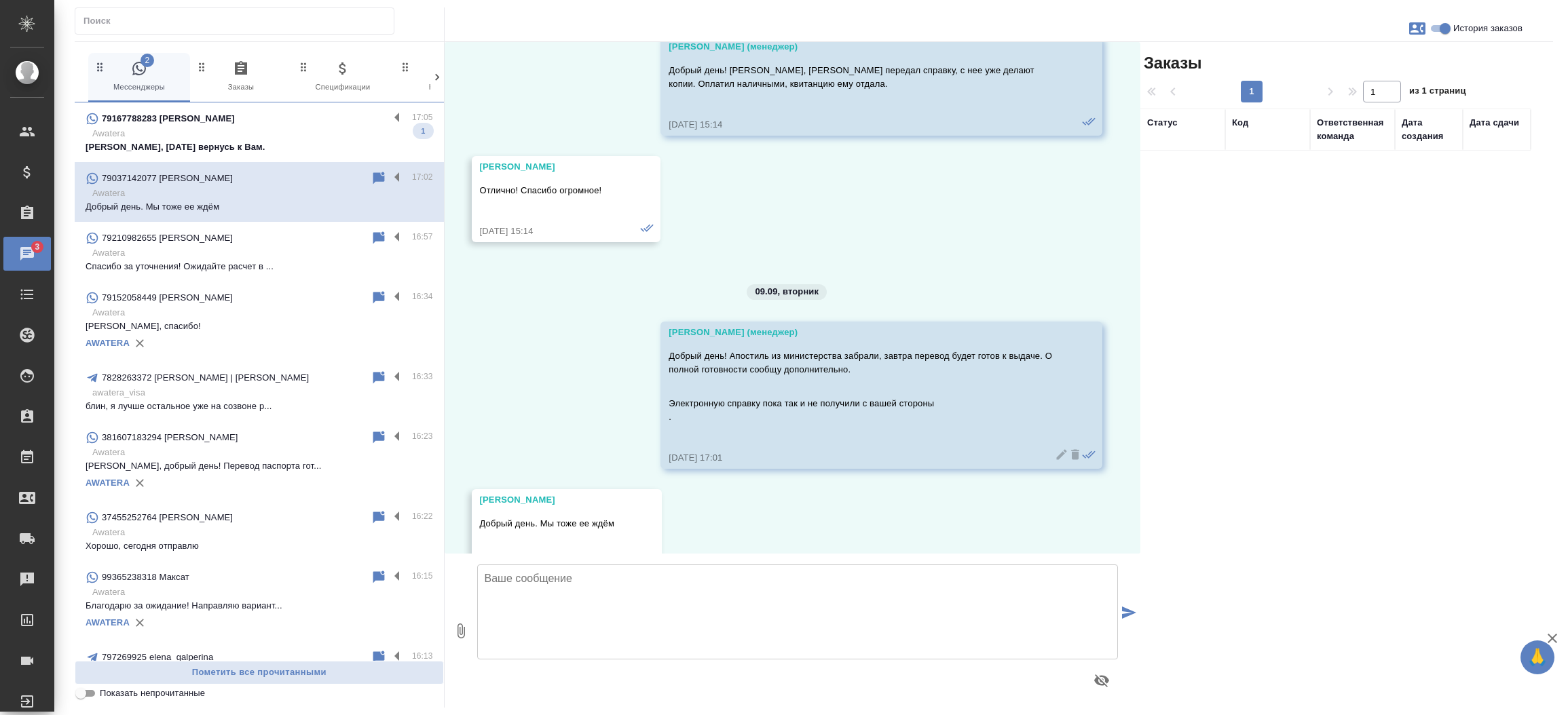
scroll to position [7357, 0]
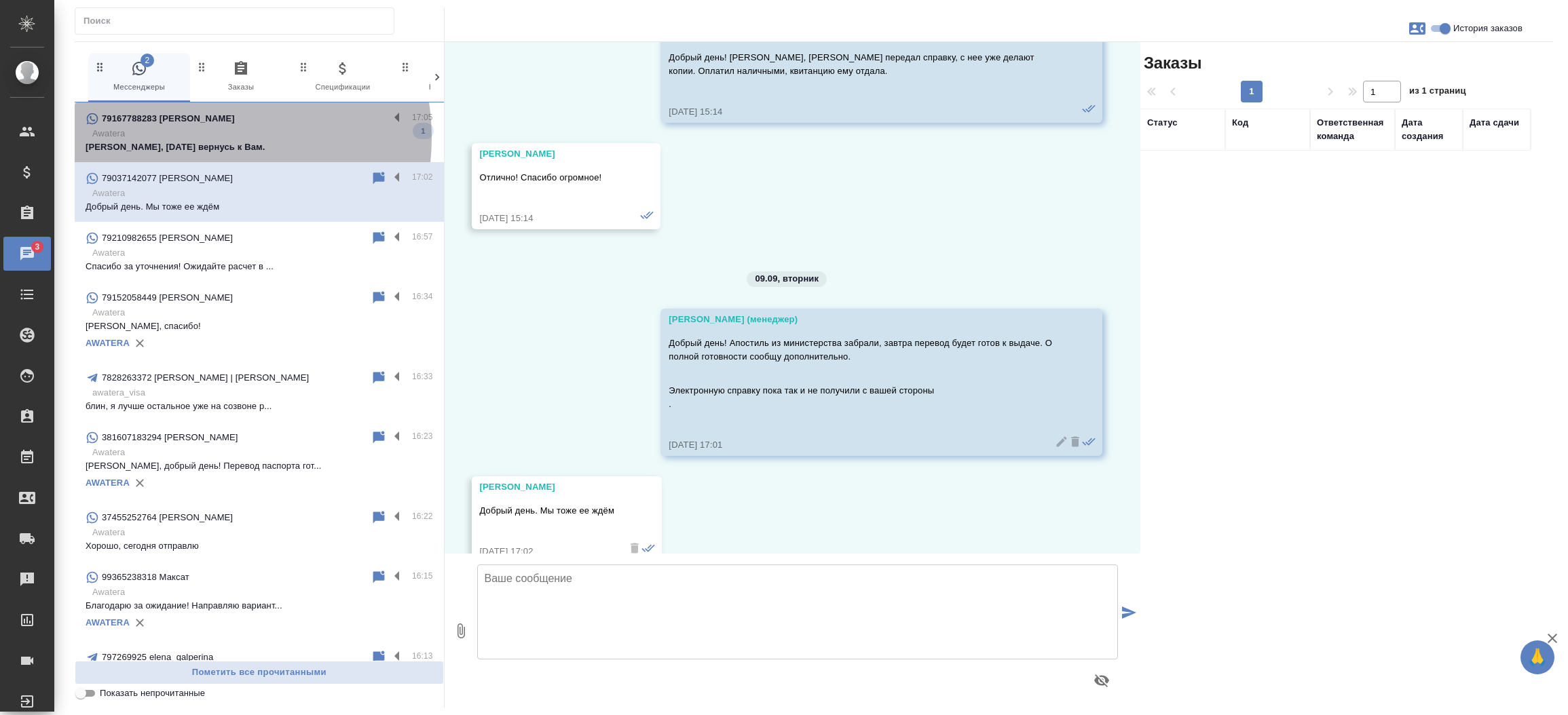
click at [199, 138] on p "Awatera" at bounding box center [263, 133] width 341 height 13
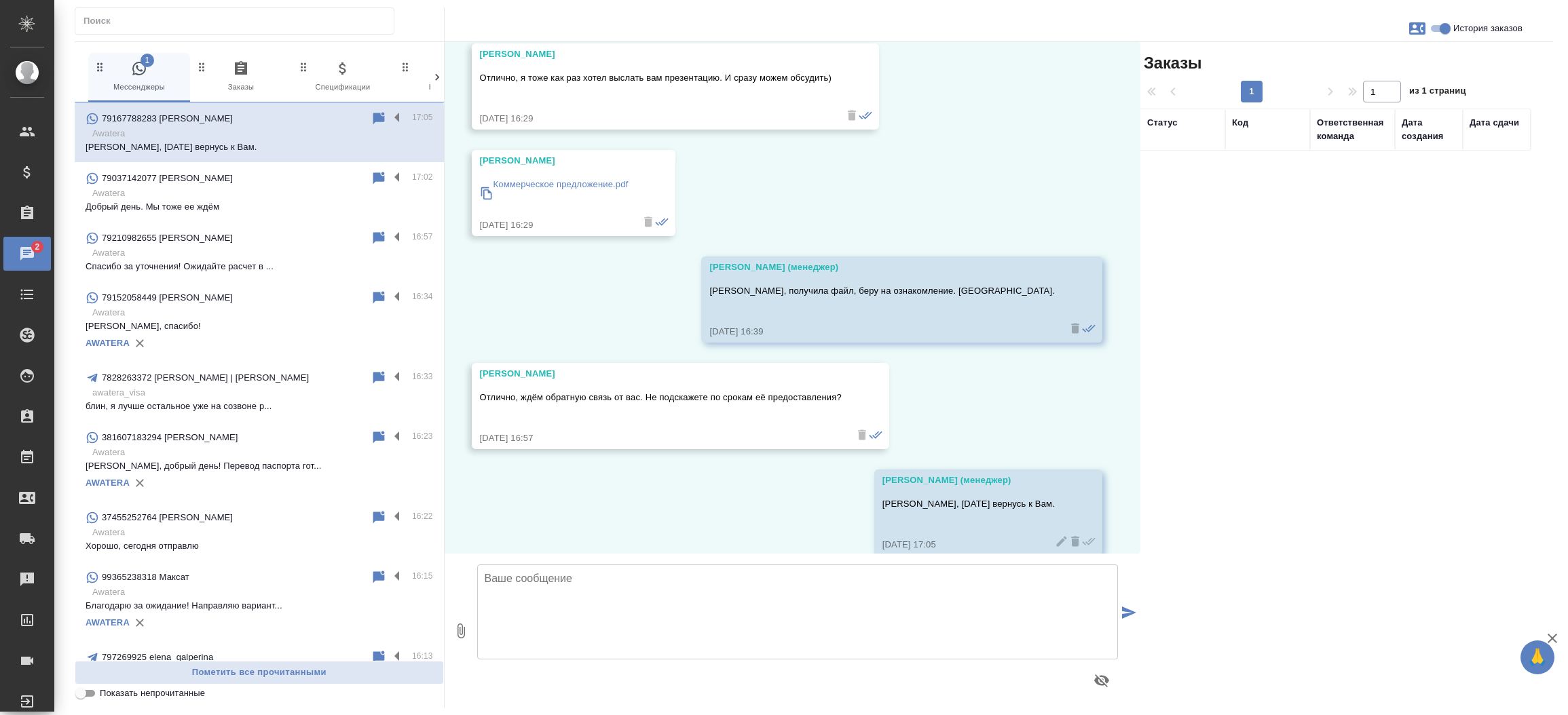
scroll to position [3589, 0]
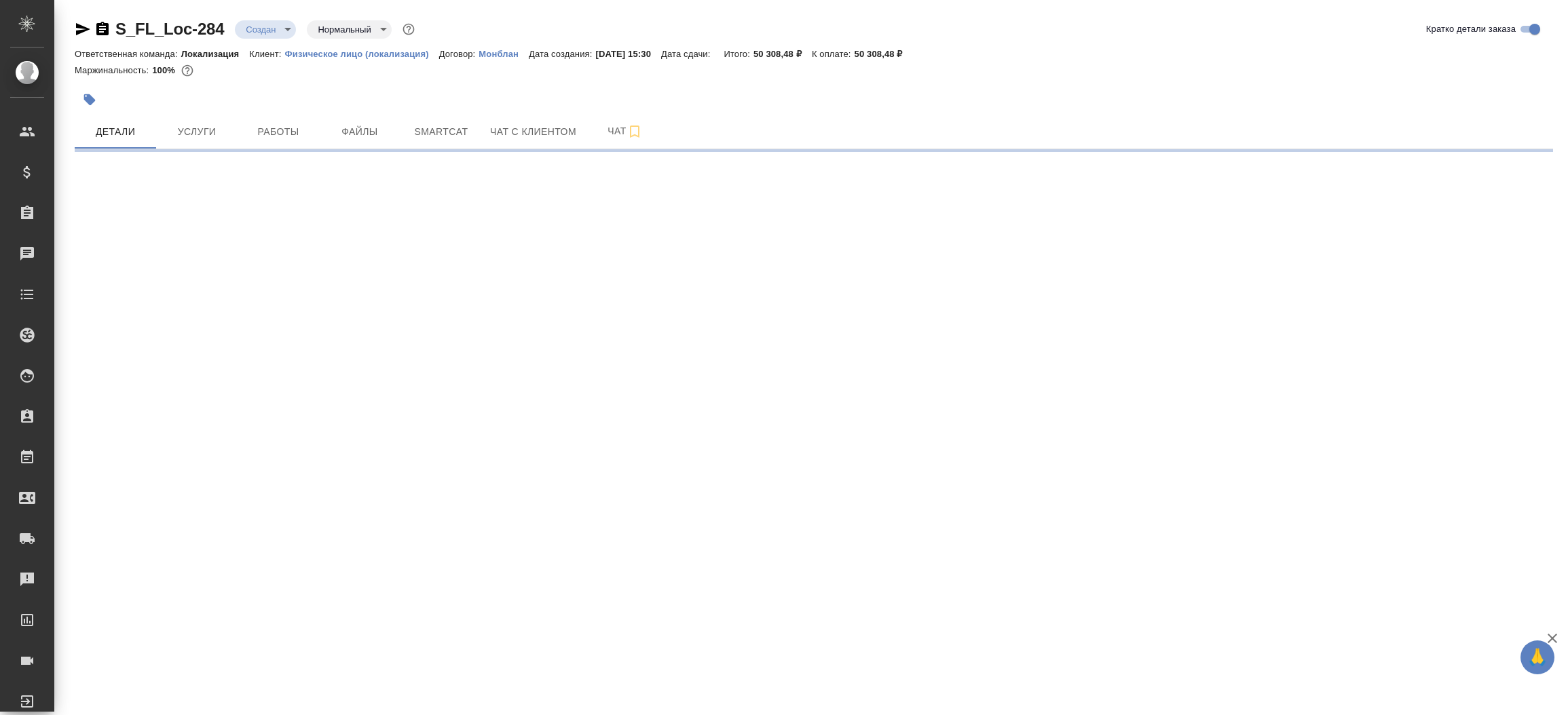
select select "RU"
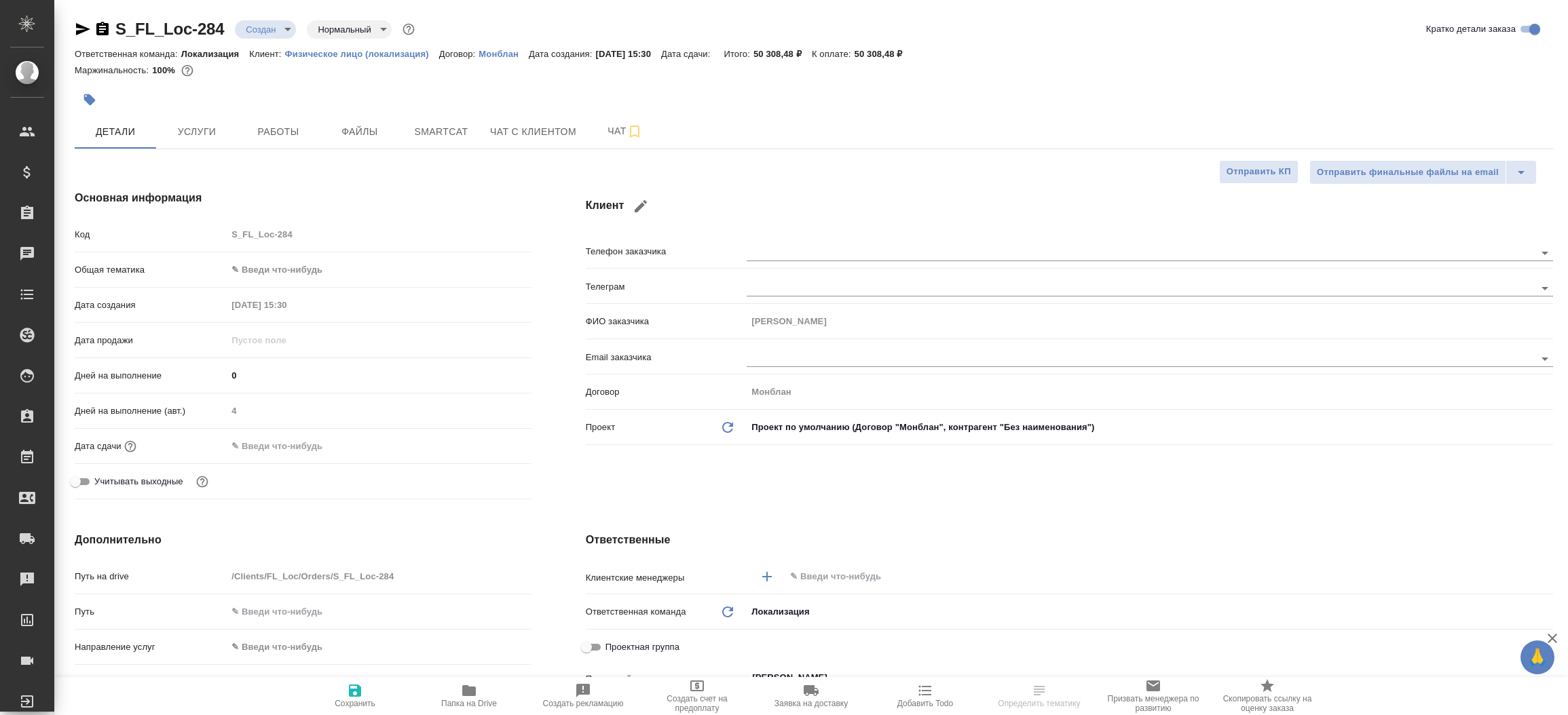
type textarea "x"
click at [644, 214] on icon "button" at bounding box center [641, 206] width 16 height 16
type input "[PERSON_NAME]"
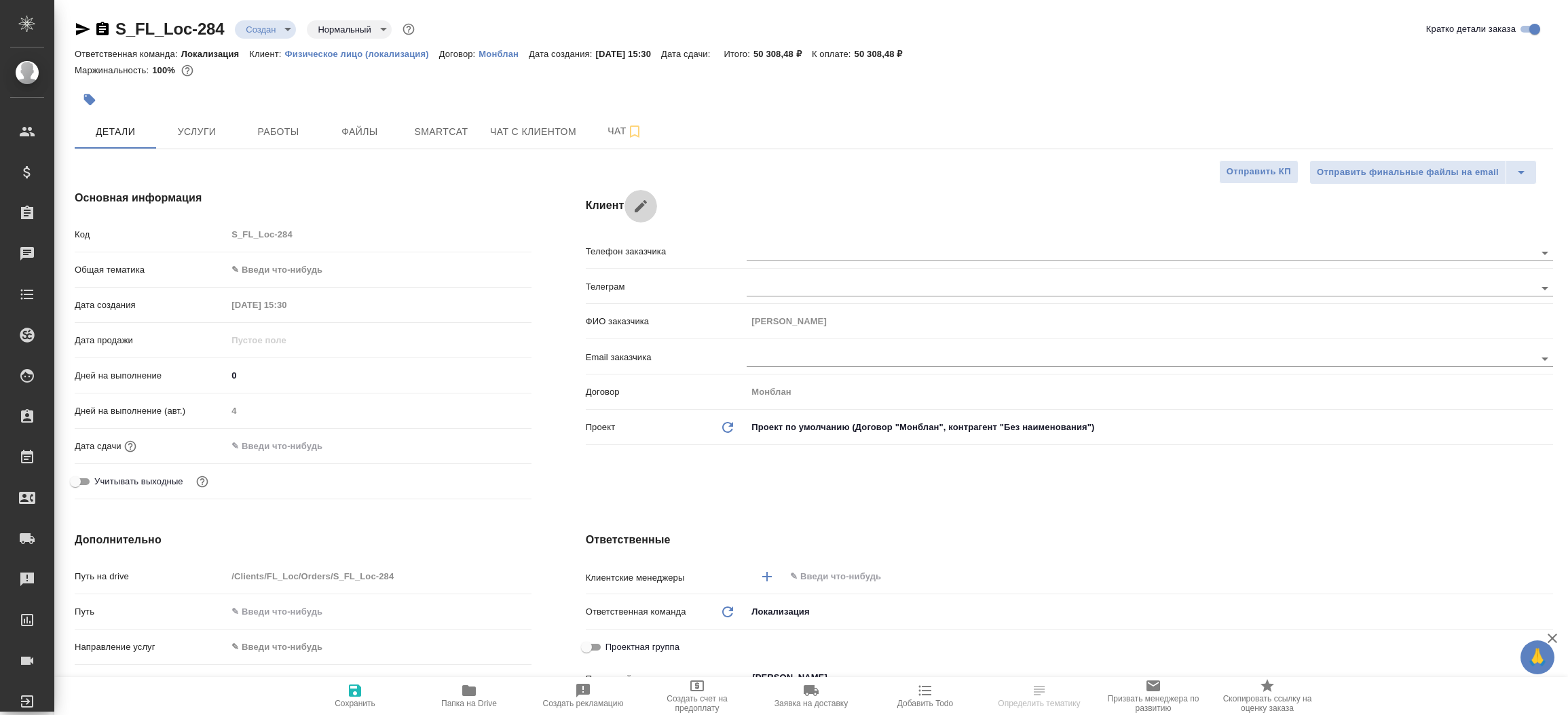
checkbox input "true"
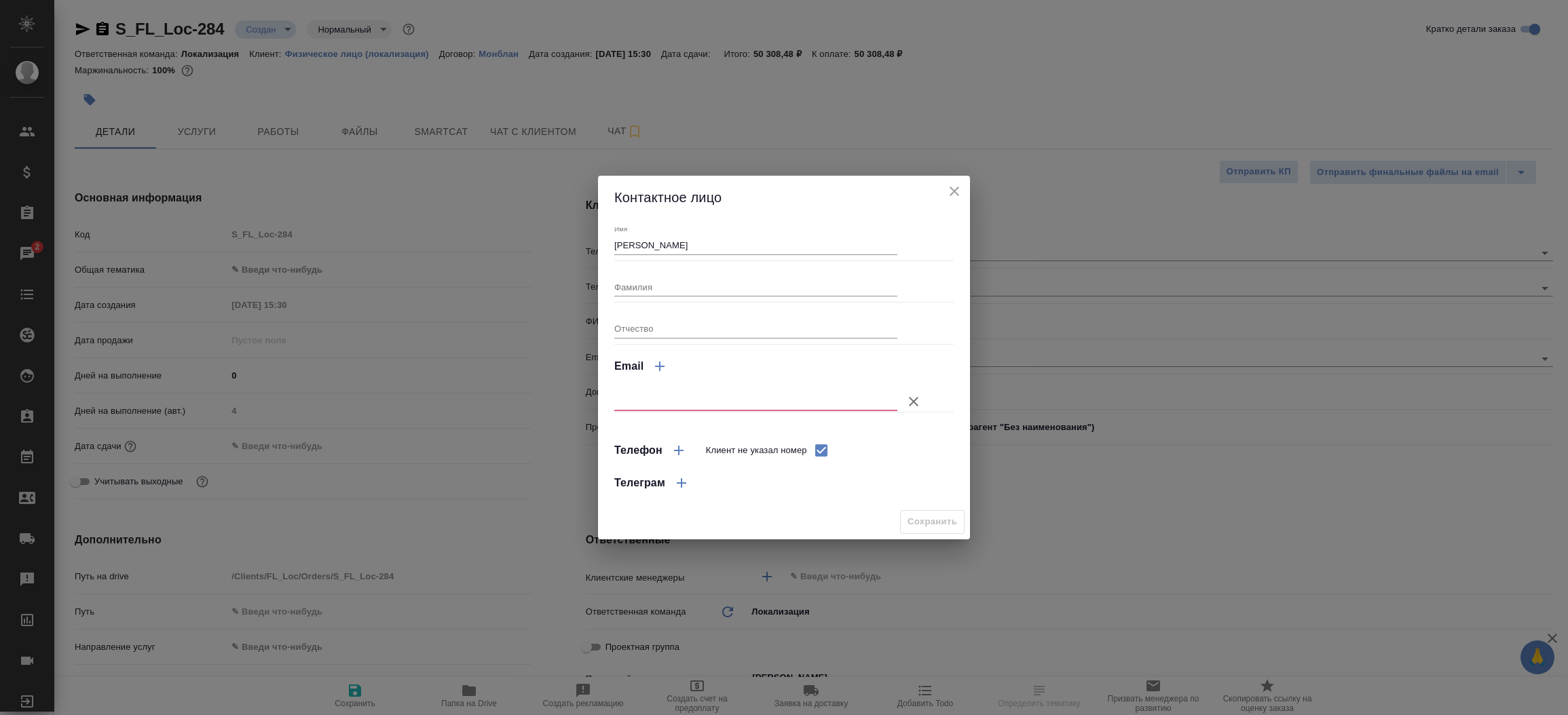
type textarea "x"
select select "RU"
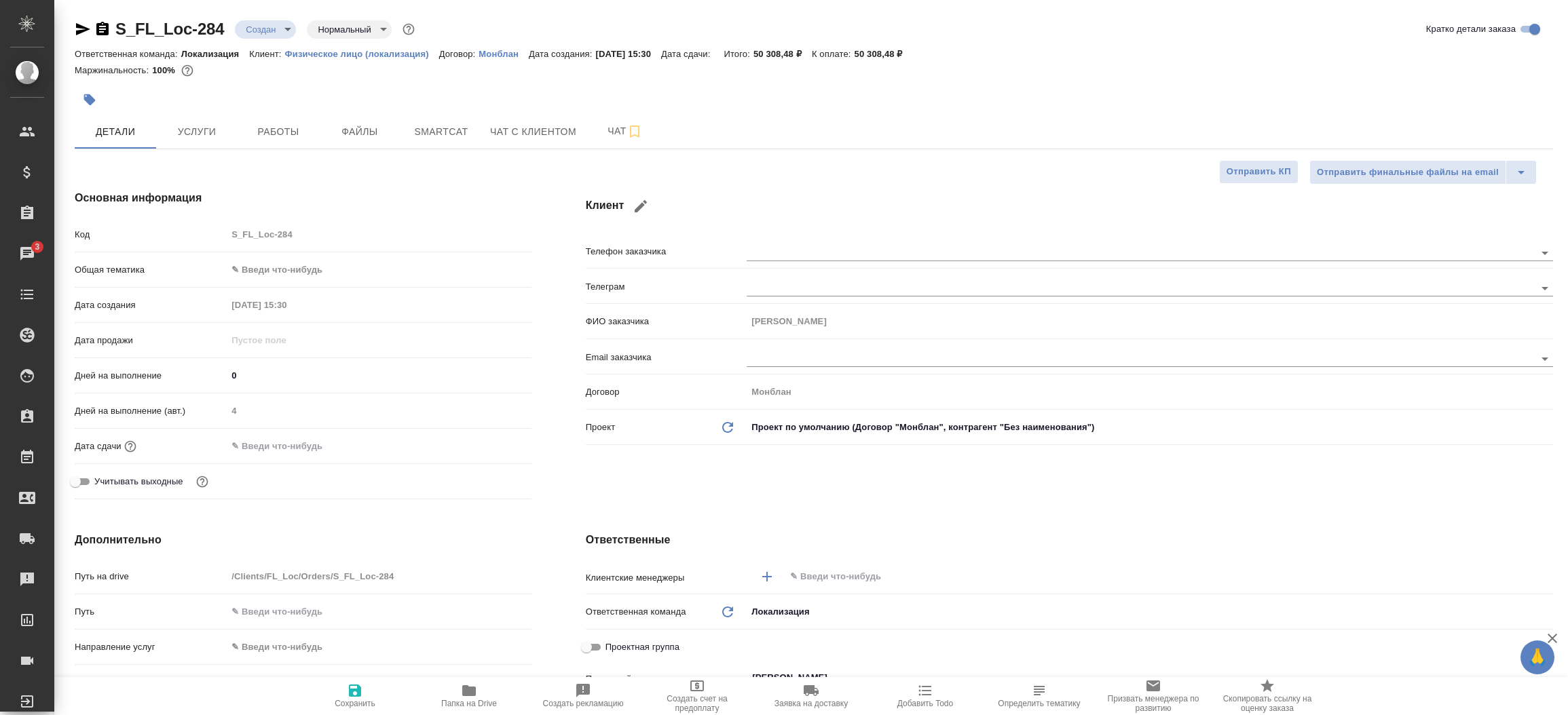
type textarea "x"
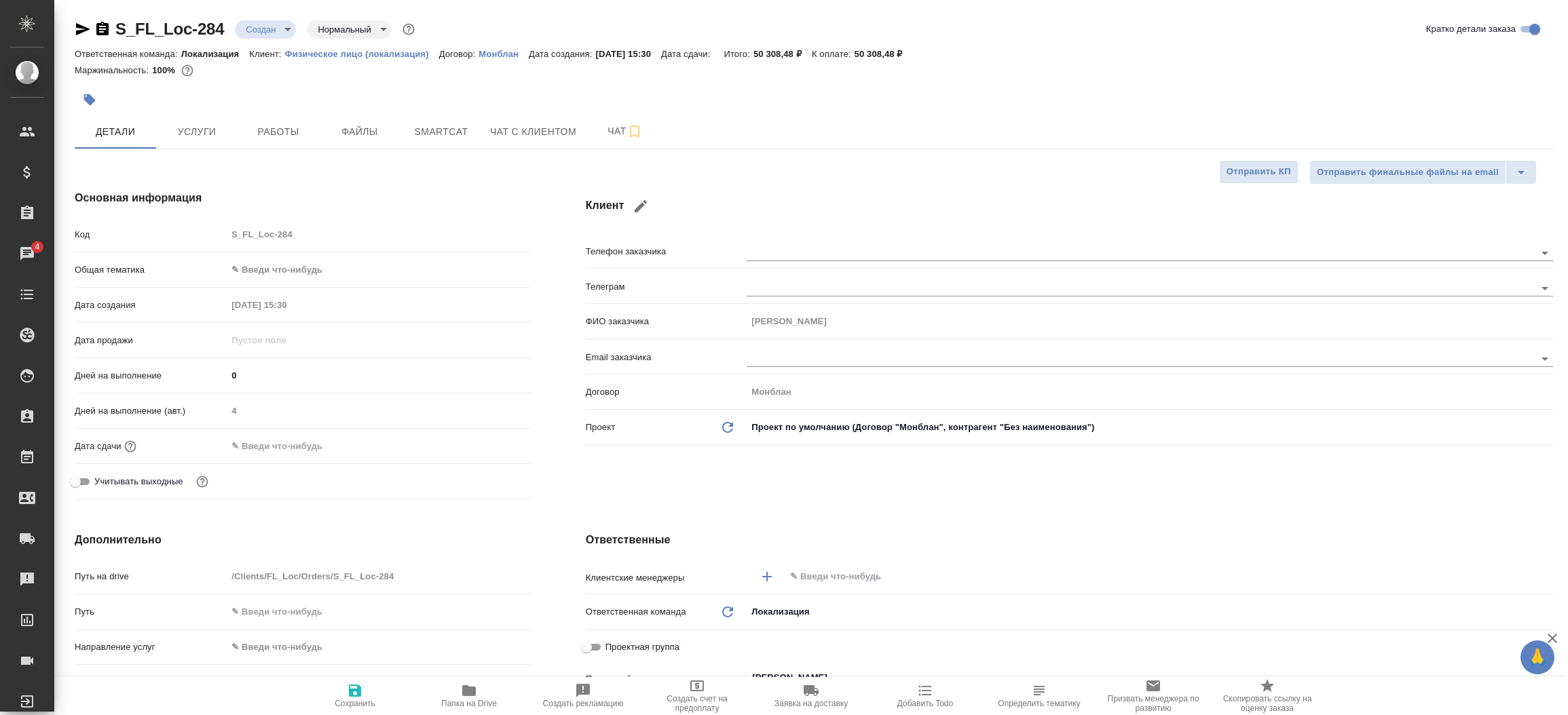
type textarea "x"
click at [638, 199] on icon "button" at bounding box center [641, 206] width 16 height 16
type input "[PERSON_NAME]"
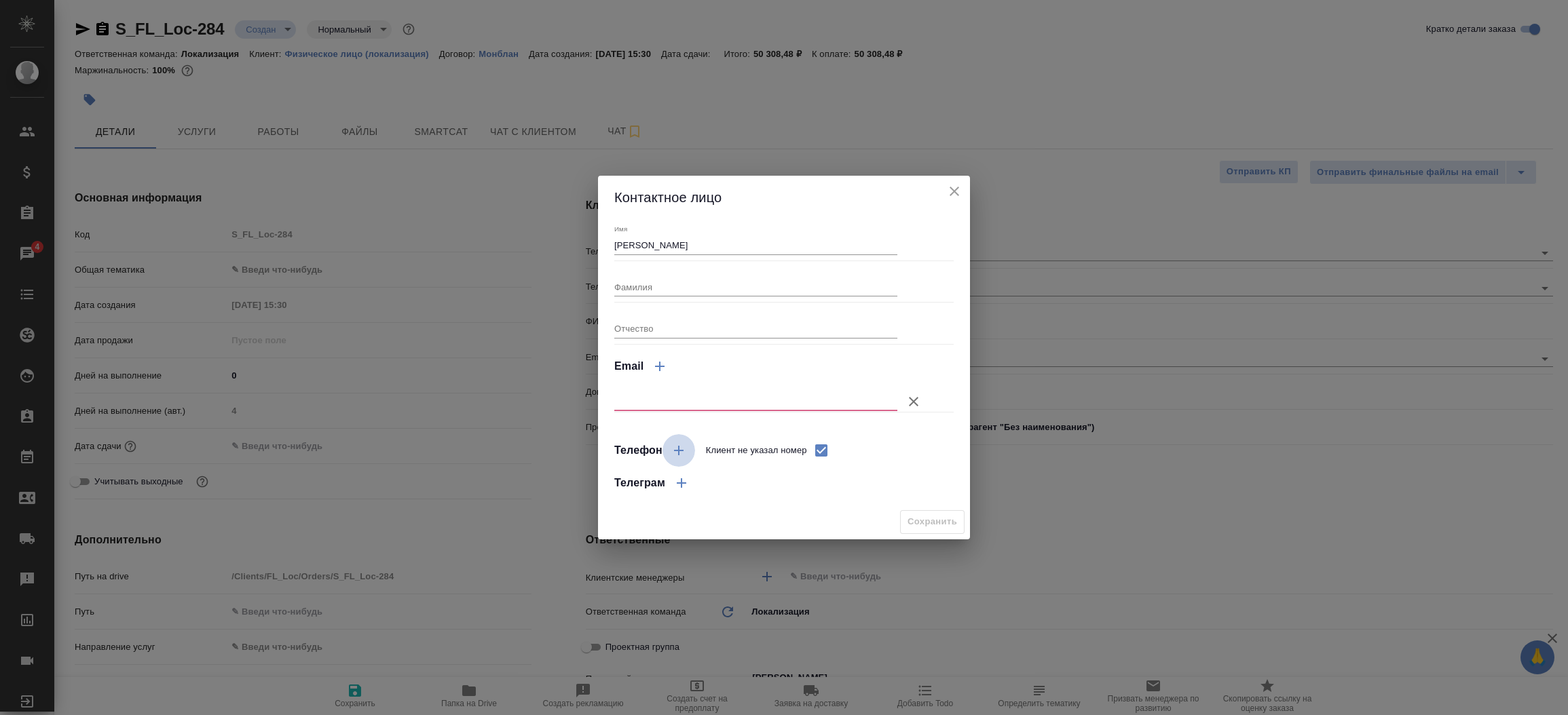
click at [680, 448] on icon "button" at bounding box center [679, 450] width 16 height 16
click at [821, 448] on input "Клиент не указал номер" at bounding box center [821, 450] width 28 height 28
checkbox input "false"
select select "RU"
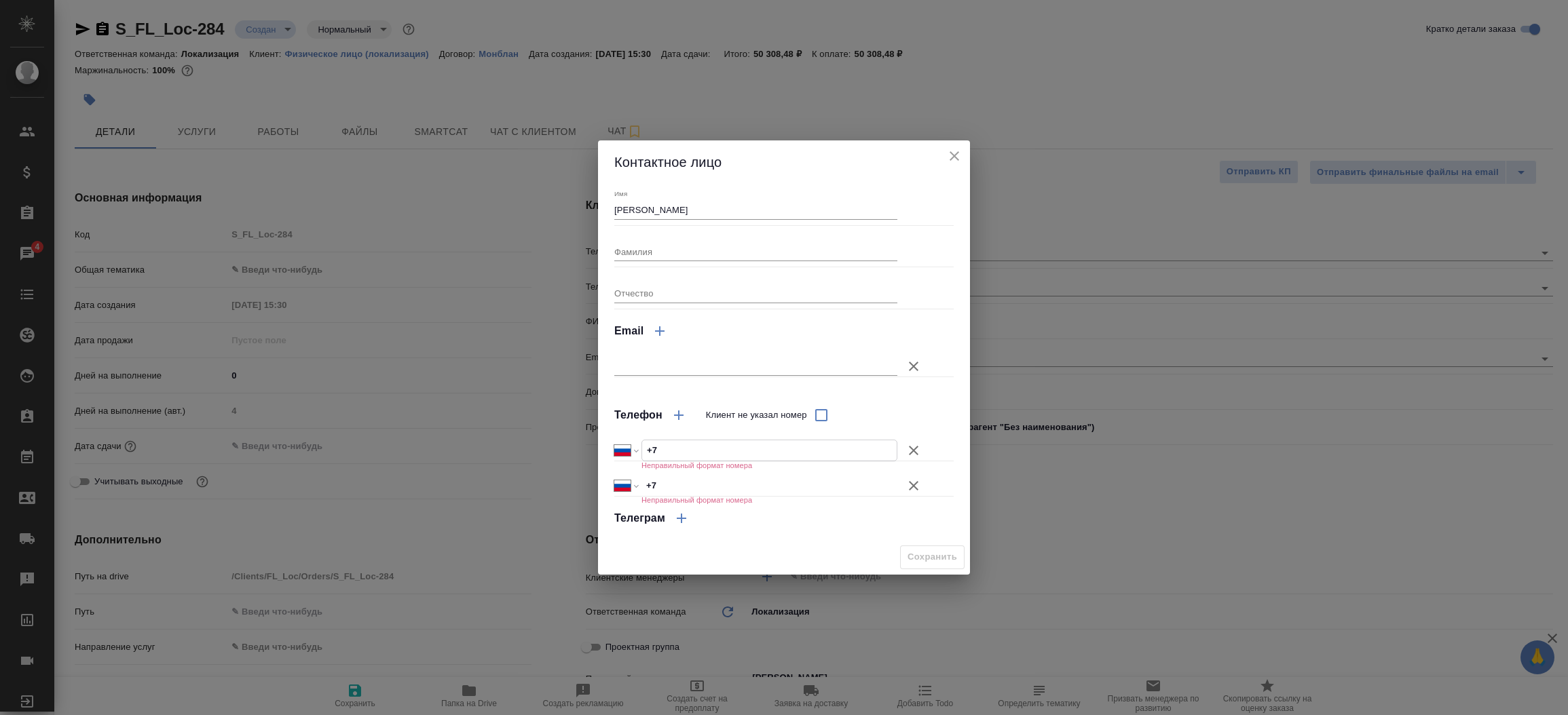
click at [712, 447] on input "+7" at bounding box center [769, 450] width 255 height 20
paste input "89636038016"
type input "[PHONE_NUMBER]"
click at [655, 448] on input "[PHONE_NUMBER]" at bounding box center [769, 450] width 255 height 20
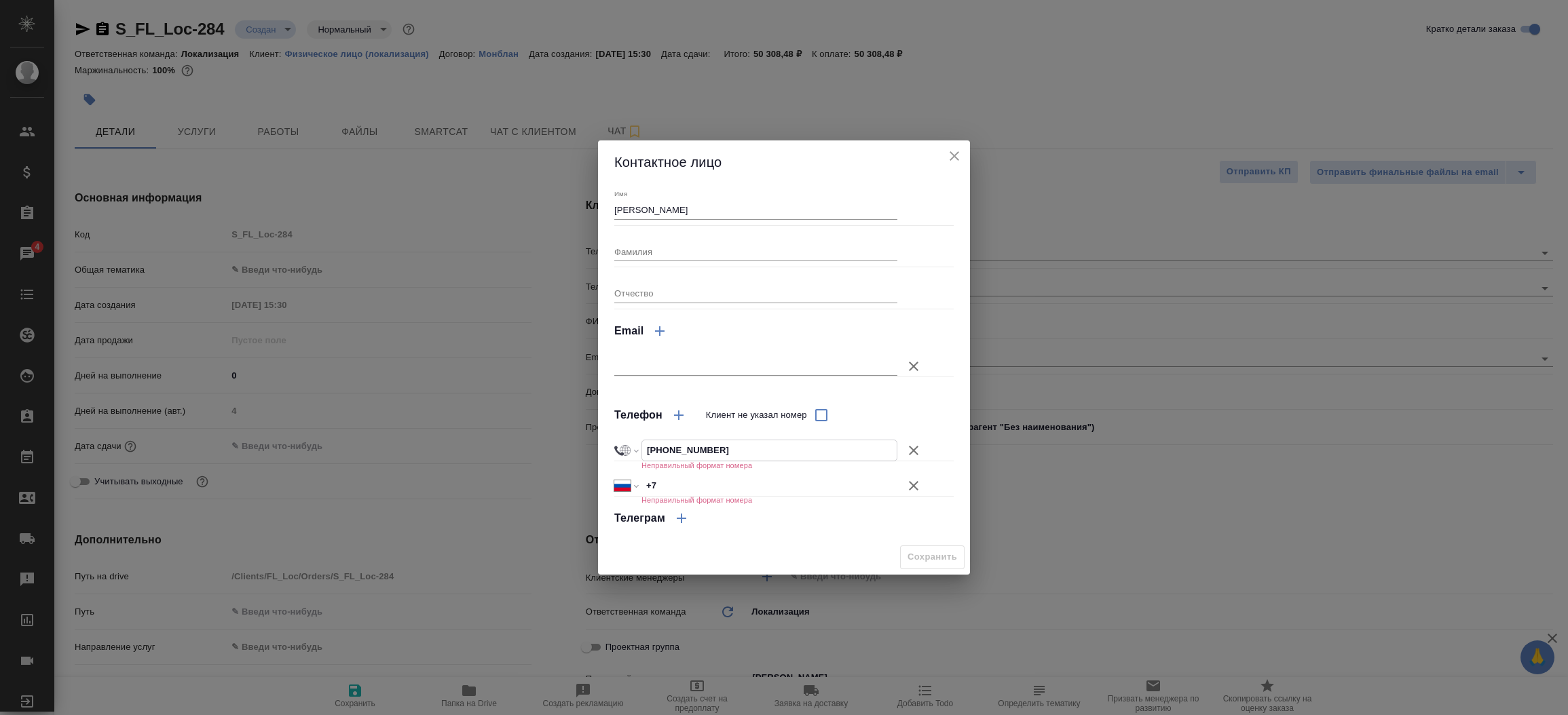
select select "SY"
type input "[PHONE_NUMBER]"
select select "RU"
type input "[PHONE_NUMBER]"
click at [903, 480] on button "Клиент не указал номер" at bounding box center [913, 486] width 33 height 33
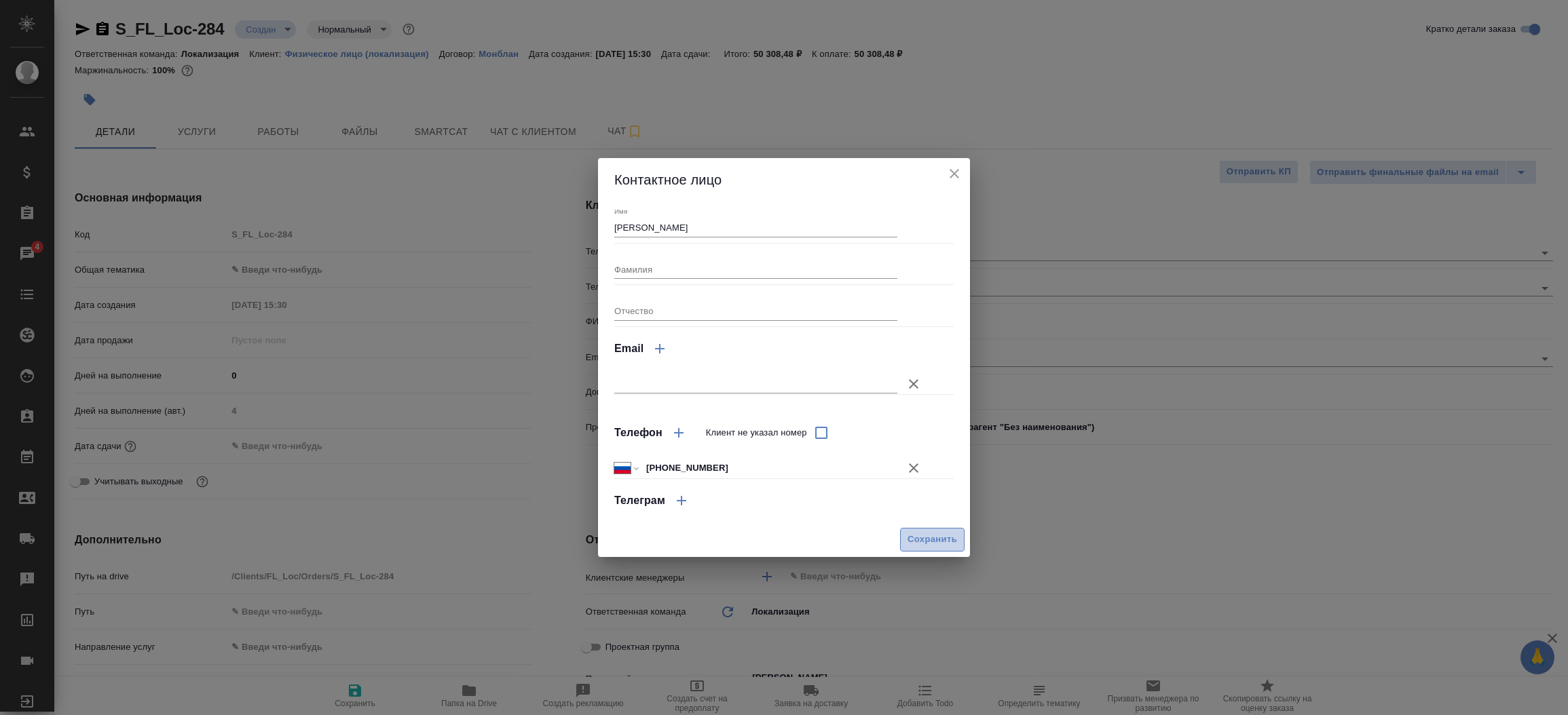
click at [922, 533] on span "Сохранить" at bounding box center [933, 540] width 50 height 16
type textarea "x"
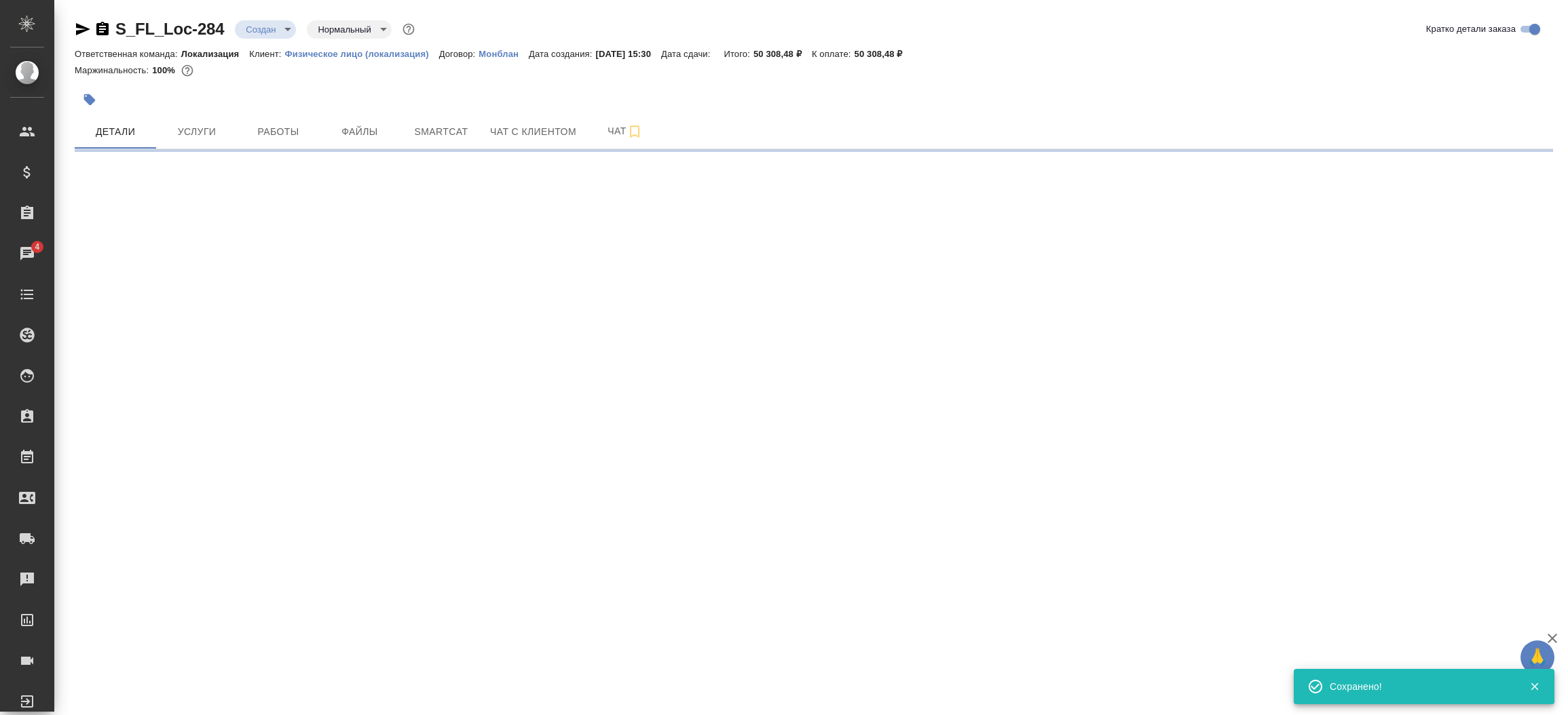
select select "RU"
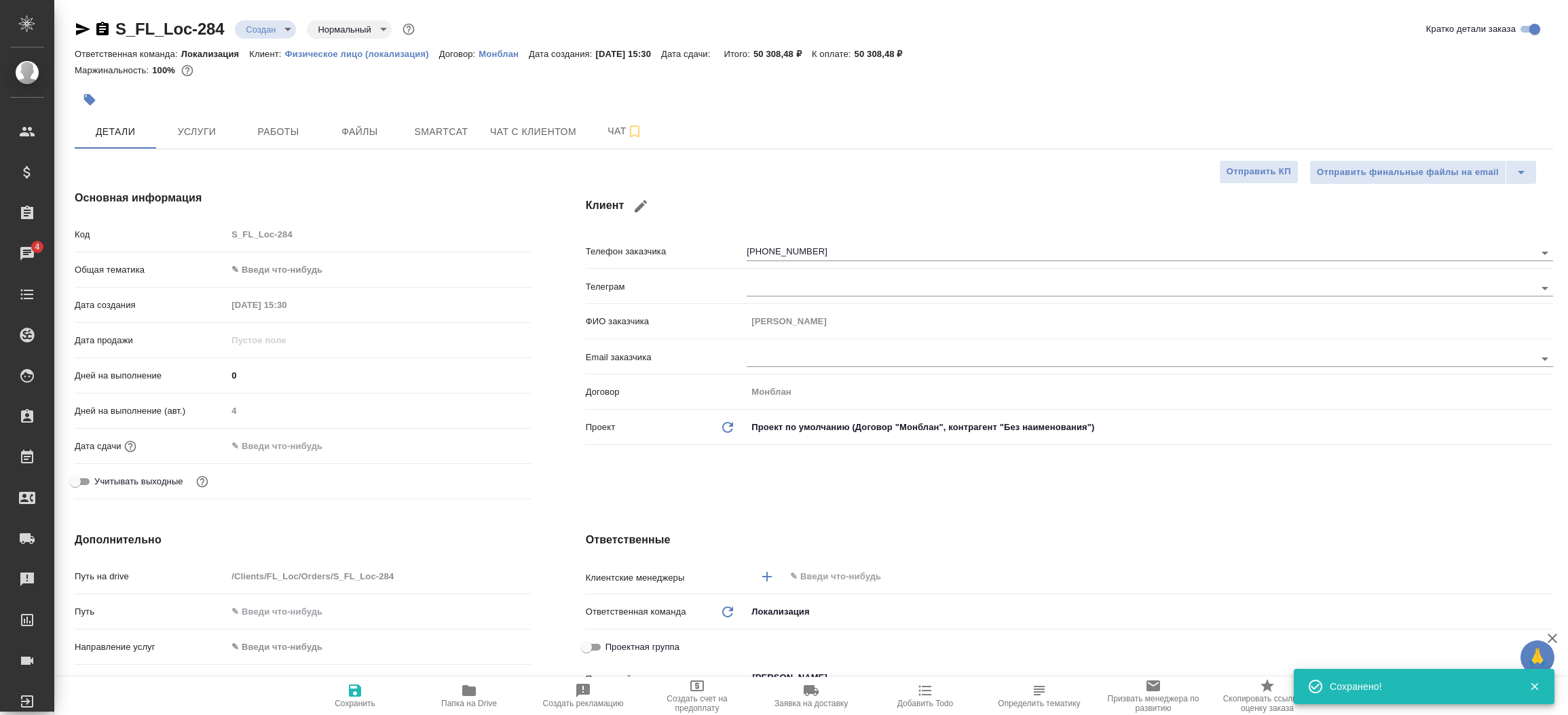
type textarea "x"
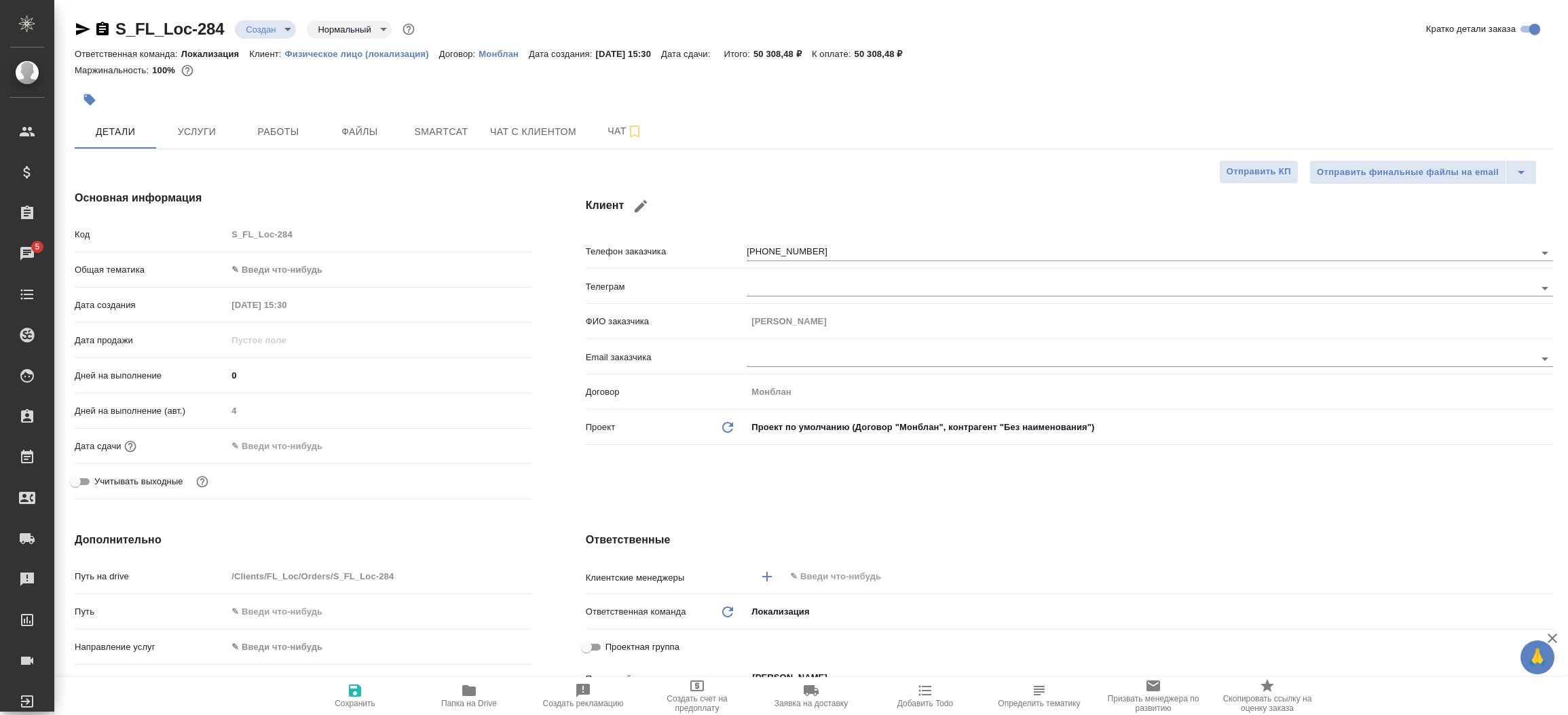
type textarea "x"
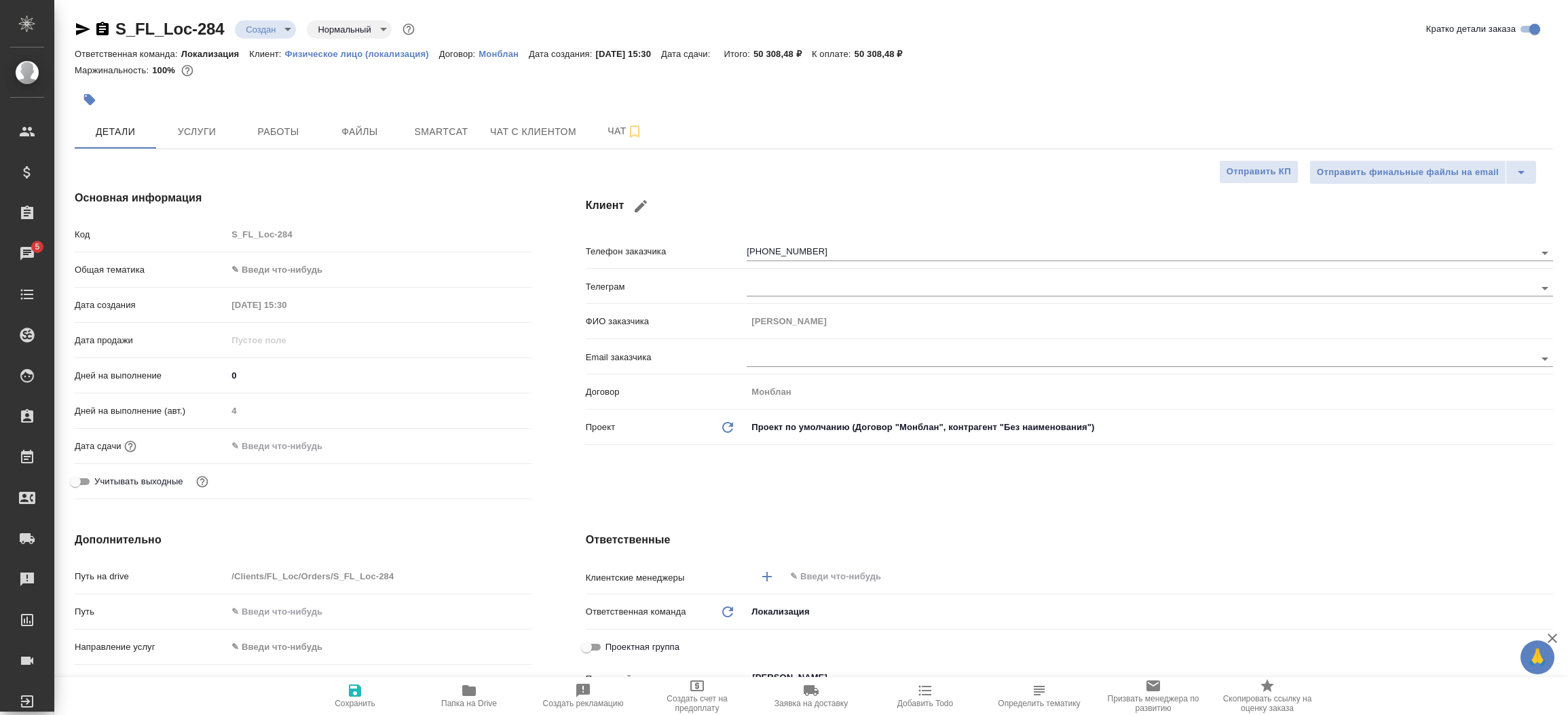
type textarea "x"
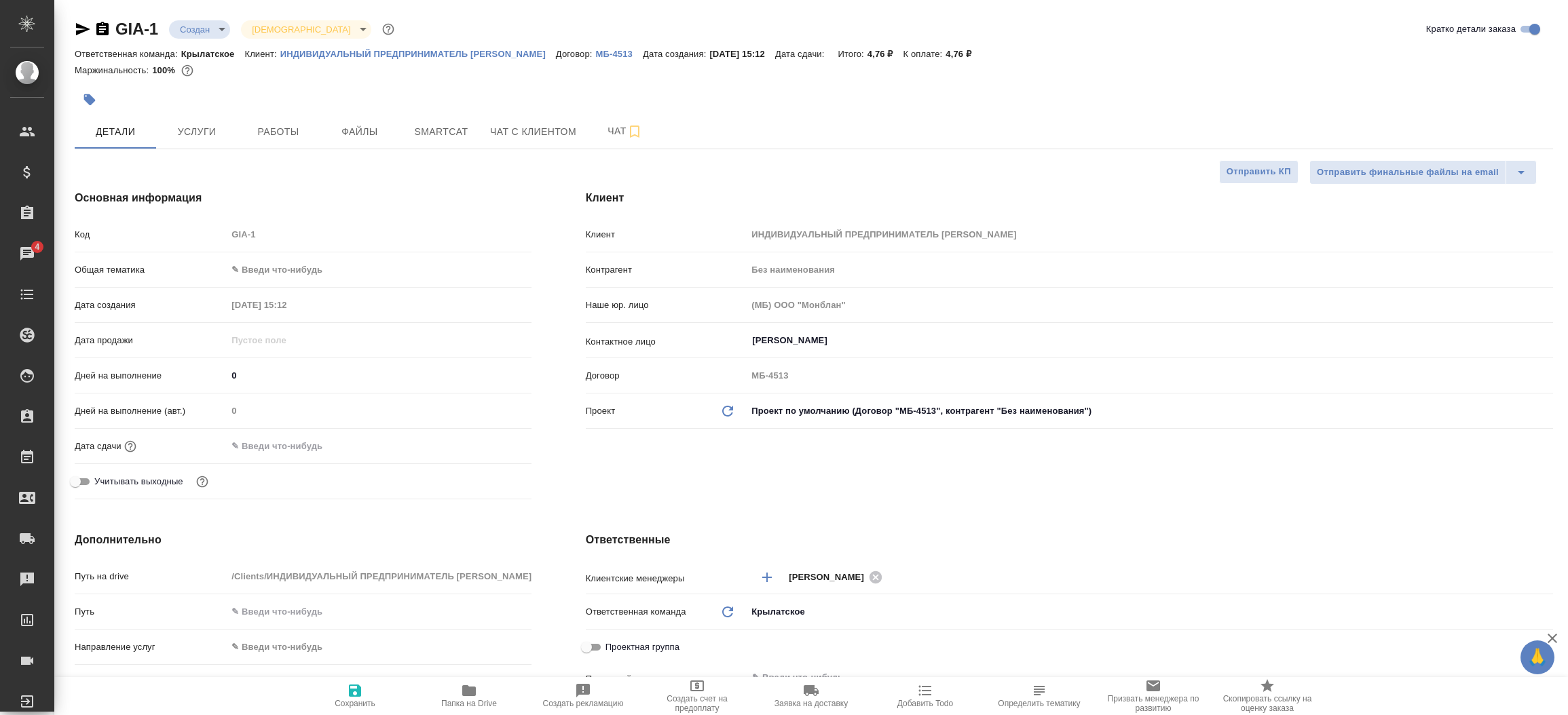
select select "RU"
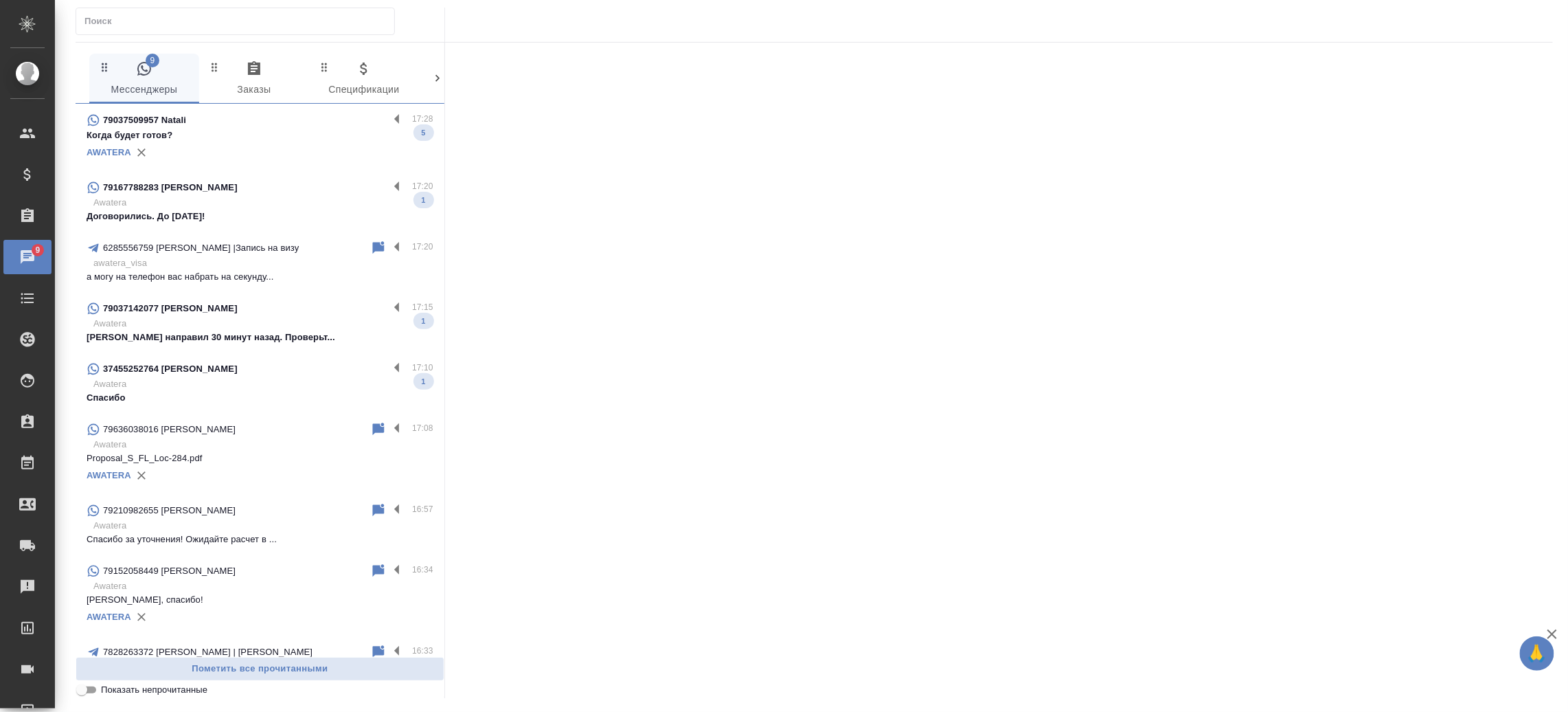
click at [236, 201] on p "Awatera" at bounding box center [263, 202] width 340 height 13
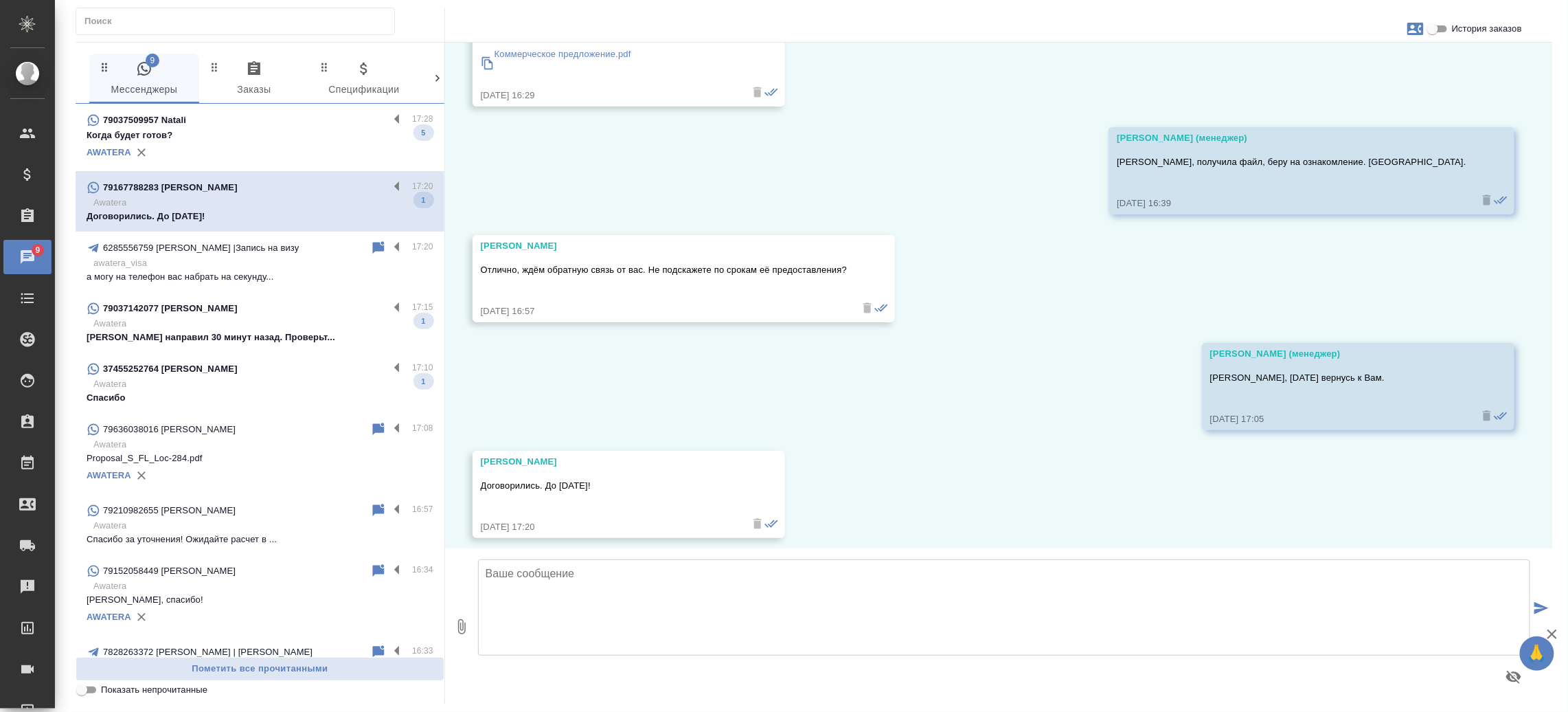
scroll to position [3533, 0]
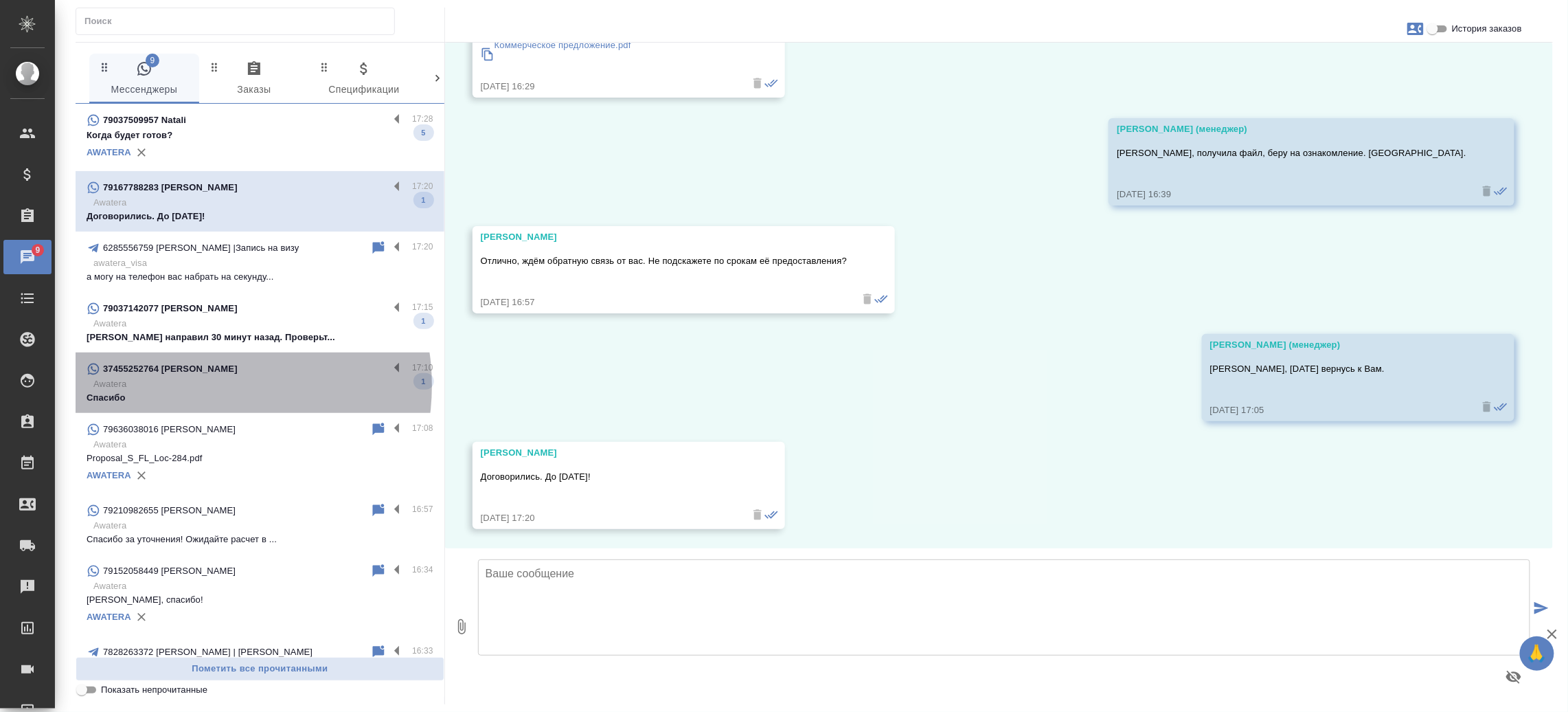
click at [201, 386] on p "Awatera" at bounding box center [263, 383] width 340 height 13
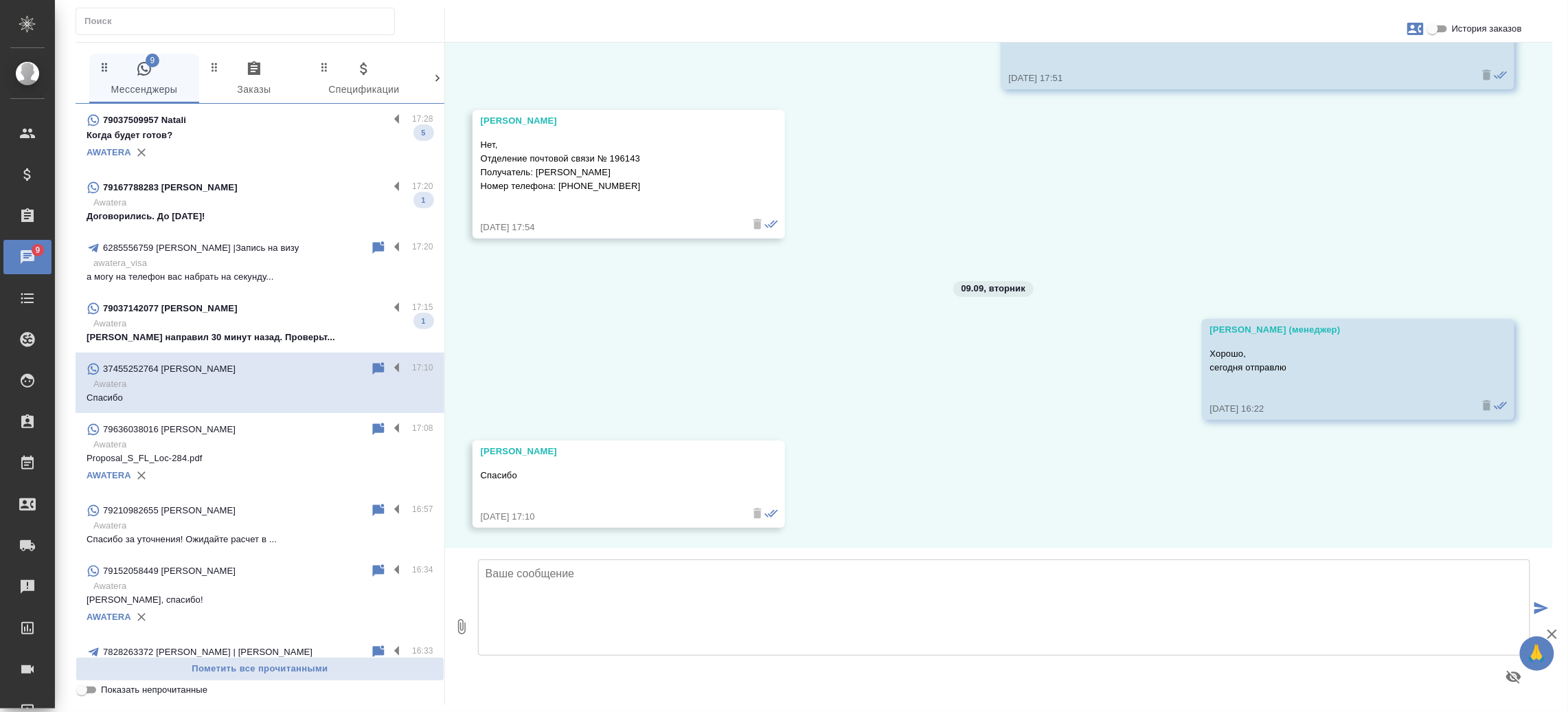
scroll to position [3184, 0]
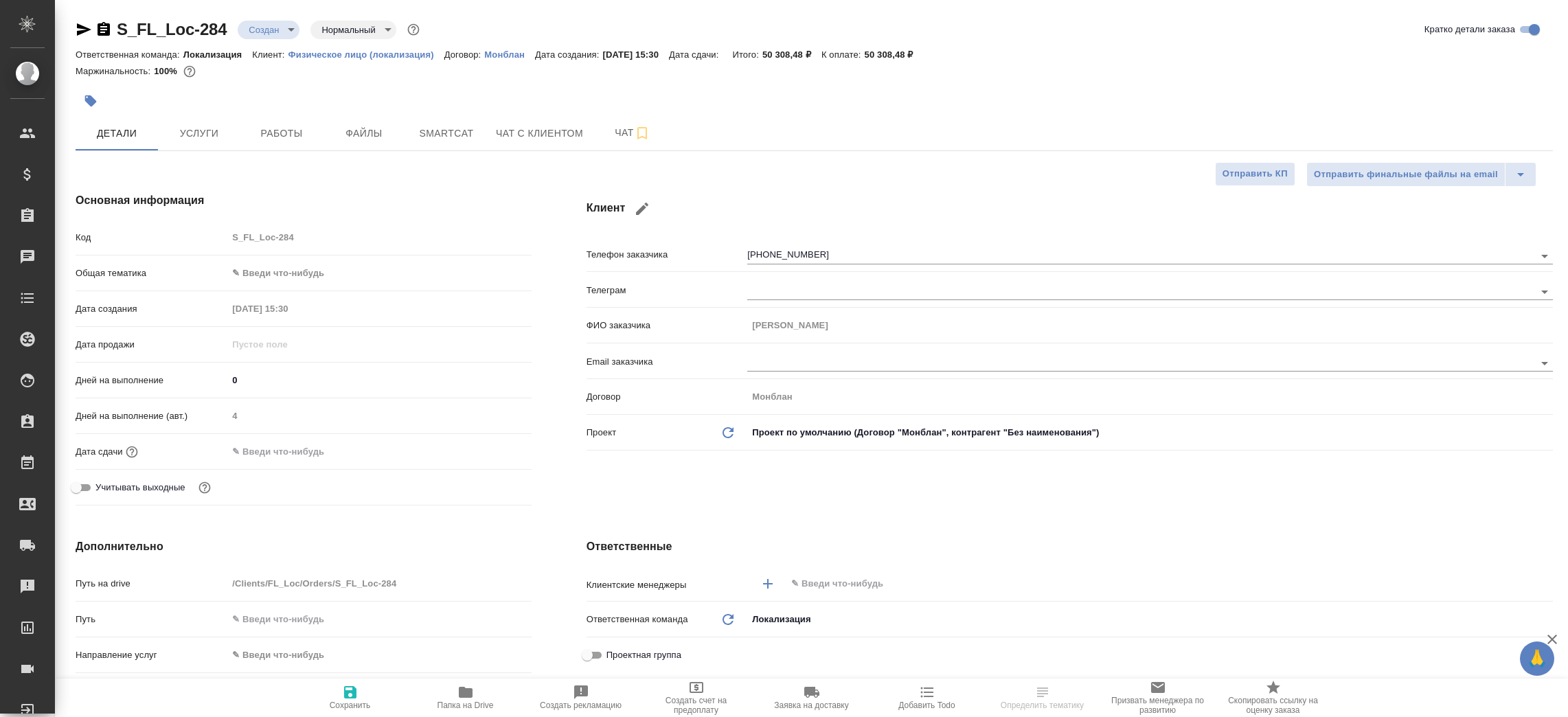
select select "RU"
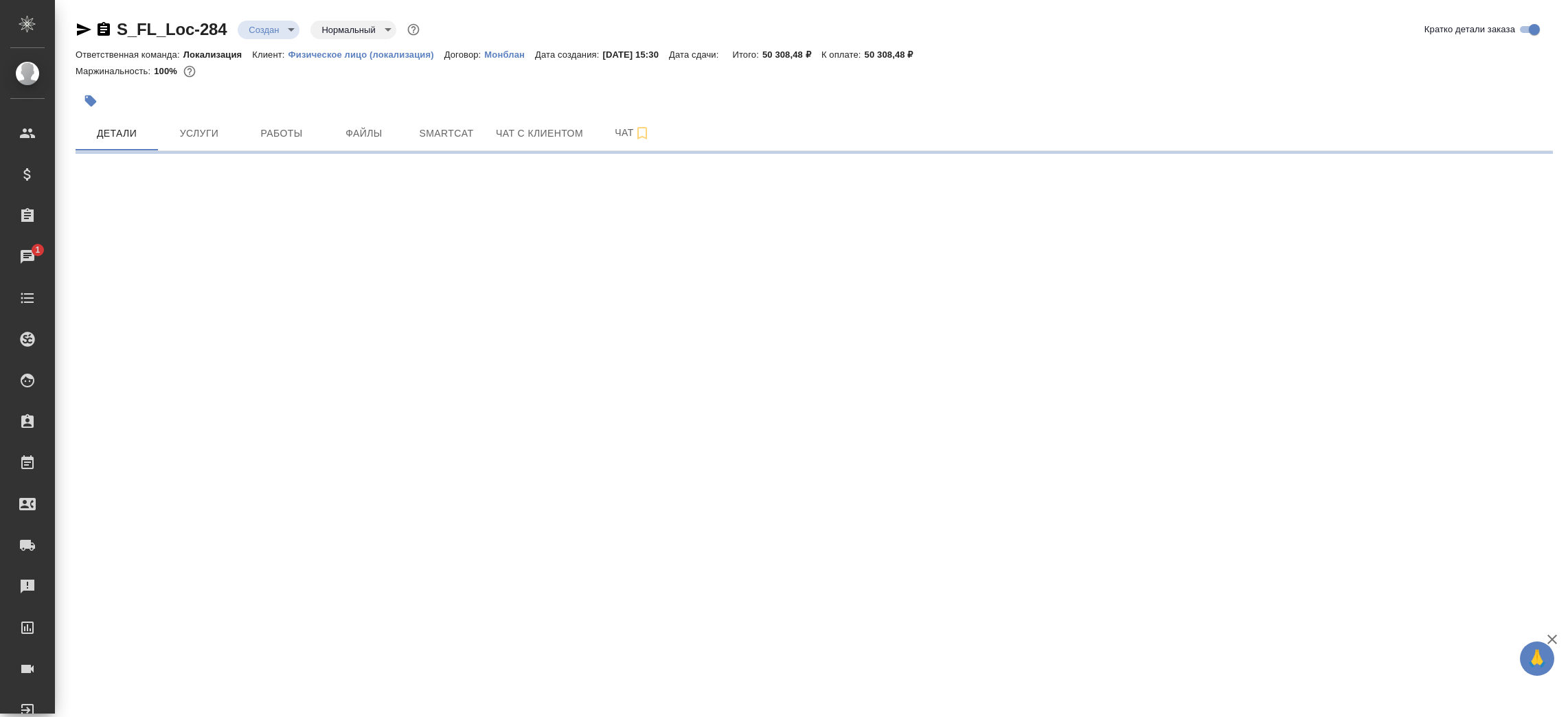
select select "RU"
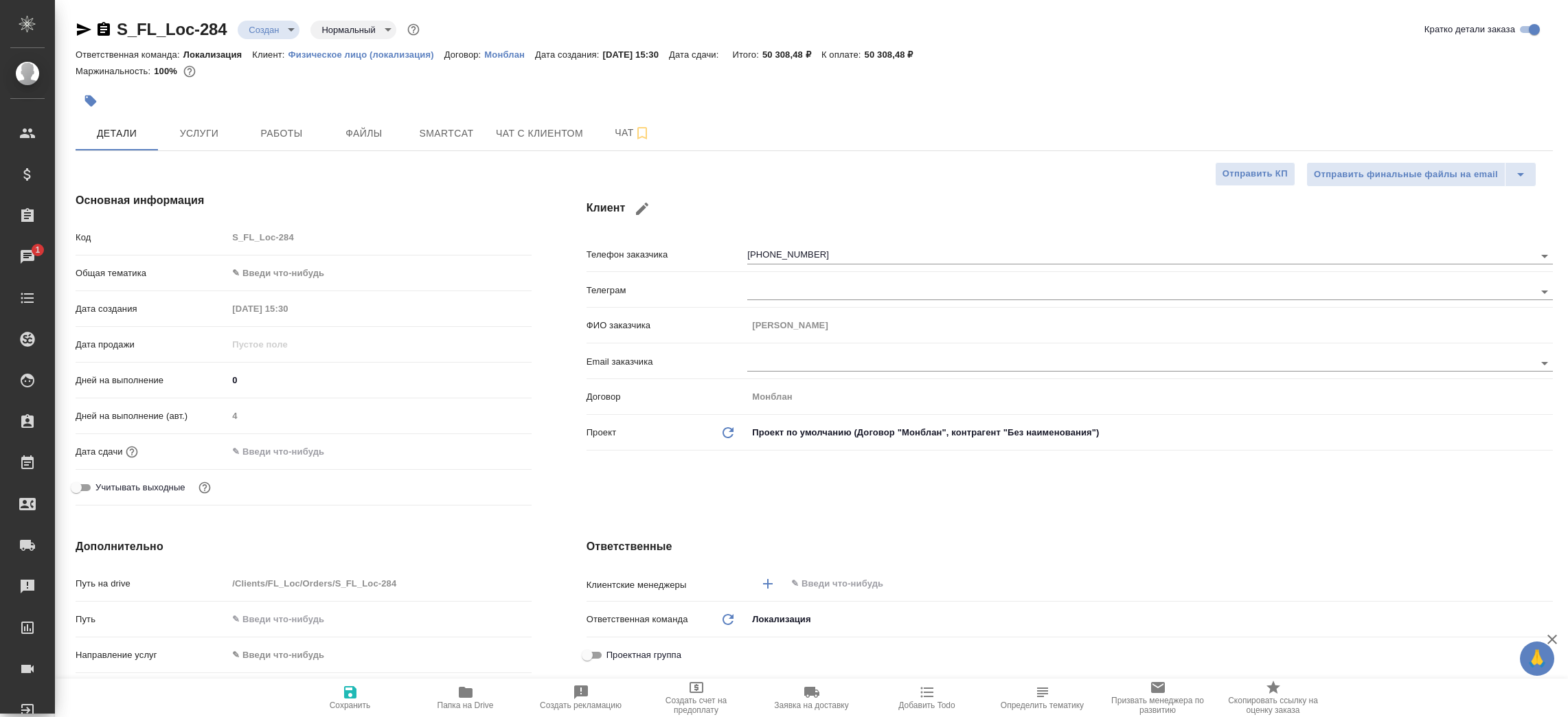
type textarea "x"
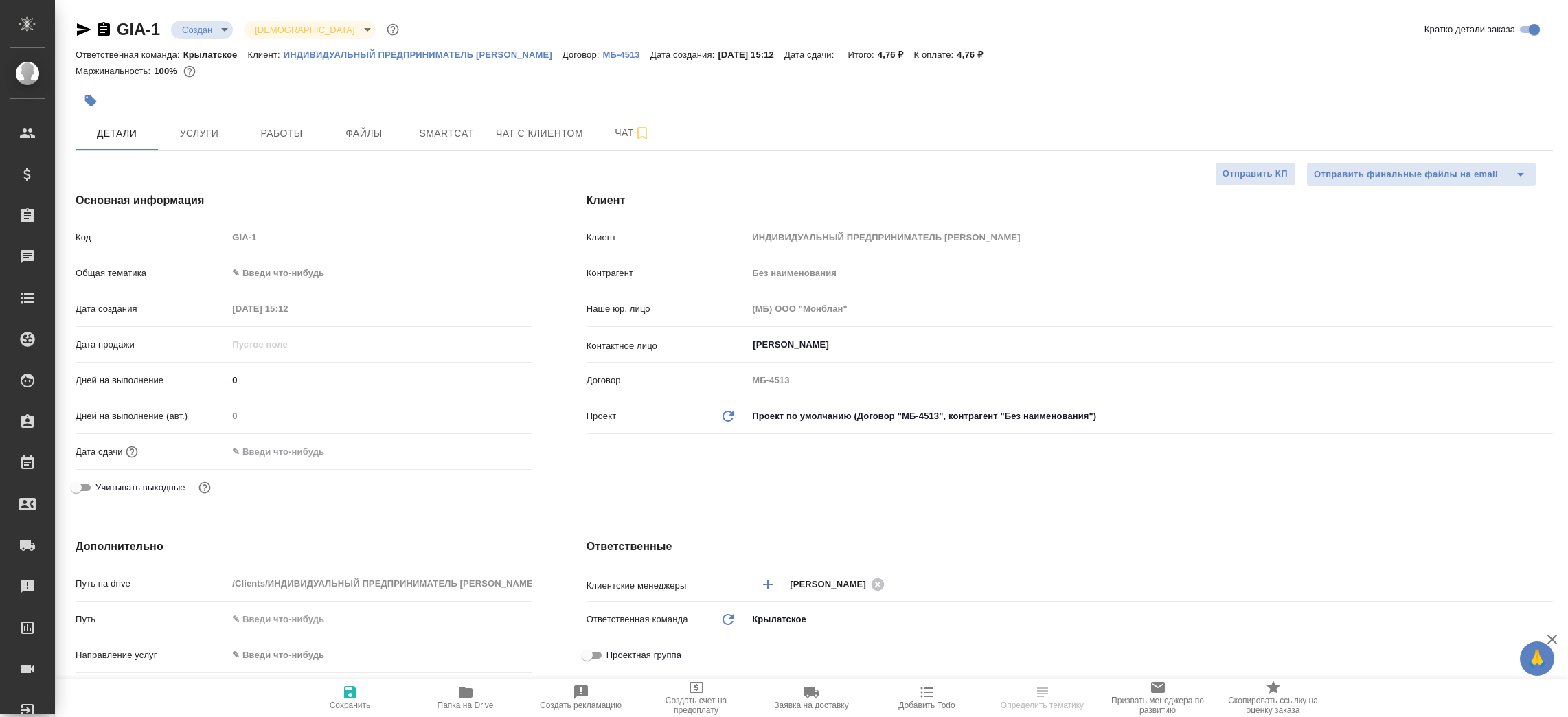
select select "RU"
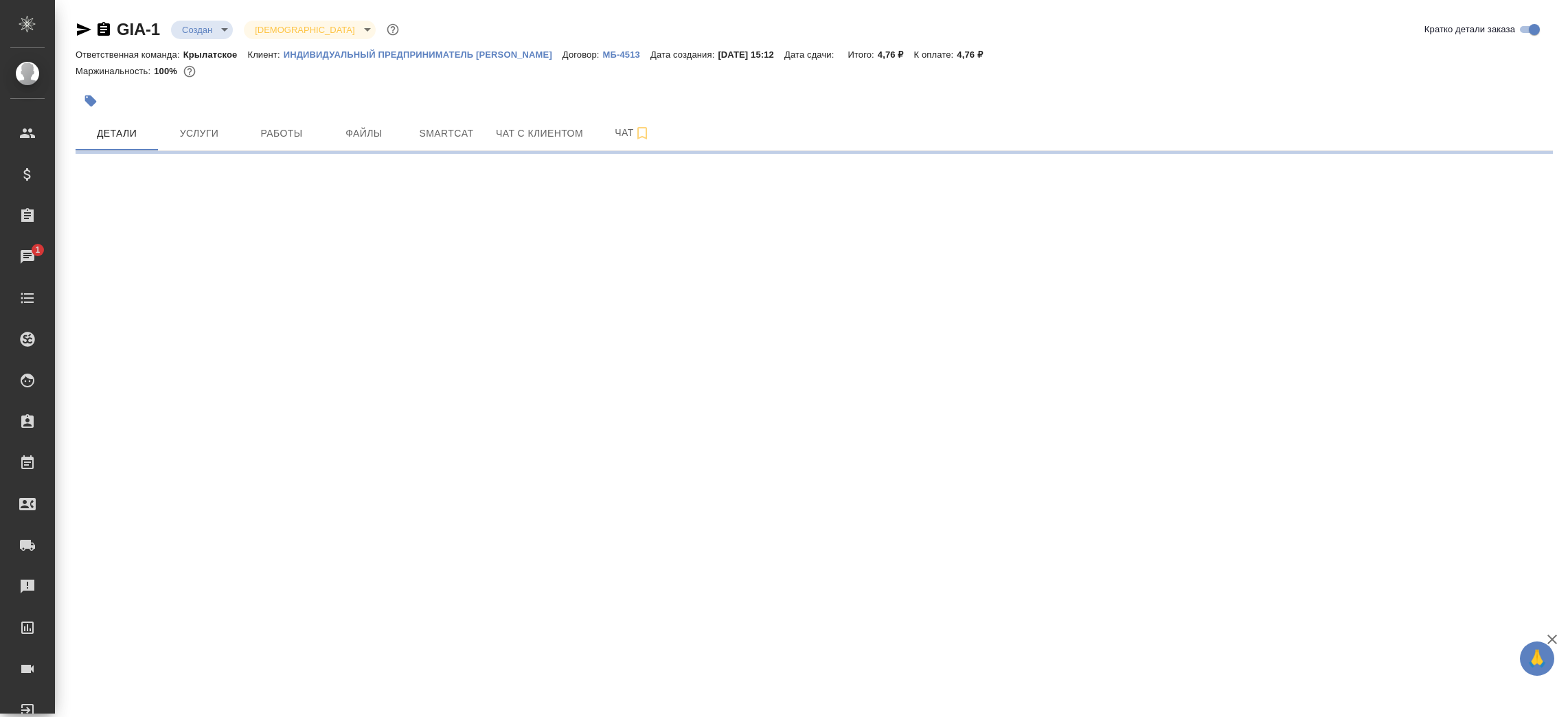
select select "RU"
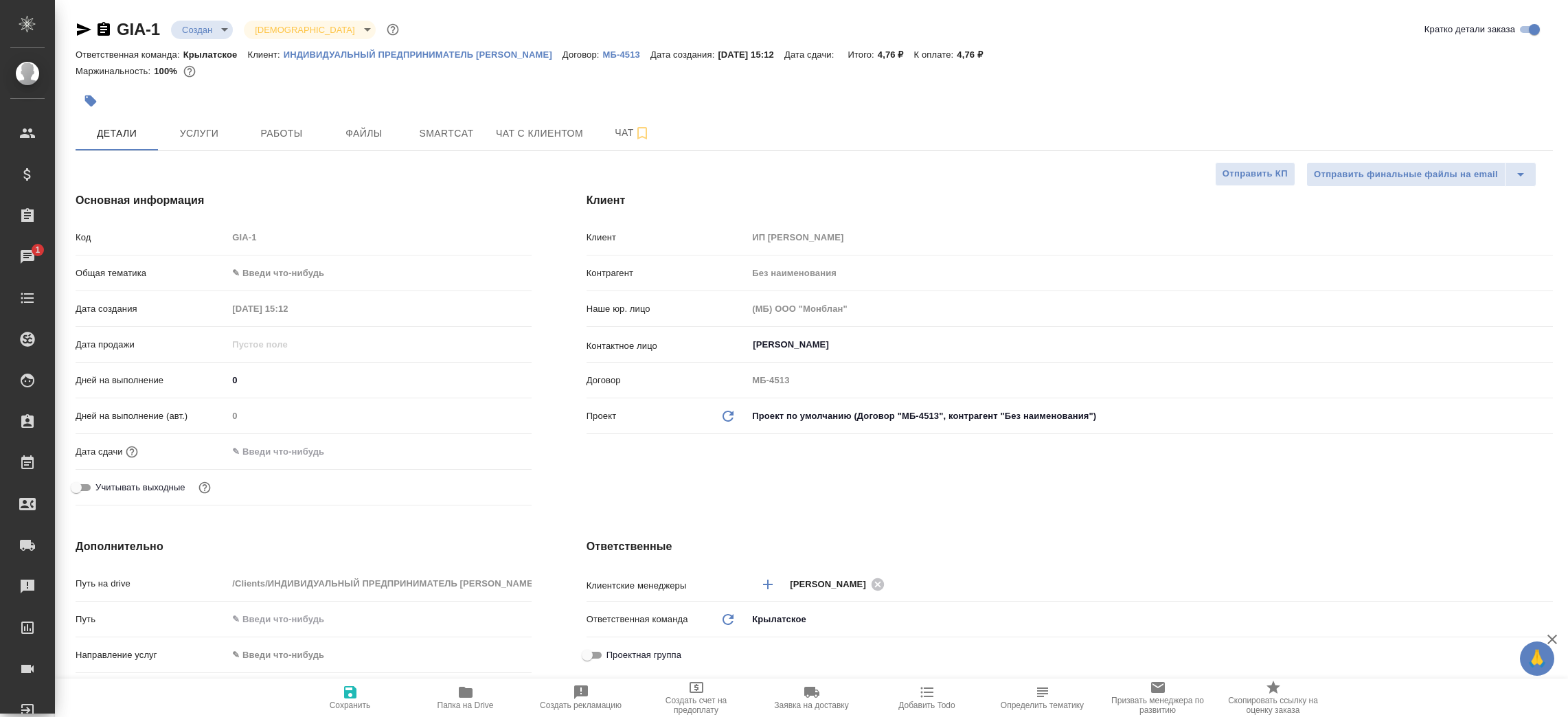
type textarea "x"
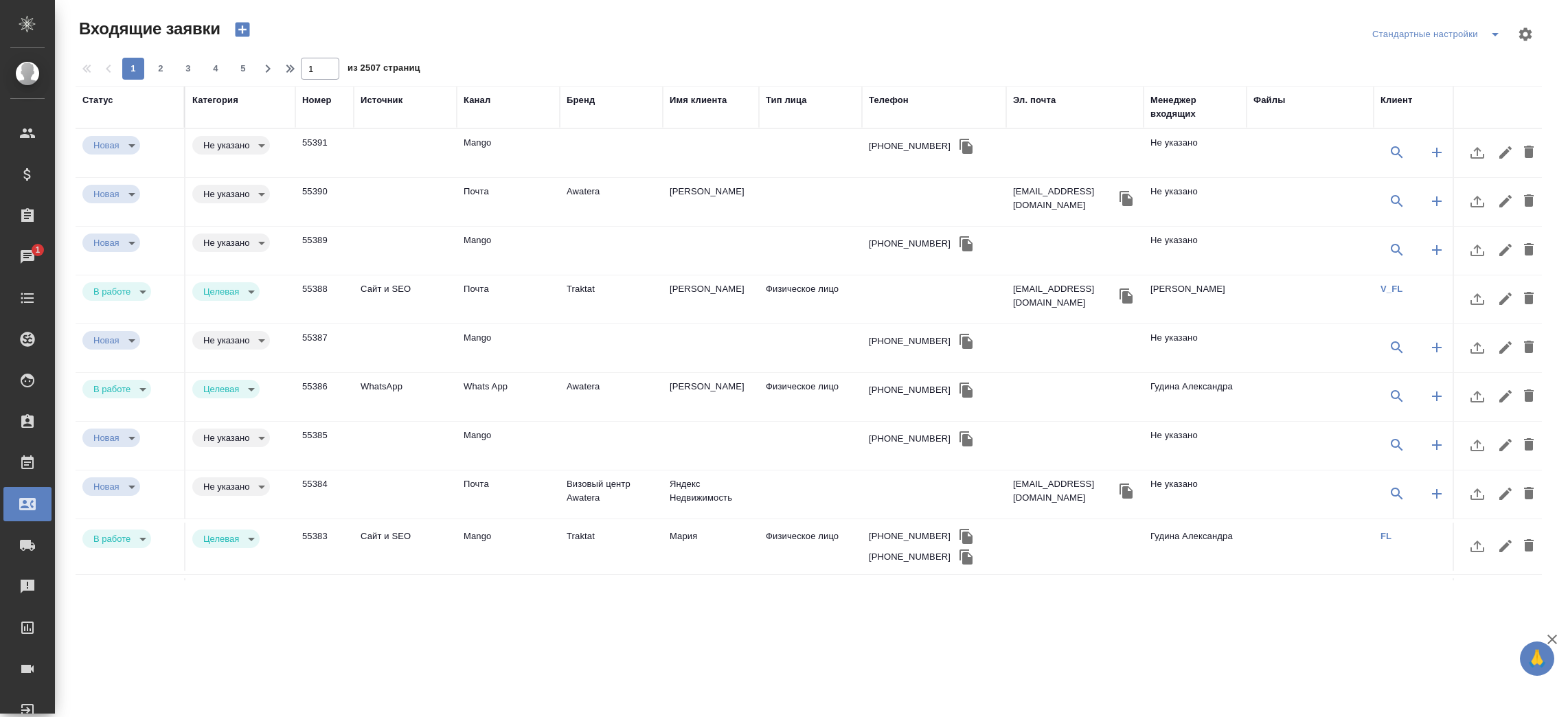
select select "RU"
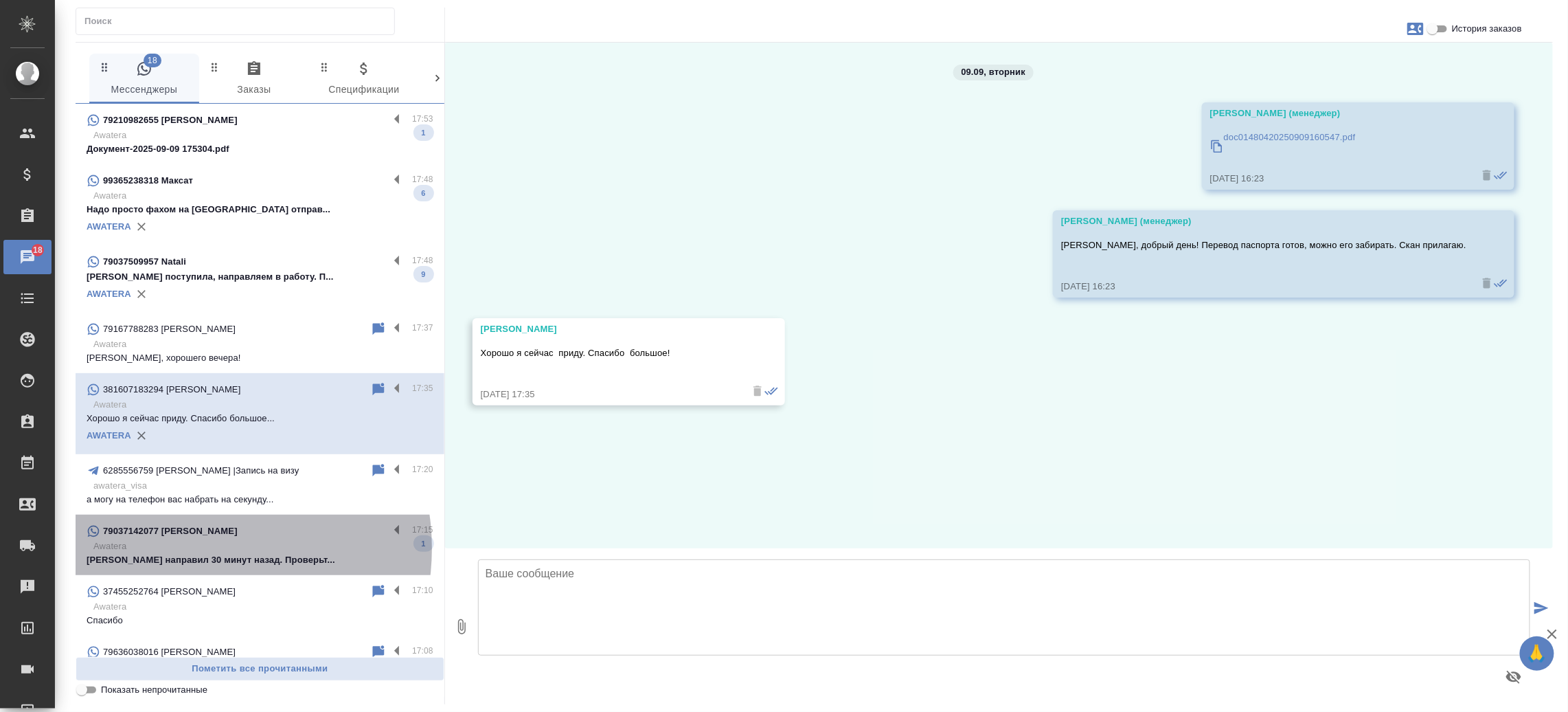
click at [193, 548] on p "Awatera" at bounding box center [263, 546] width 340 height 13
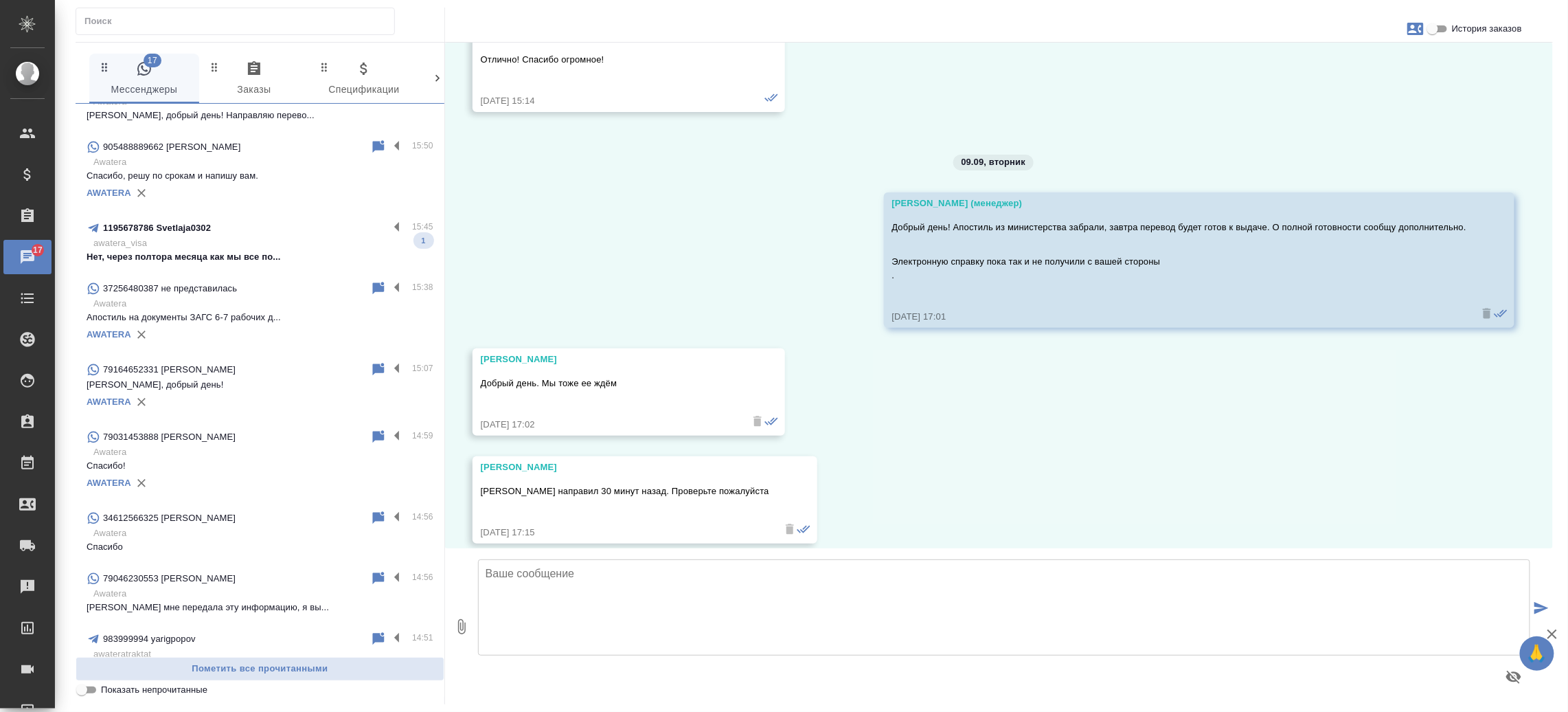
scroll to position [1015, 0]
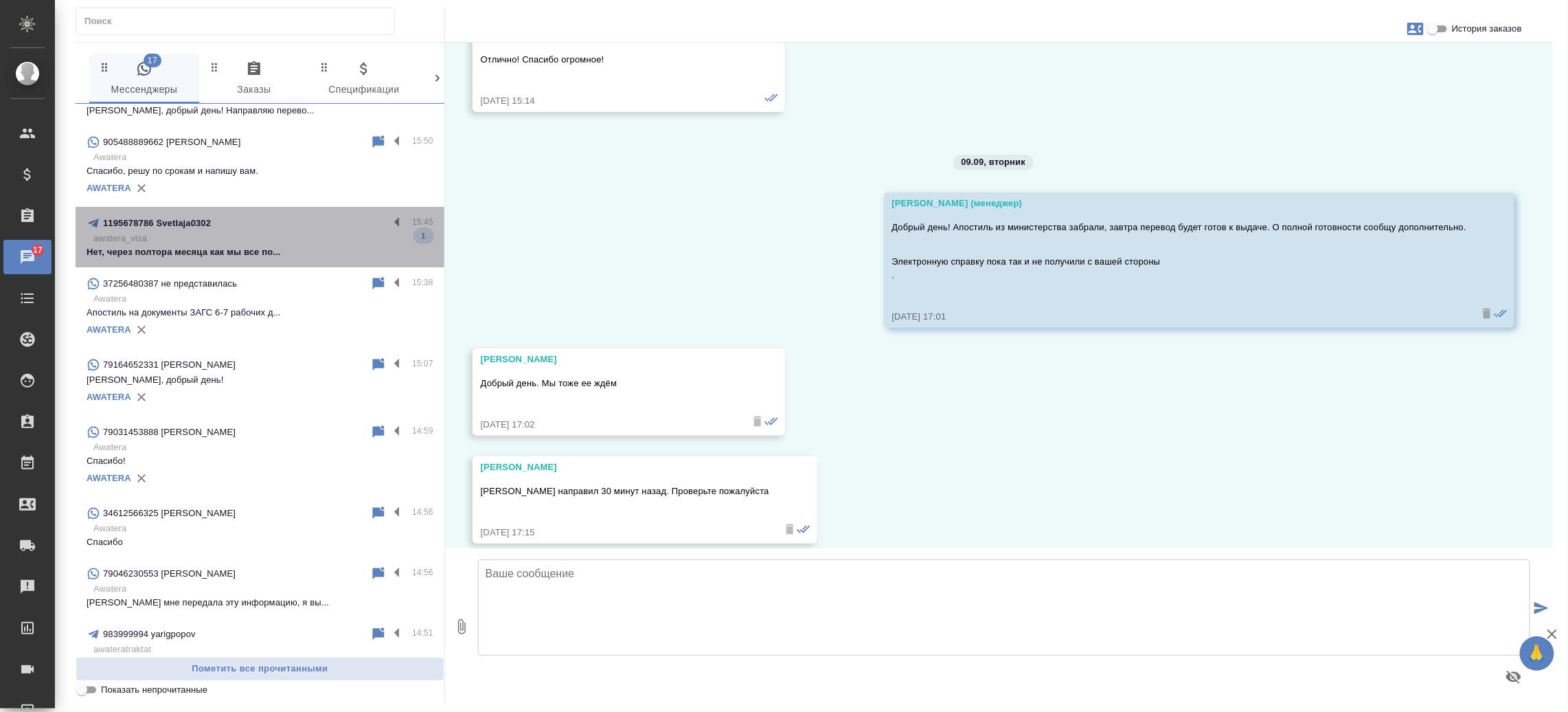
click at [269, 245] on p "Нет, через полтора месяца как мы все по..." at bounding box center [260, 252] width 347 height 13
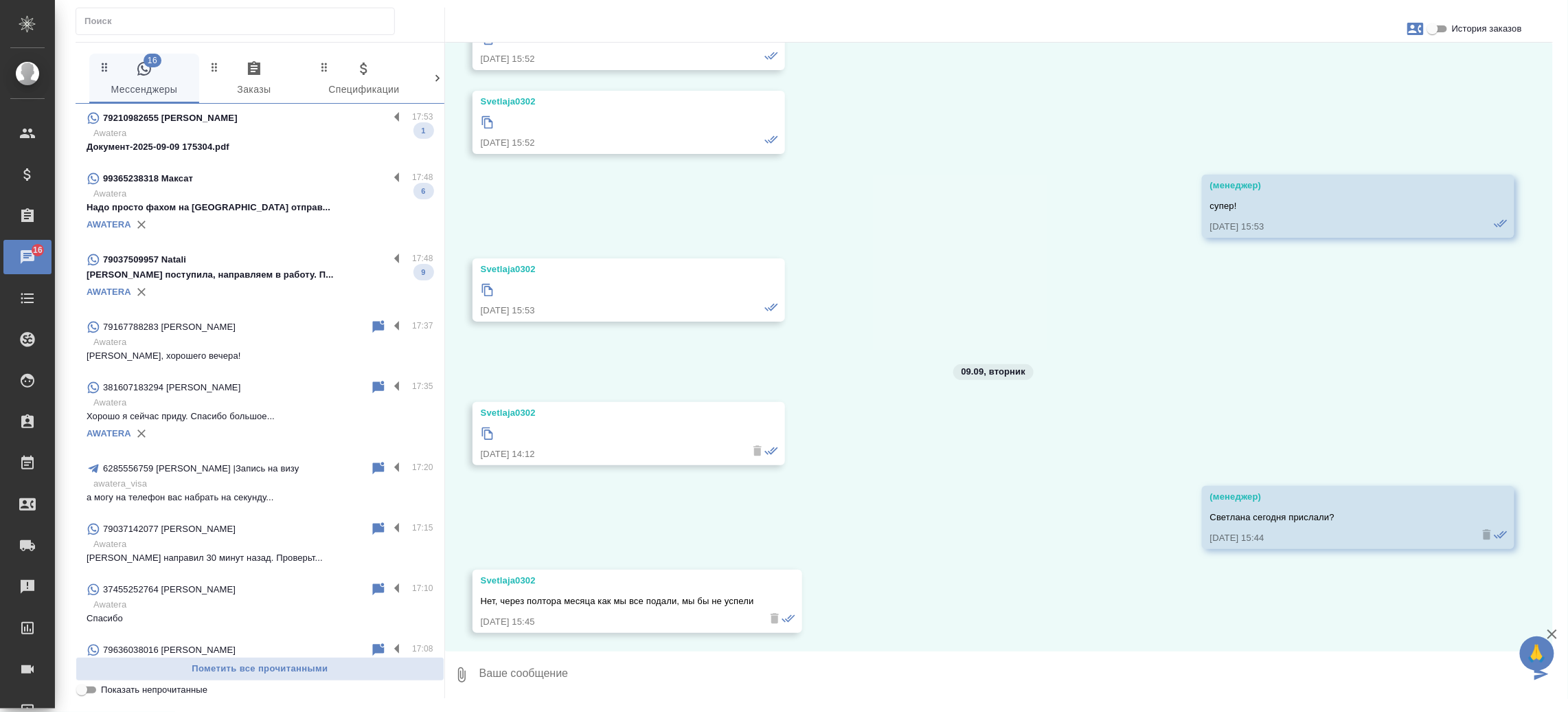
scroll to position [0, 0]
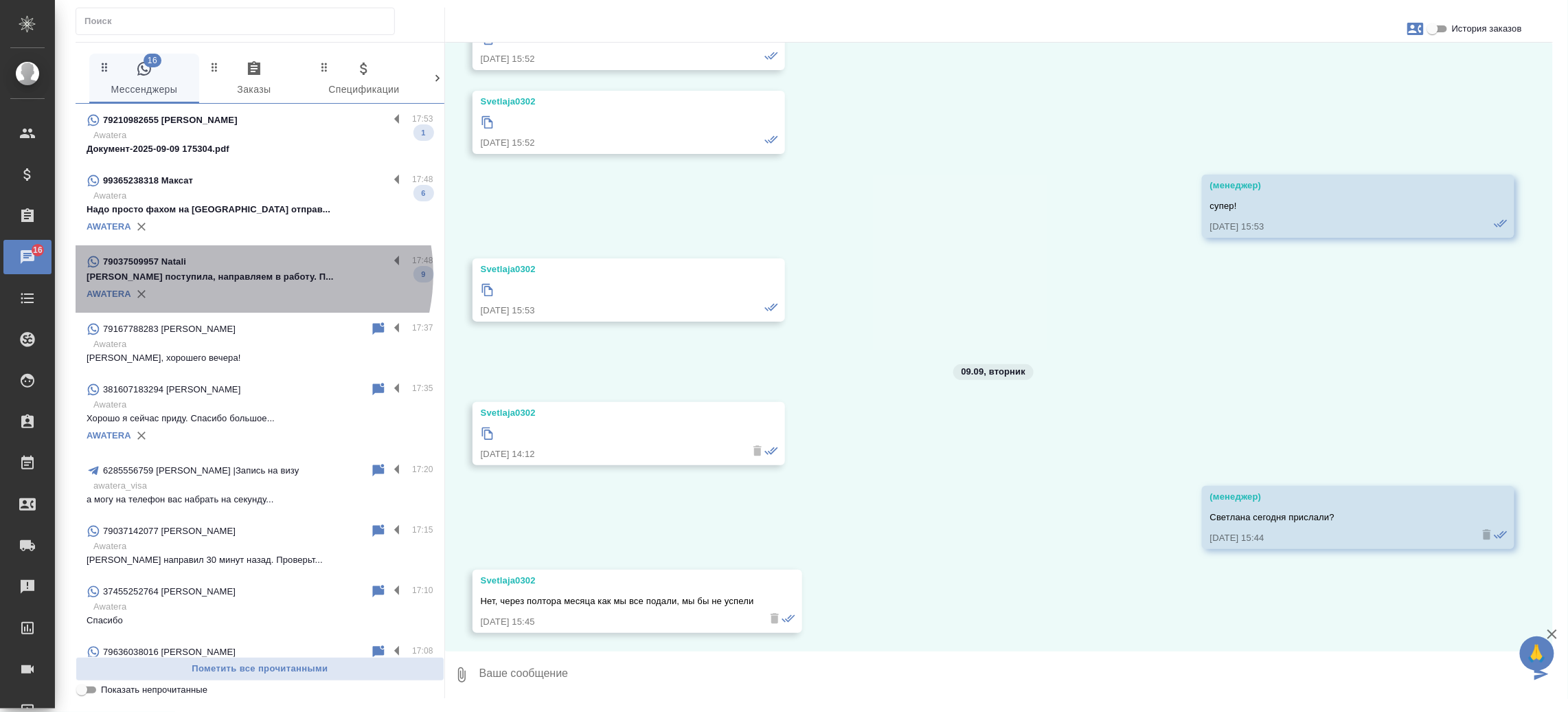
click at [245, 274] on p "Оплата поступила, направляем в работу. П..." at bounding box center [260, 276] width 347 height 13
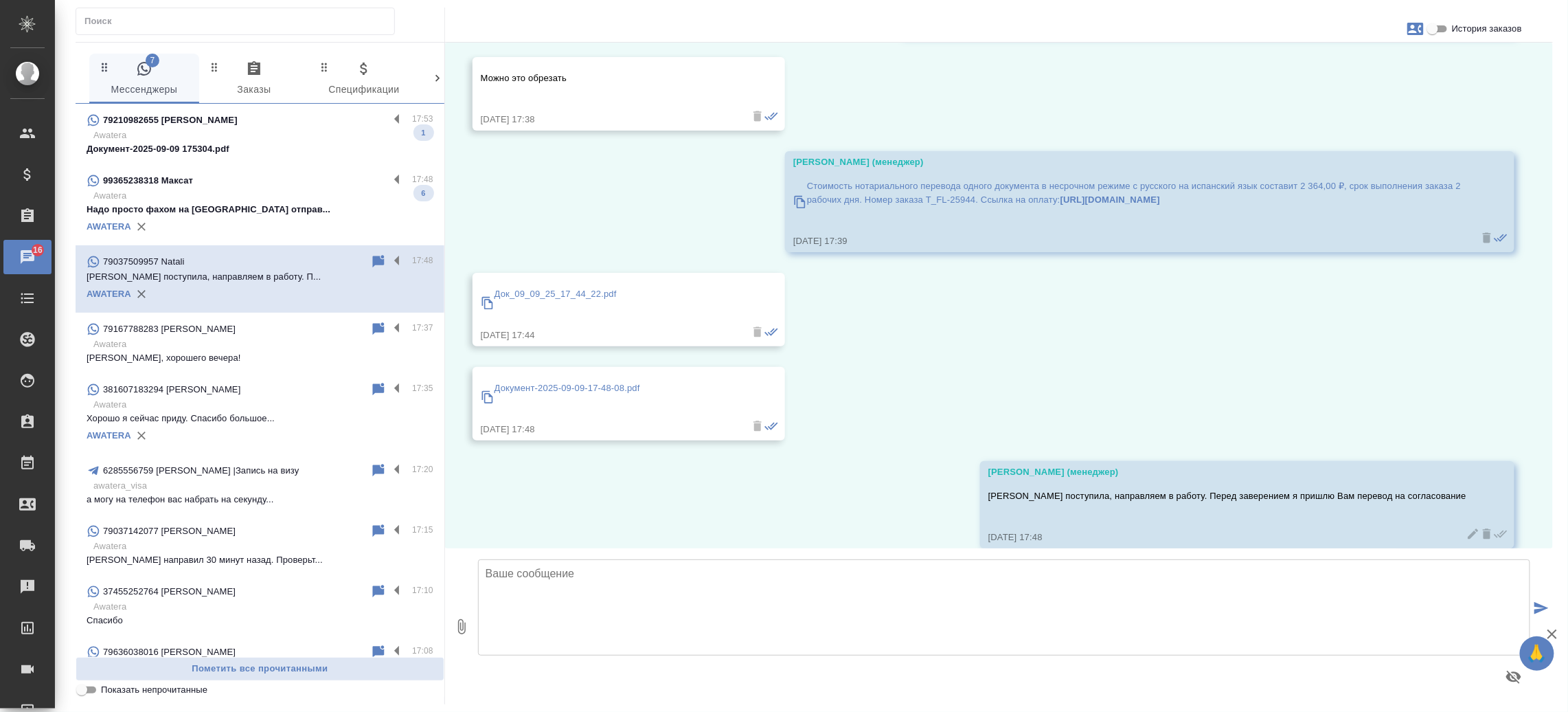
scroll to position [1182, 0]
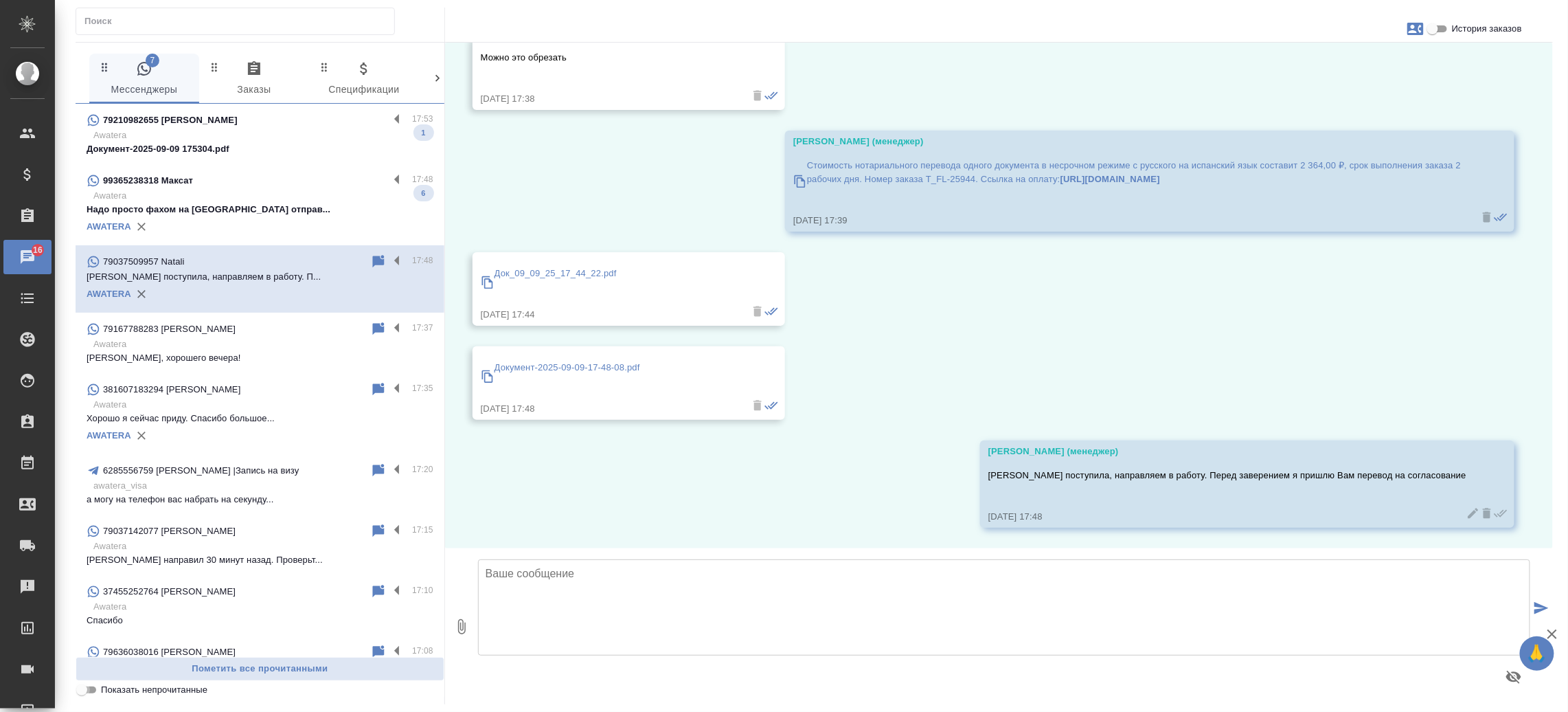
click at [92, 691] on input "Показать непрочитанные" at bounding box center [81, 690] width 49 height 16
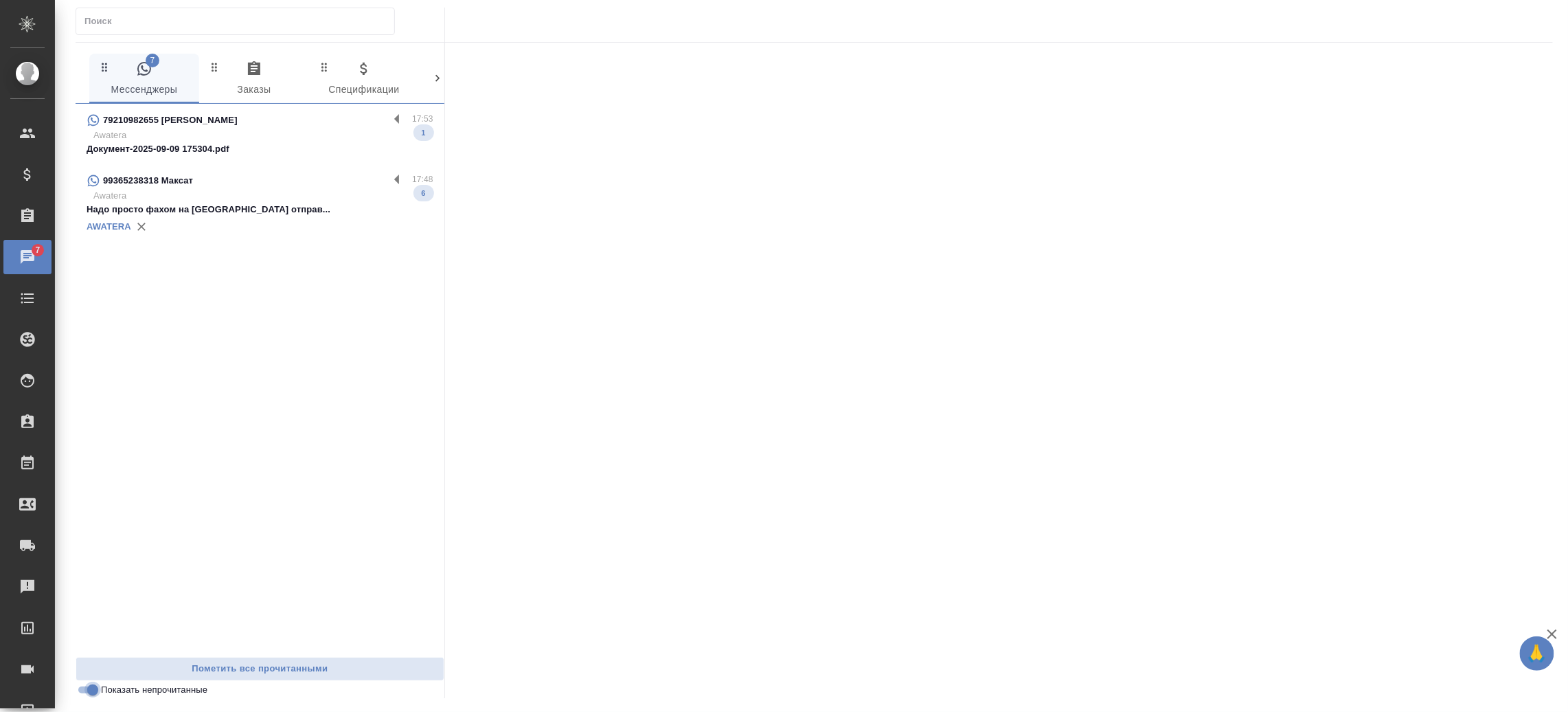
click at [85, 691] on input "Показать непрочитанные" at bounding box center [93, 690] width 49 height 16
checkbox input "false"
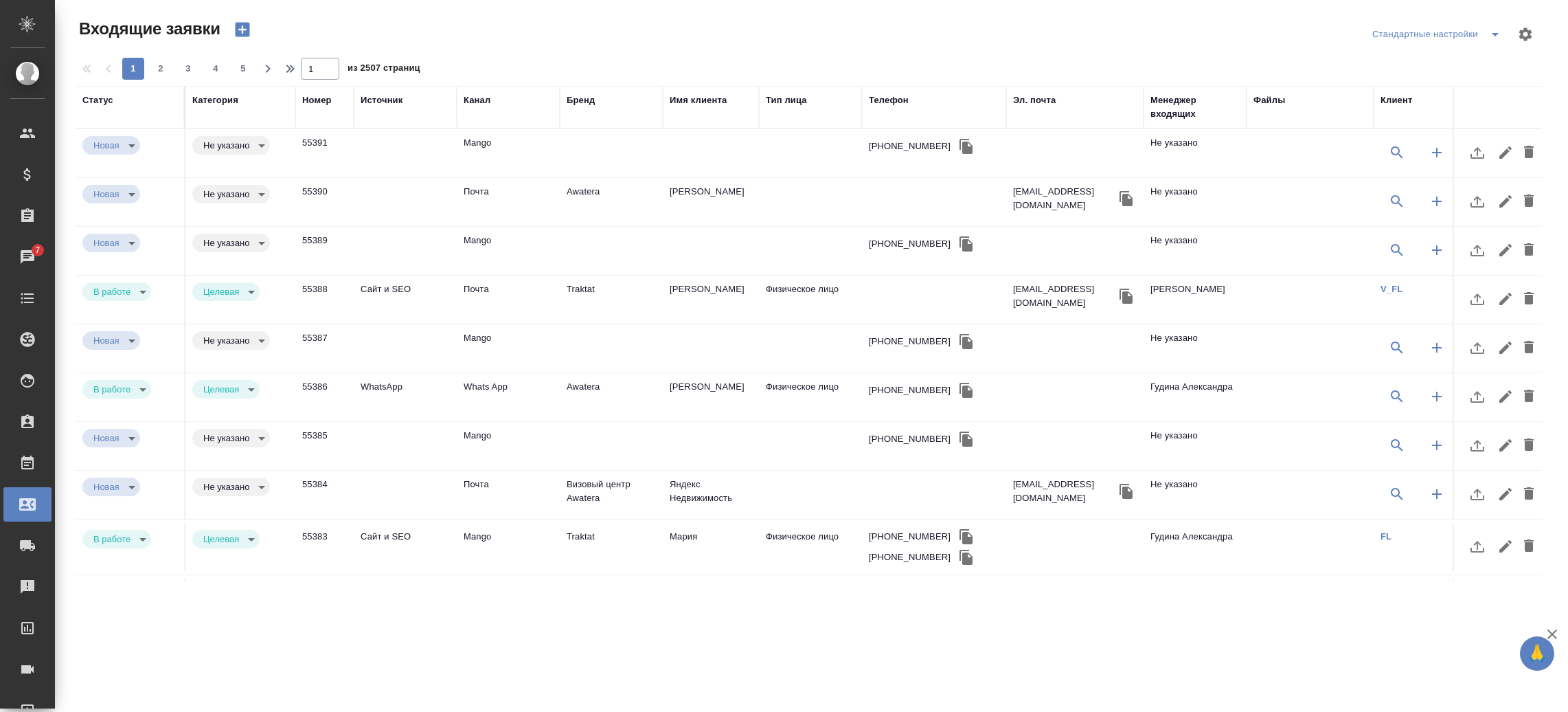
select select "RU"
